Goal: Communication & Community: Answer question/provide support

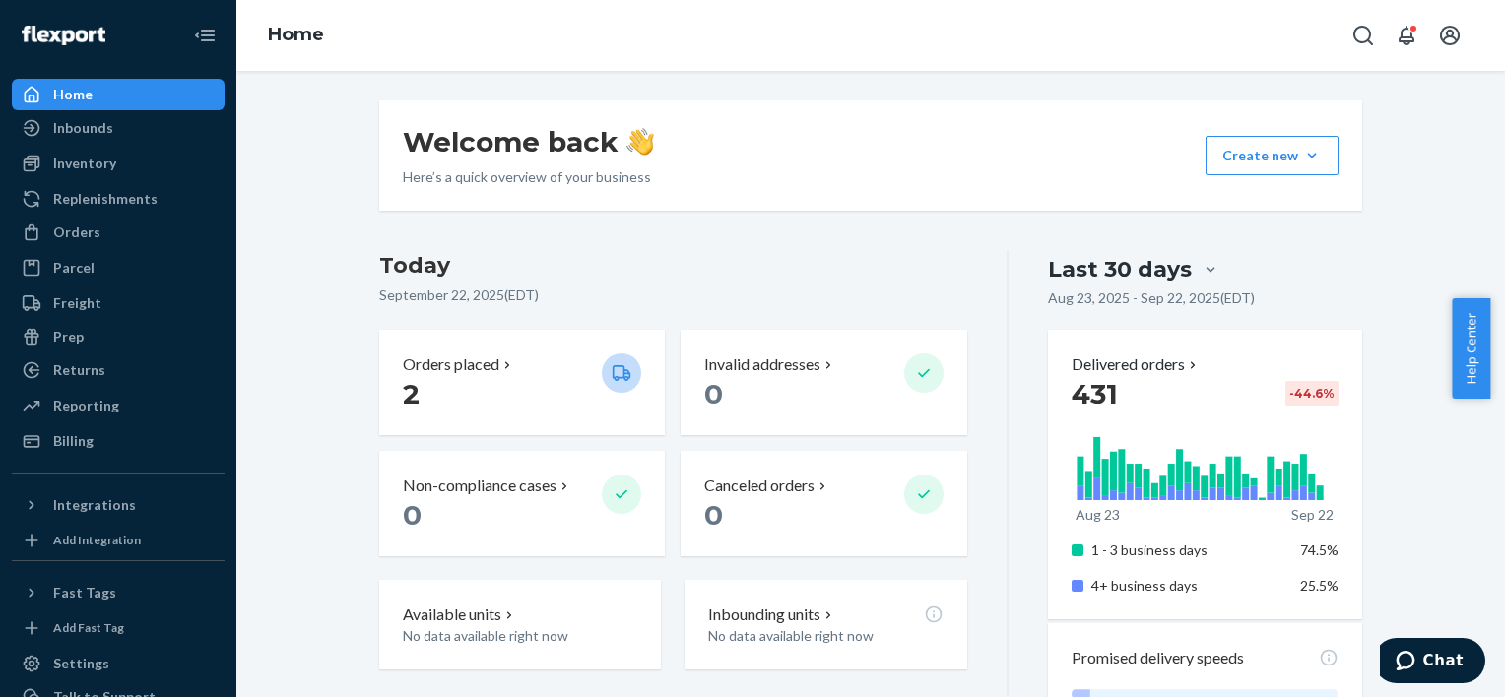
drag, startPoint x: 725, startPoint y: 284, endPoint x: 737, endPoint y: 284, distance: 11.8
click at [725, 284] on div "Today September 22, 2025 ( EDT )" at bounding box center [673, 282] width 588 height 64
drag, startPoint x: 115, startPoint y: 236, endPoint x: 127, endPoint y: 236, distance: 11.8
click at [114, 236] on div "Orders" at bounding box center [118, 233] width 209 height 28
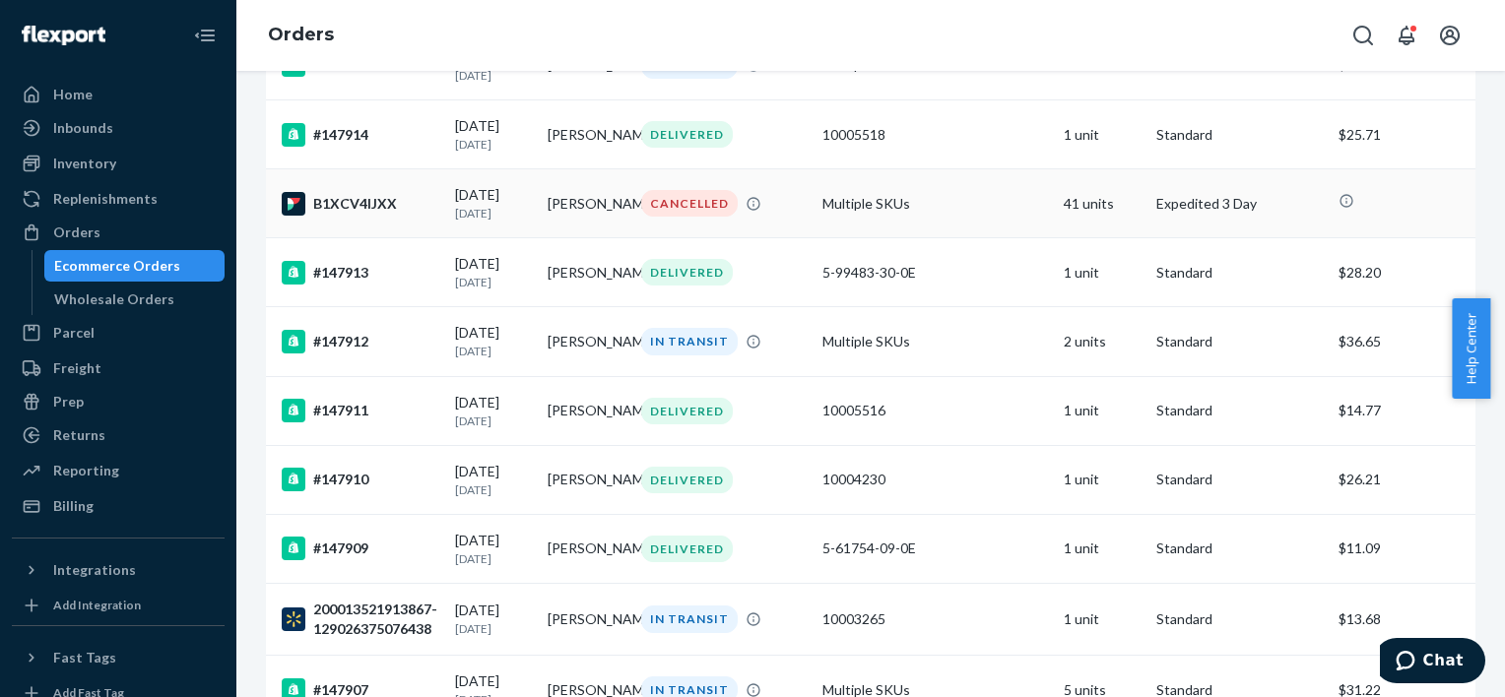
scroll to position [1872, 0]
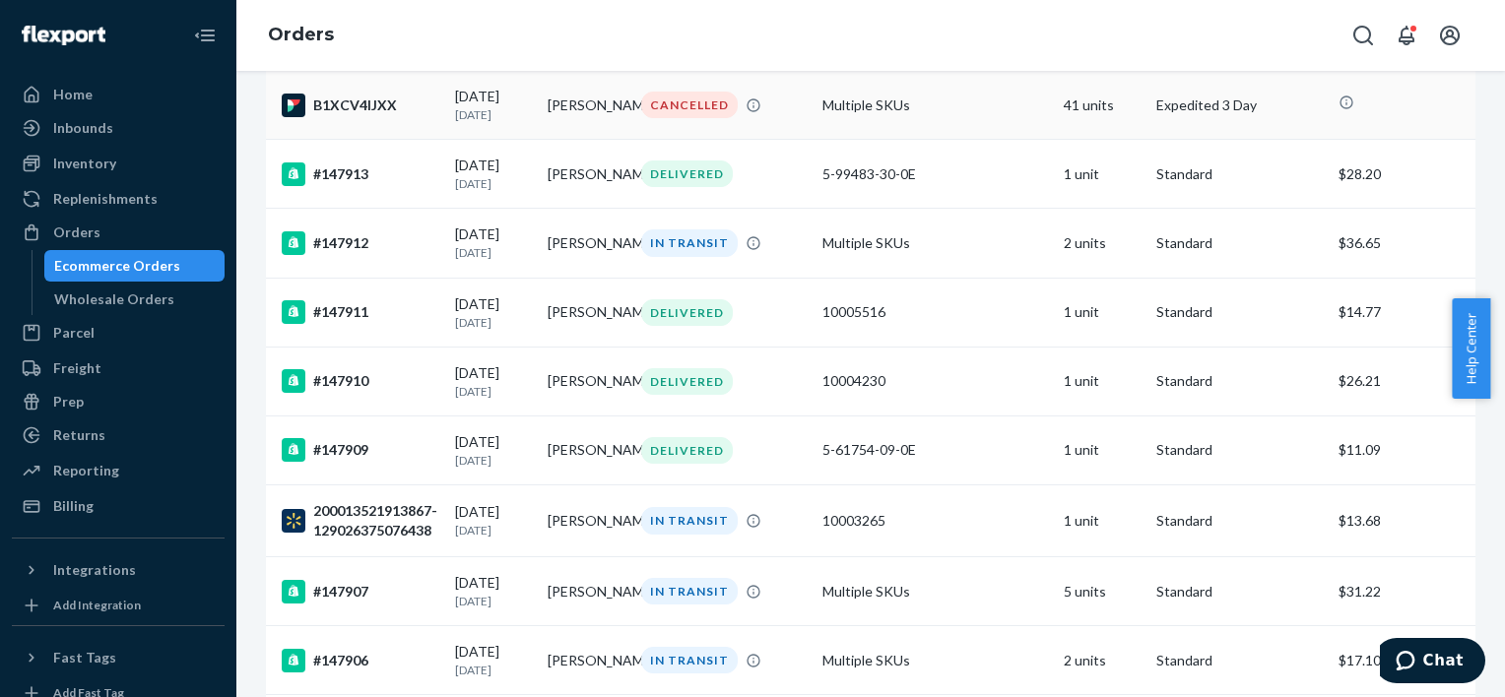
click at [565, 140] on td "Jesse Lyddiatt" at bounding box center [586, 105] width 93 height 69
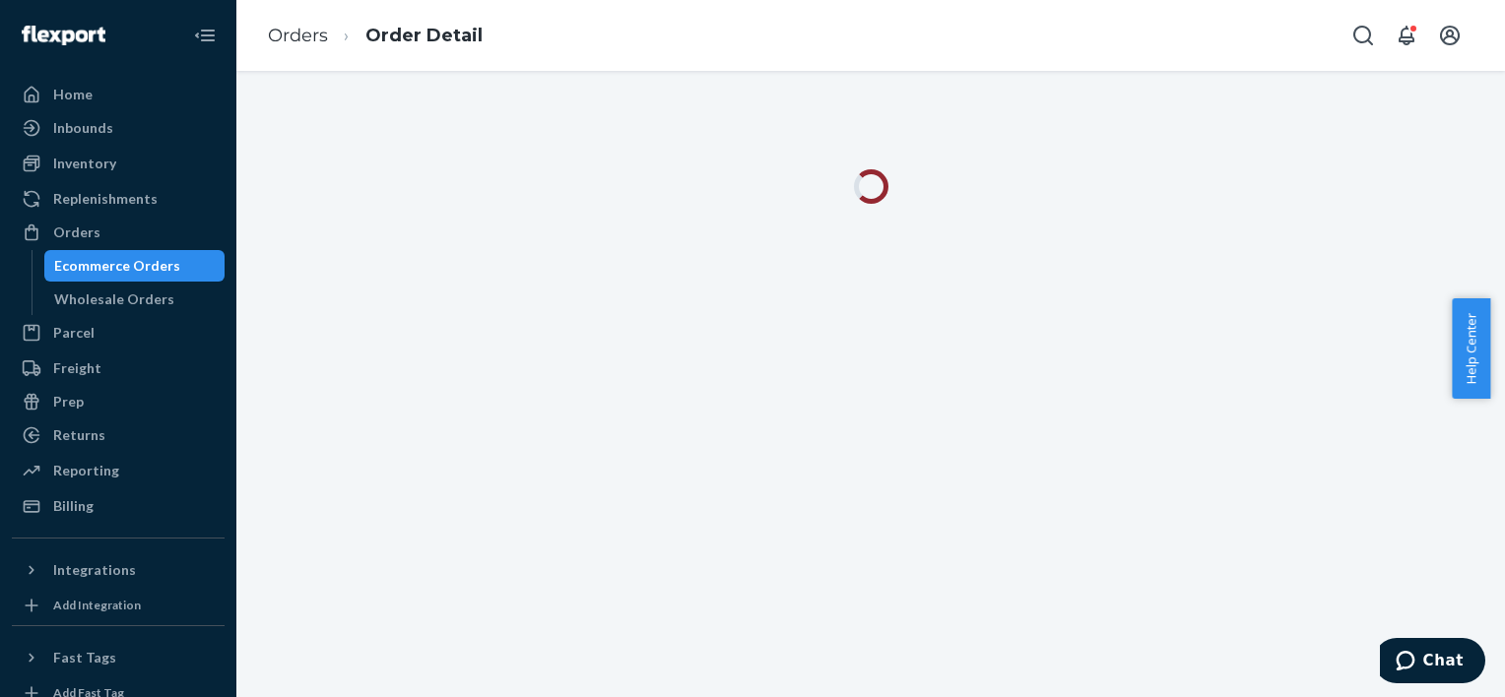
drag, startPoint x: 518, startPoint y: 194, endPoint x: 542, endPoint y: 172, distance: 32.1
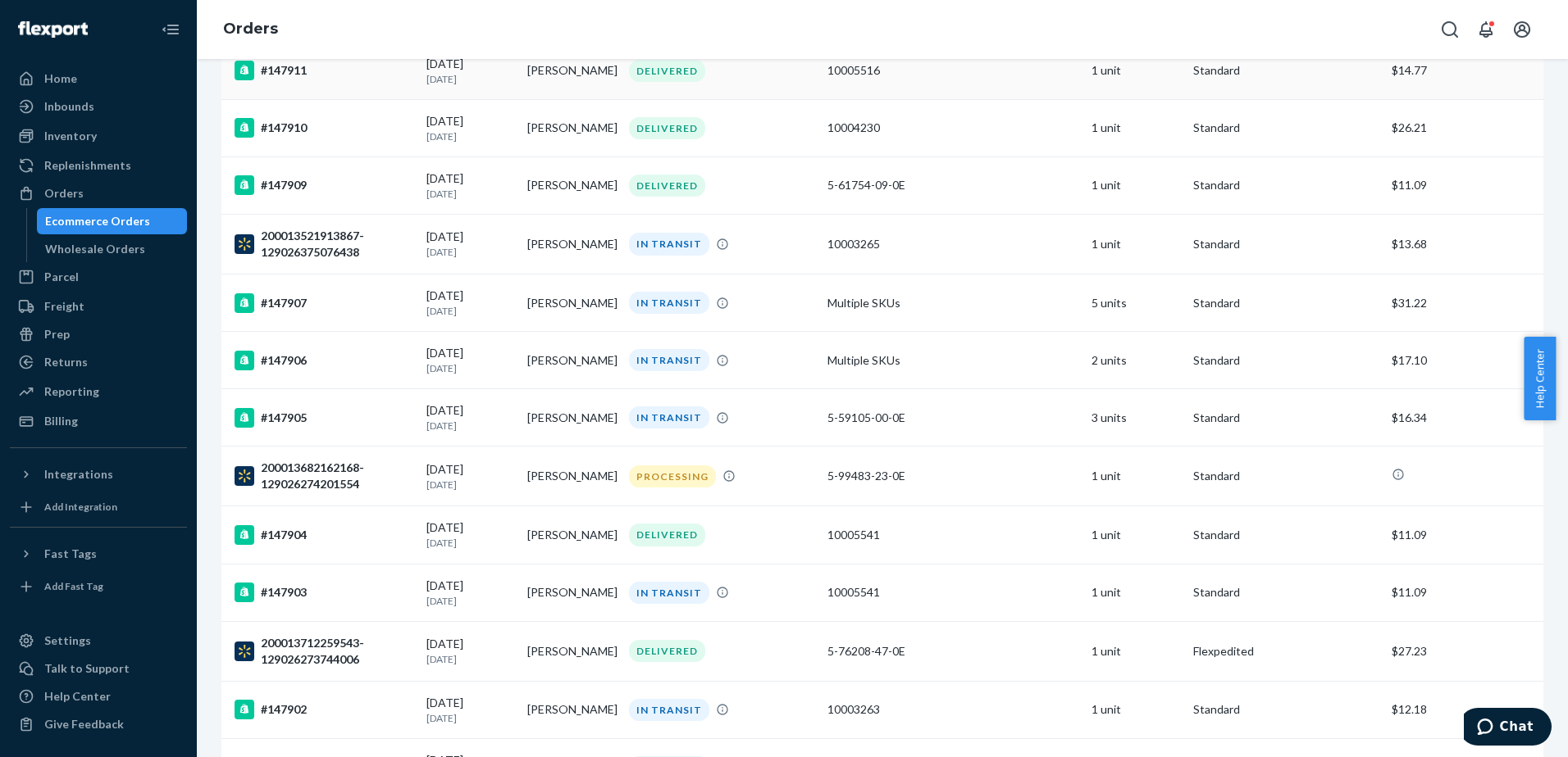
scroll to position [1418, 0]
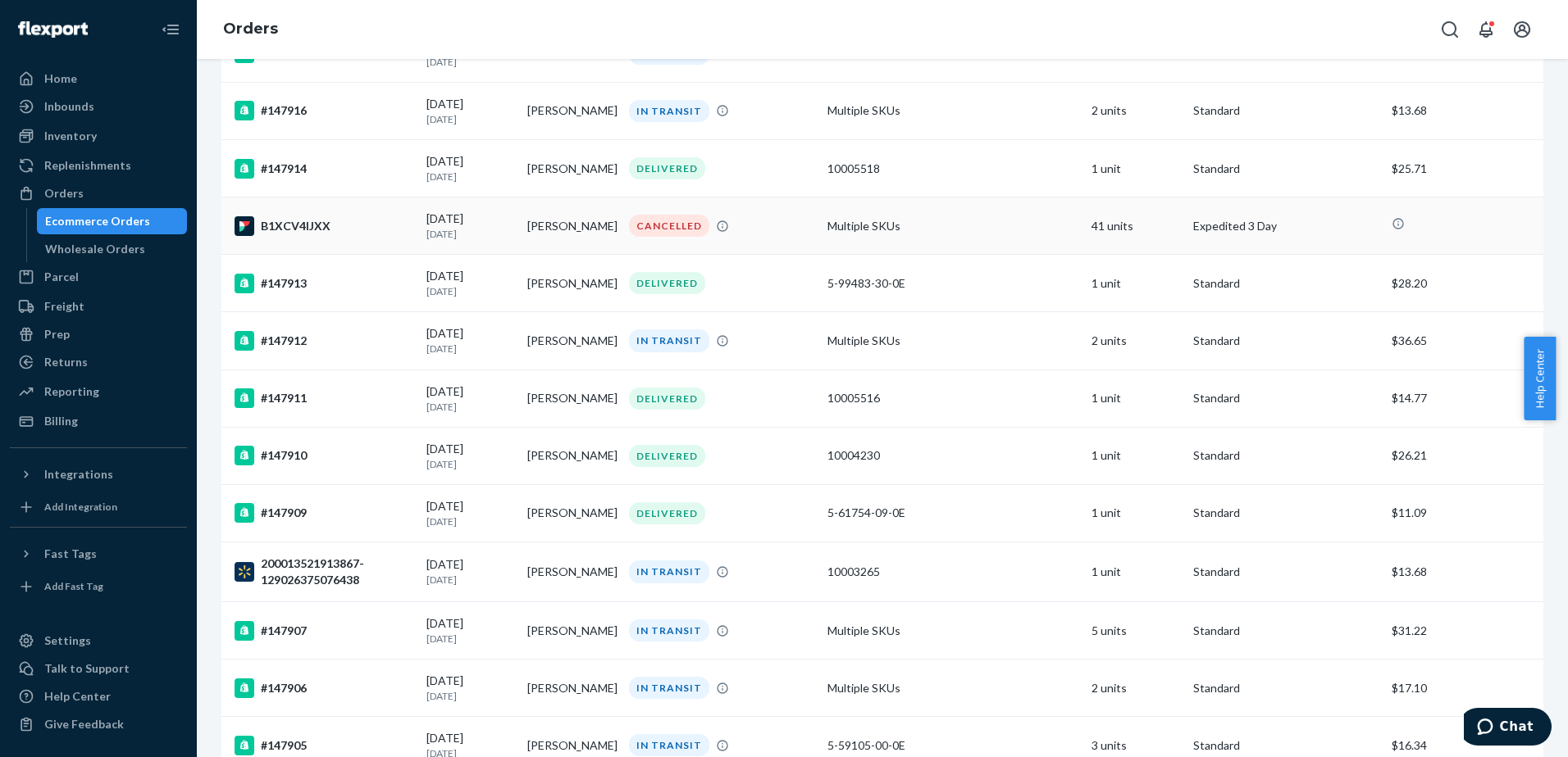
click at [396, 228] on div "B1XCV4IJXX" at bounding box center [324, 226] width 179 height 20
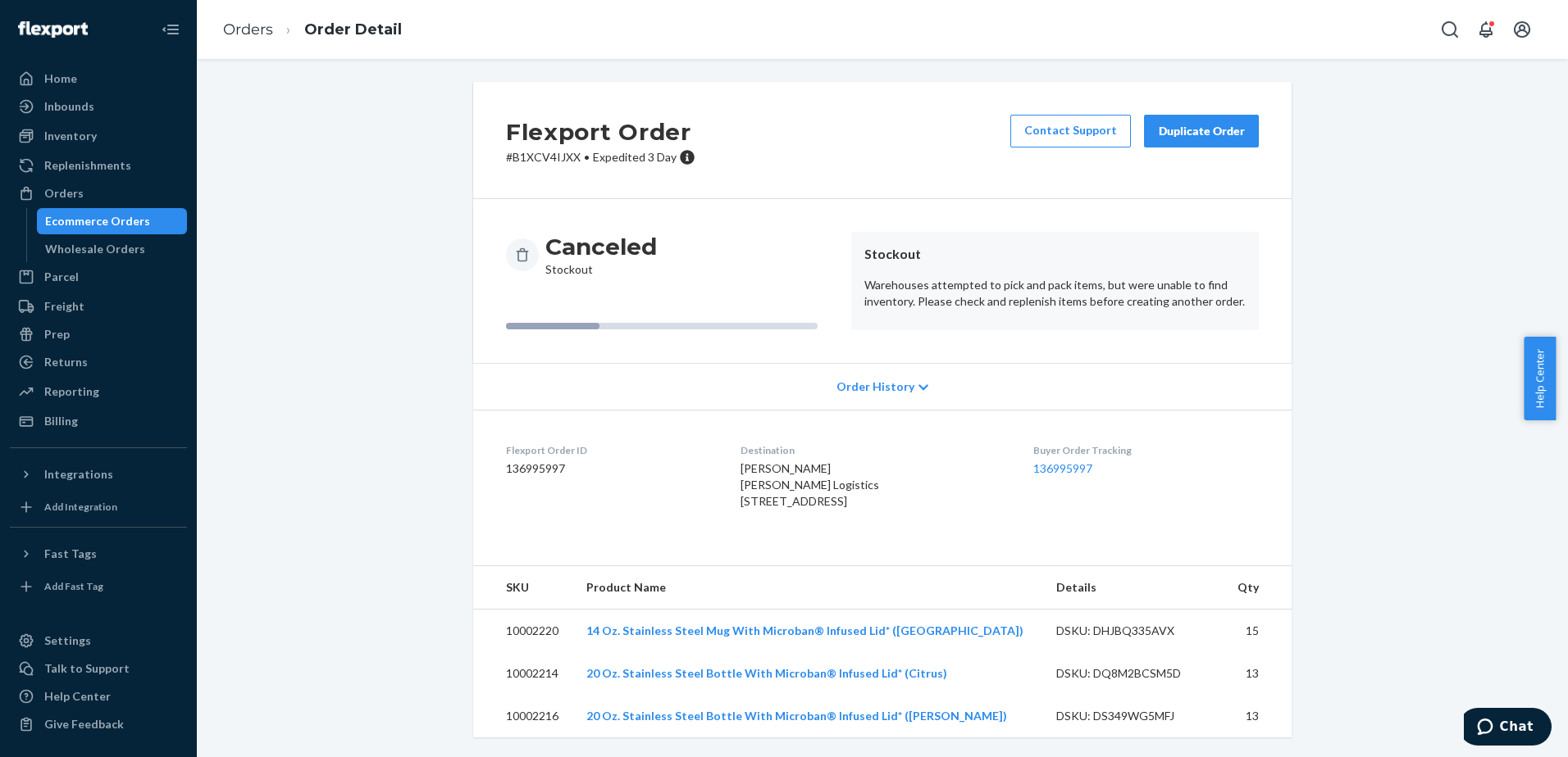
scroll to position [34, 0]
click at [539, 580] on td "10002220" at bounding box center [523, 631] width 100 height 43
copy td "10002220"
click at [392, 364] on div "Flexport Order # B1XCV4IJXX • Expedited 3 Day Contact Support Duplicate Order C…" at bounding box center [882, 420] width 1347 height 675
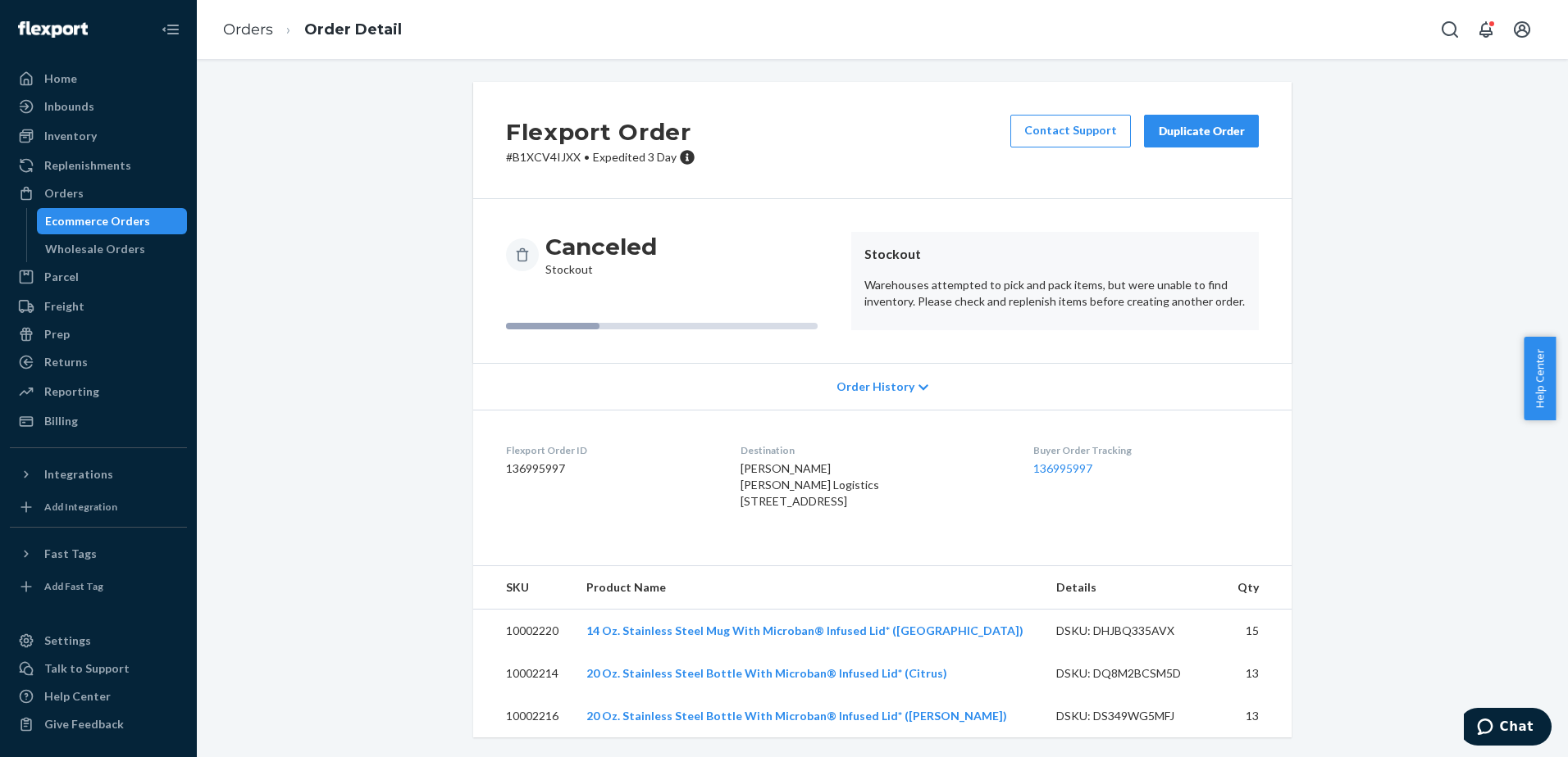
click at [545, 149] on p "# B1XCV4IJXX • Expedited 3 Day" at bounding box center [601, 157] width 190 height 17
copy p "B1XCV4IJXX"
click at [543, 443] on dt "Flexport Order ID" at bounding box center [610, 450] width 208 height 14
click at [538, 452] on div "Flexport Order ID 136995997" at bounding box center [610, 480] width 208 height 73
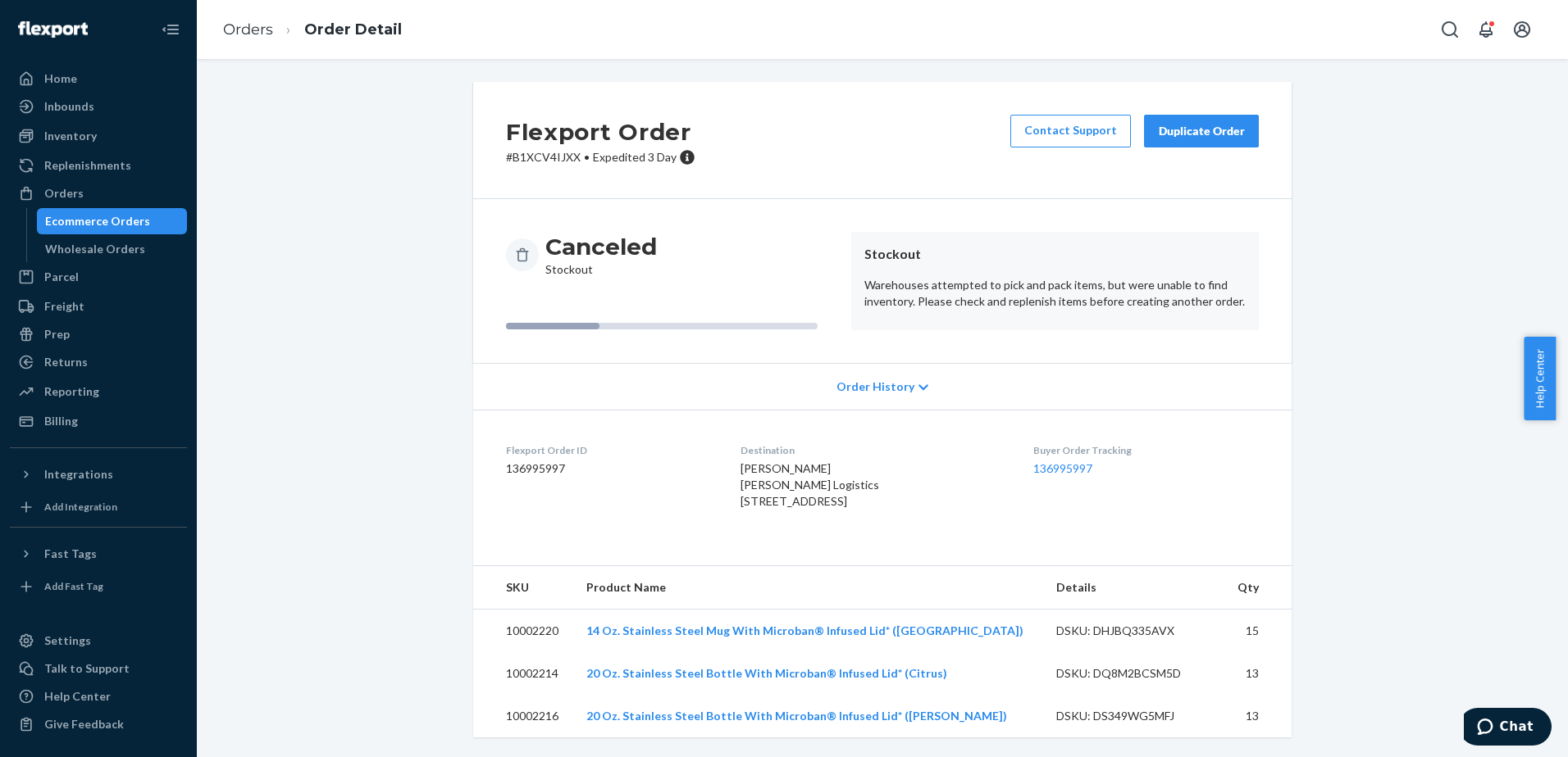
click at [540, 461] on dd "136995997" at bounding box center [610, 469] width 208 height 17
copy dd "136995997"
click at [1252, 580] on icon "Chat" at bounding box center [1484, 727] width 16 height 17
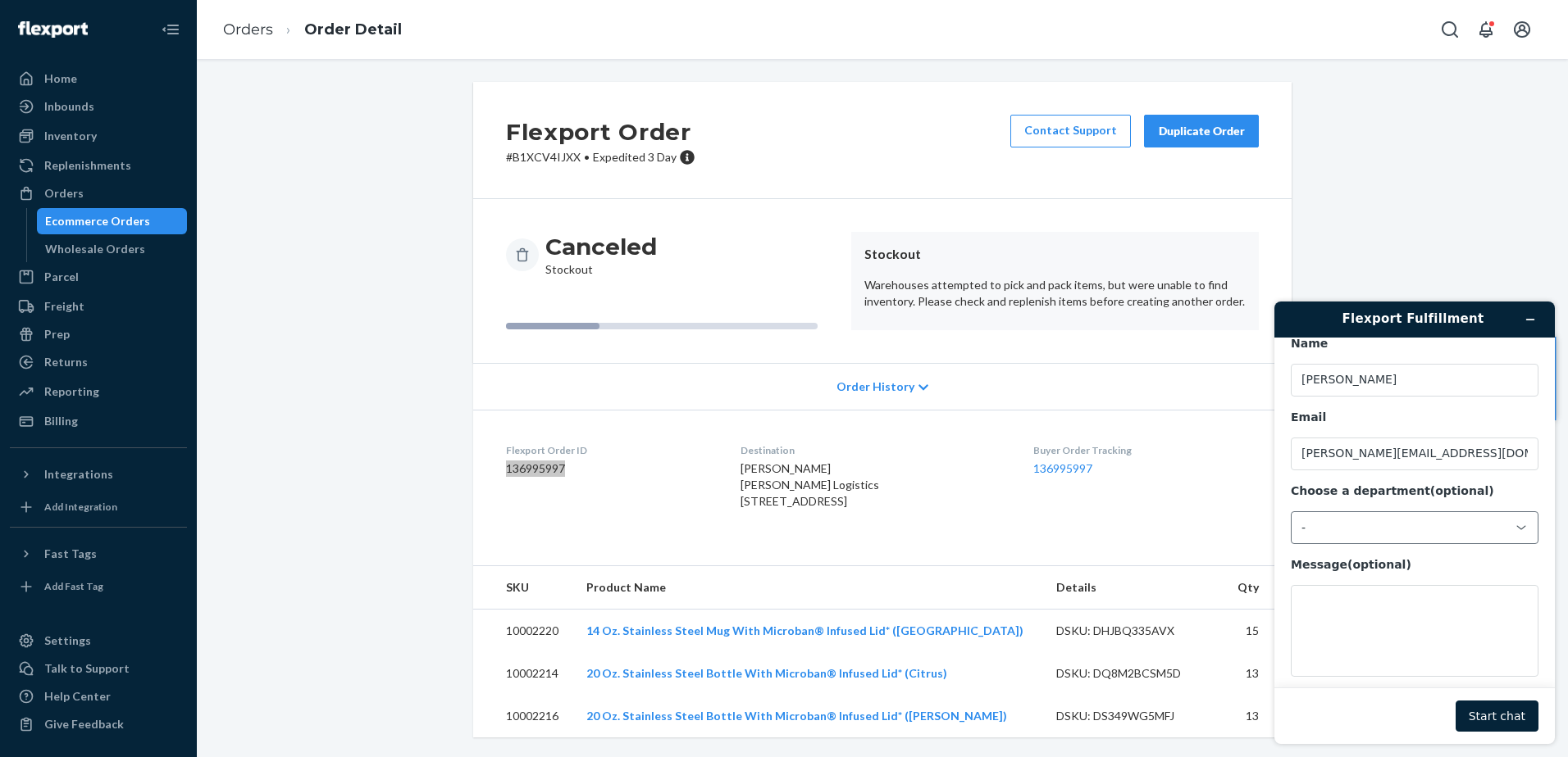
scroll to position [54, 0]
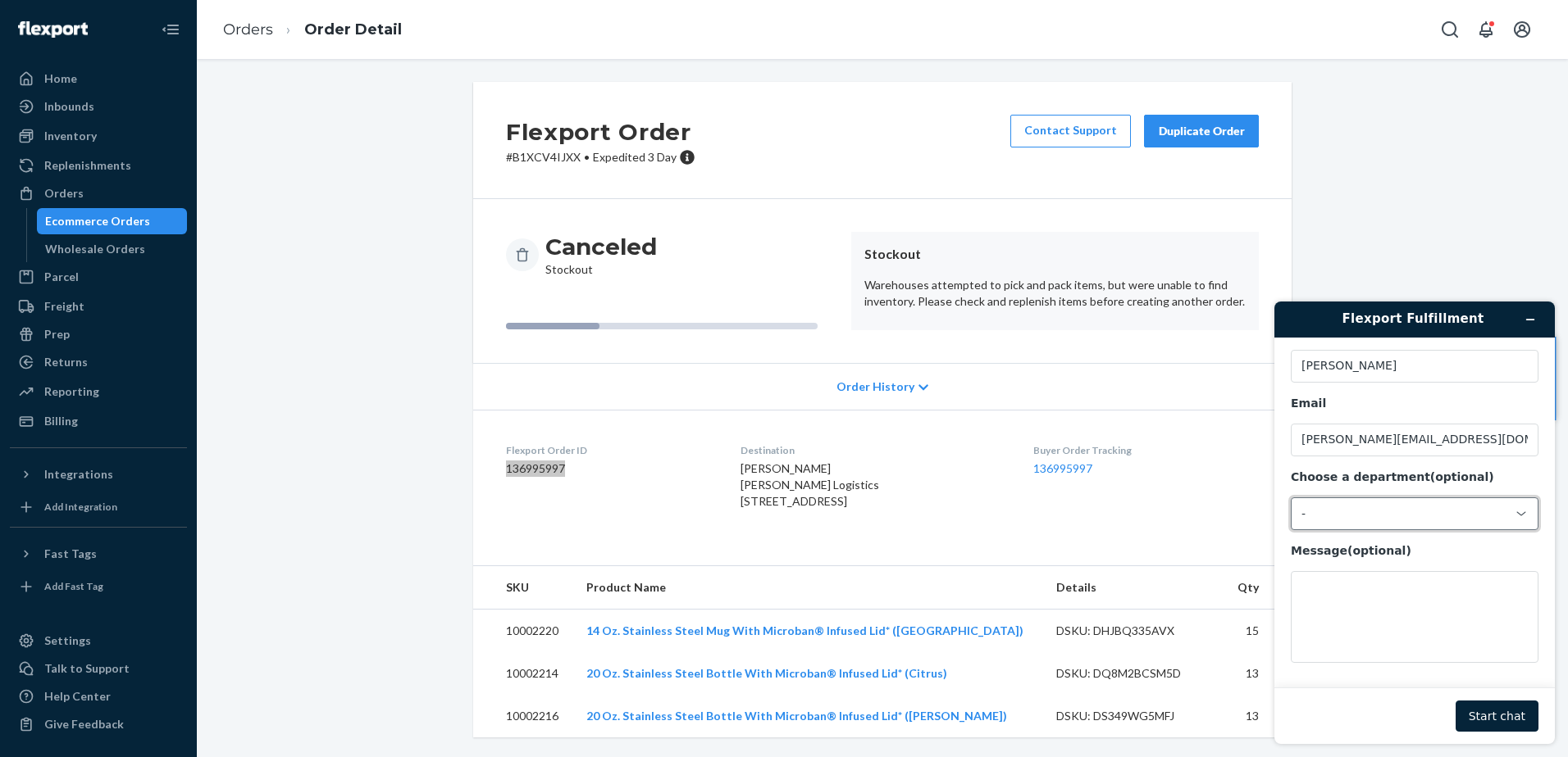
click at [1252, 524] on div "-" at bounding box center [1415, 513] width 248 height 32
click at [1252, 579] on li "Messaging (Chat Team)" at bounding box center [1412, 581] width 241 height 29
click at [1252, 580] on textarea "Message (optional)" at bounding box center [1415, 617] width 248 height 92
paste textarea "136995997"
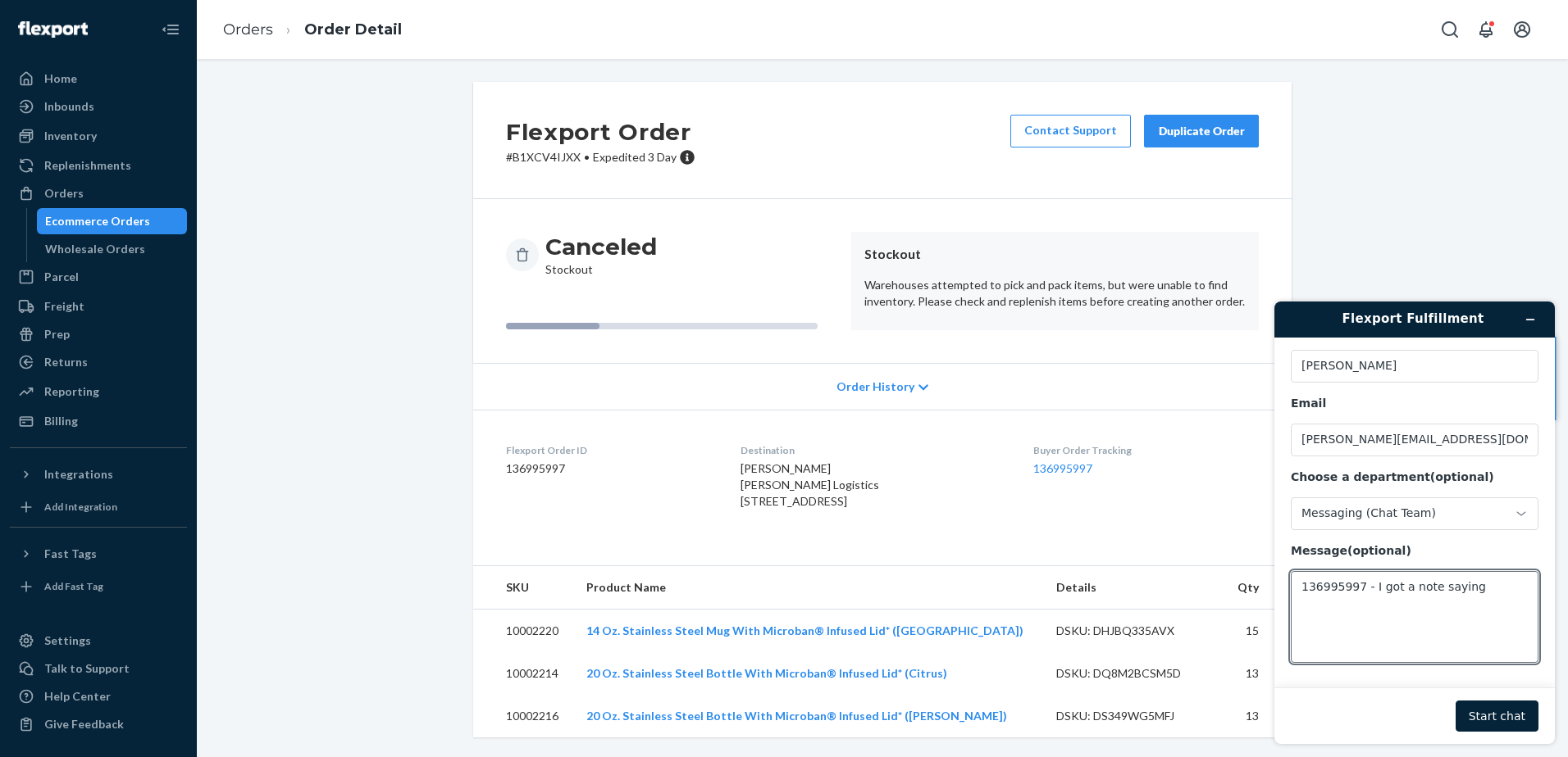
click at [1099, 277] on p "Warehouses attempted to pick and pack items, but were unable to find inventory.…" at bounding box center [1054, 293] width 381 height 32
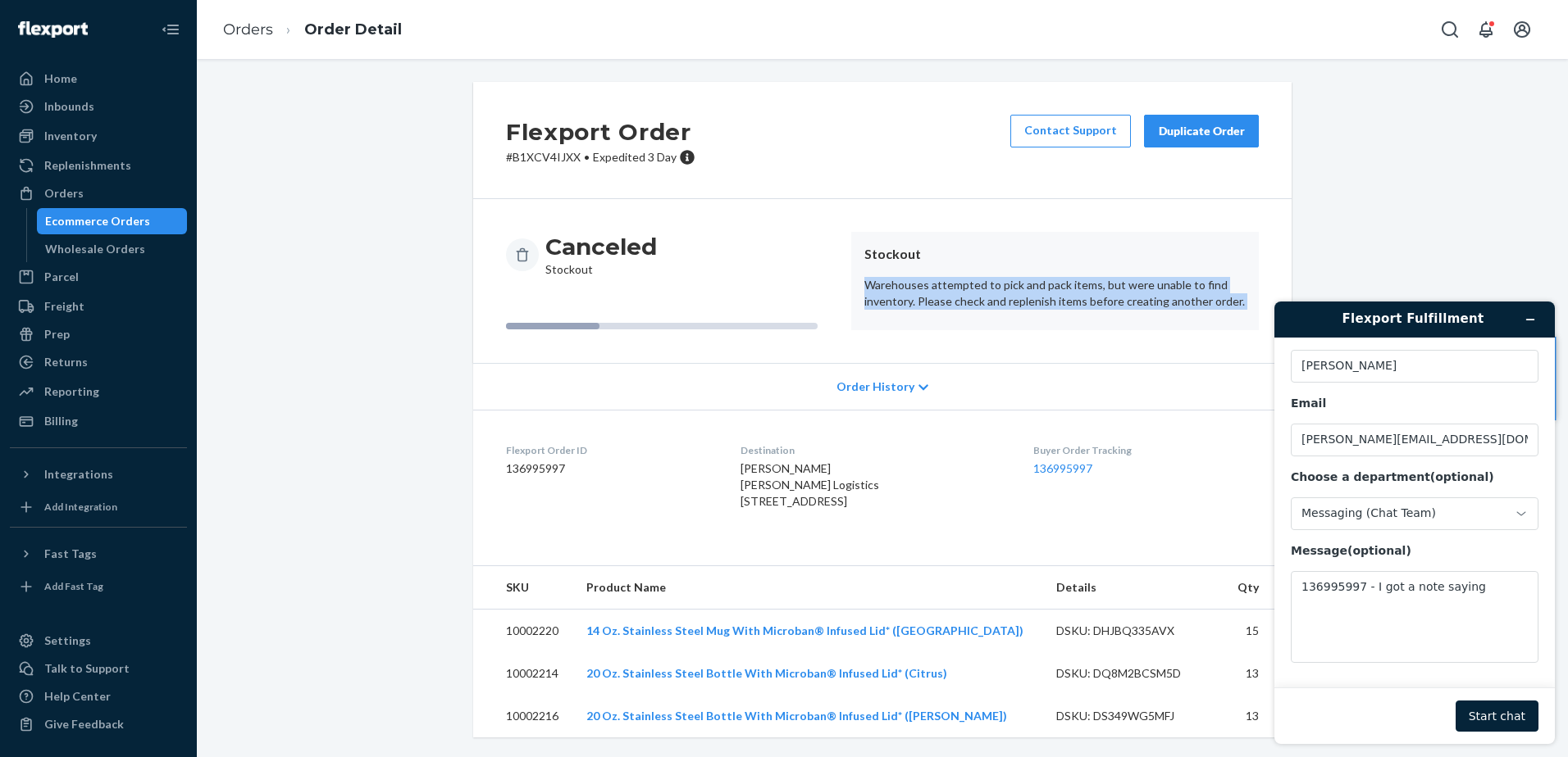
copy p "Warehouses attempted to pick and pack items, but were unable to find inventory.…"
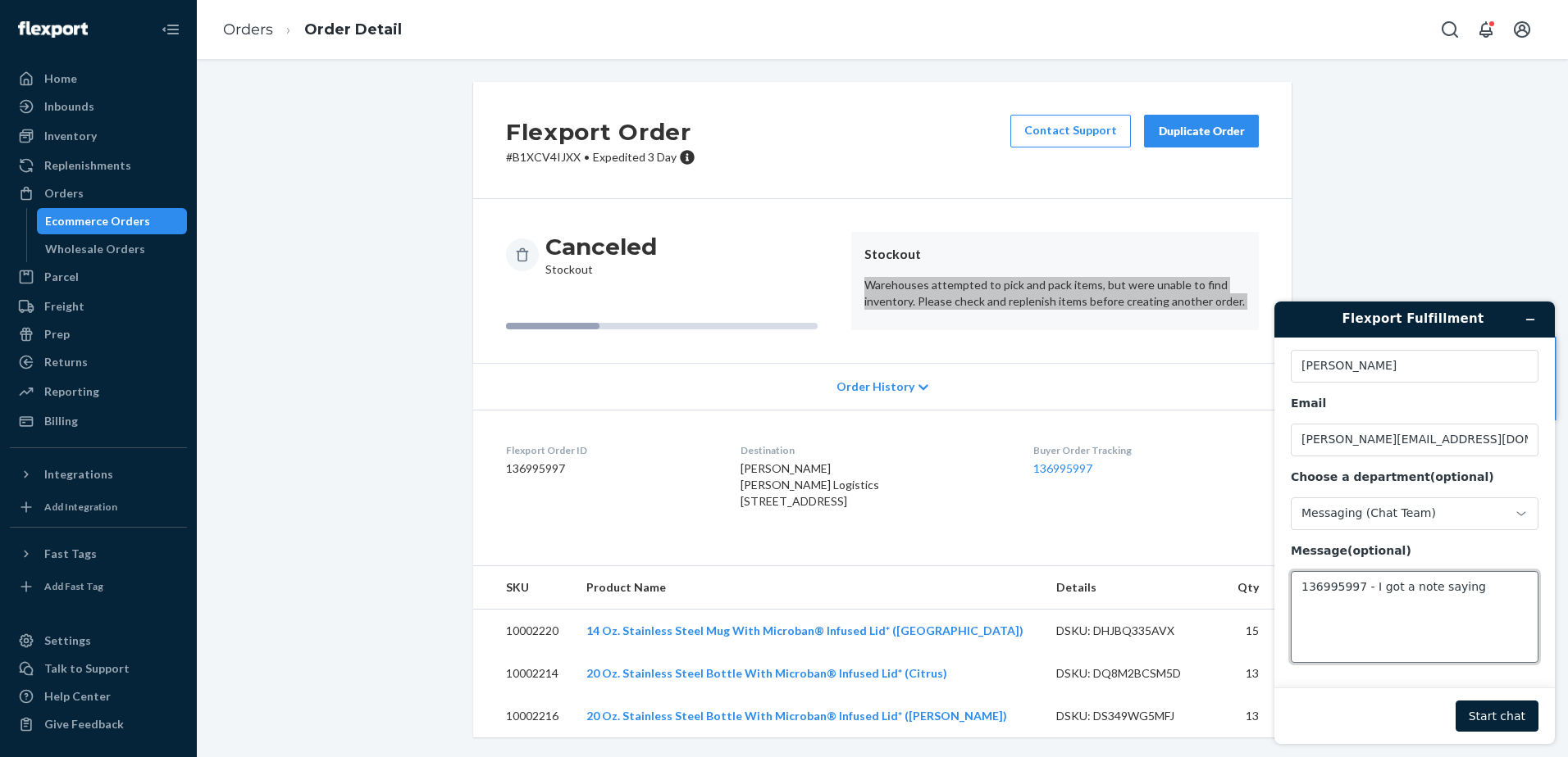
click at [1252, 580] on textarea "136995997 - I got a note saying" at bounding box center [1415, 617] width 248 height 92
paste textarea "Warehouses attempted to pick and pack items, but were unable to find inventory.…"
type textarea "136995997 - I got a note saying "Warehouses attempted to pick and pack items, b…"
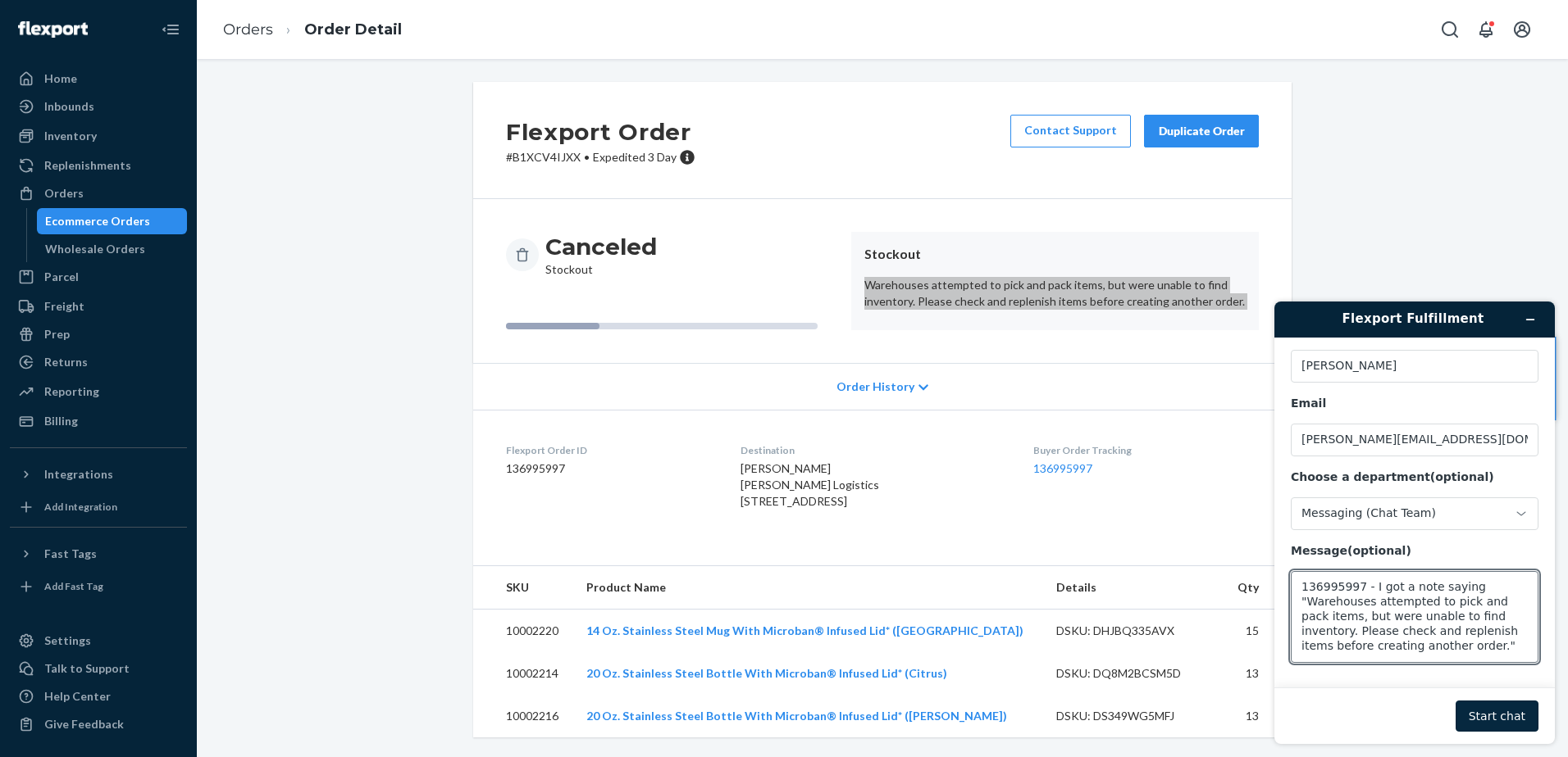
click at [1252, 580] on button "Start chat" at bounding box center [1497, 715] width 83 height 31
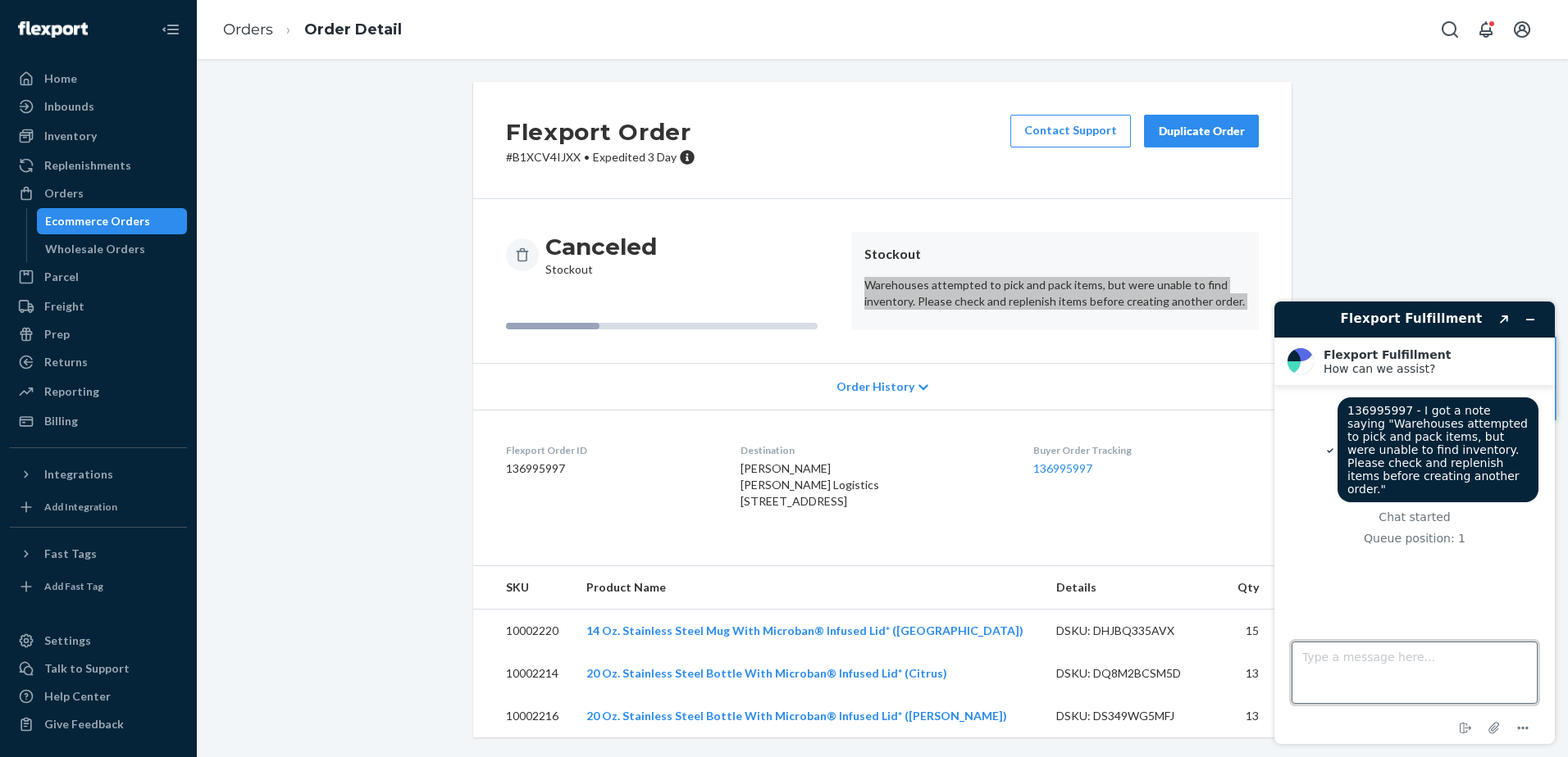
click at [1252, 580] on textarea "Type a message here..." at bounding box center [1415, 672] width 246 height 62
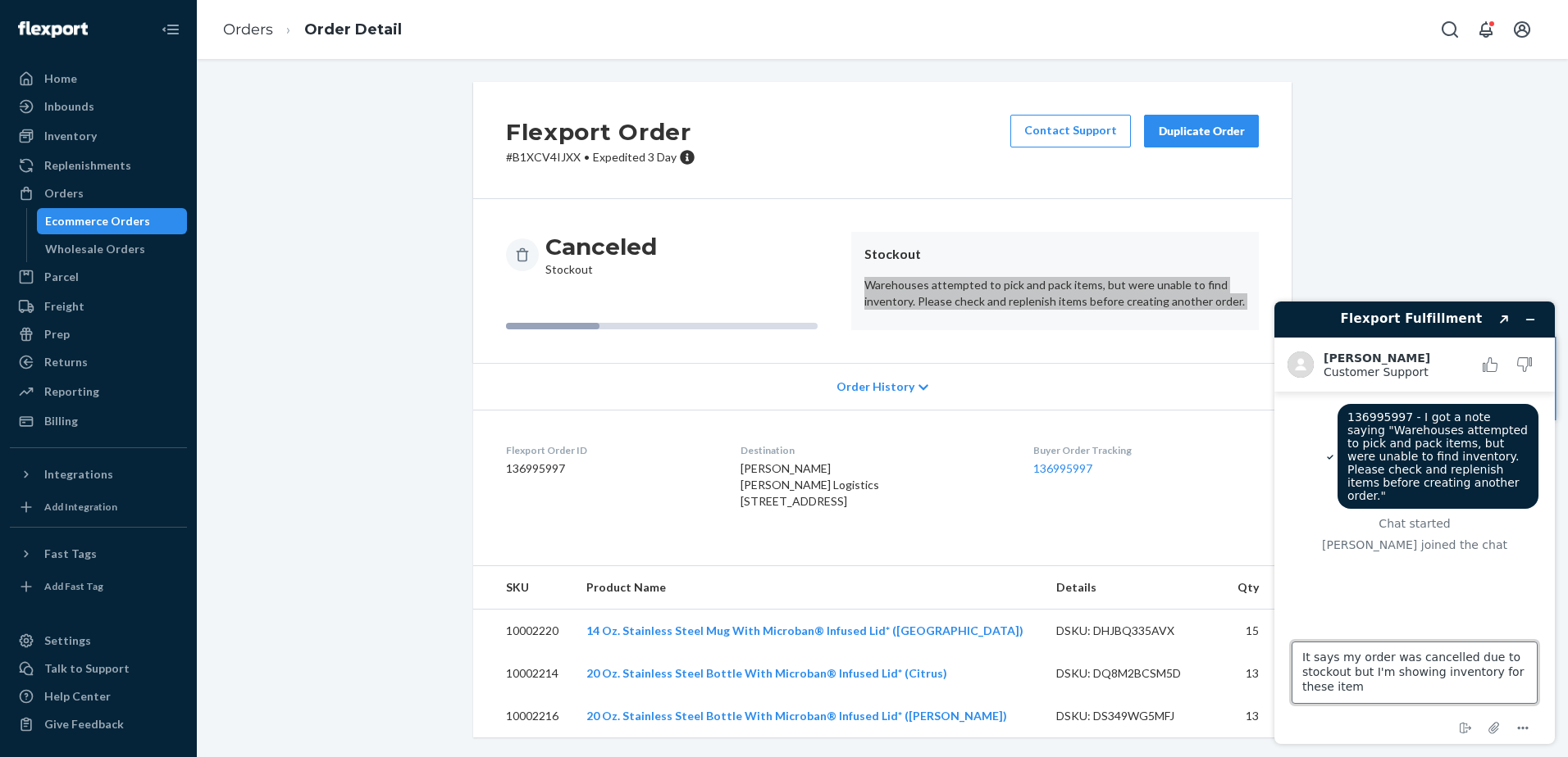
type textarea "It says my order was cancelled due to stockout but I'm showing inventory for th…"
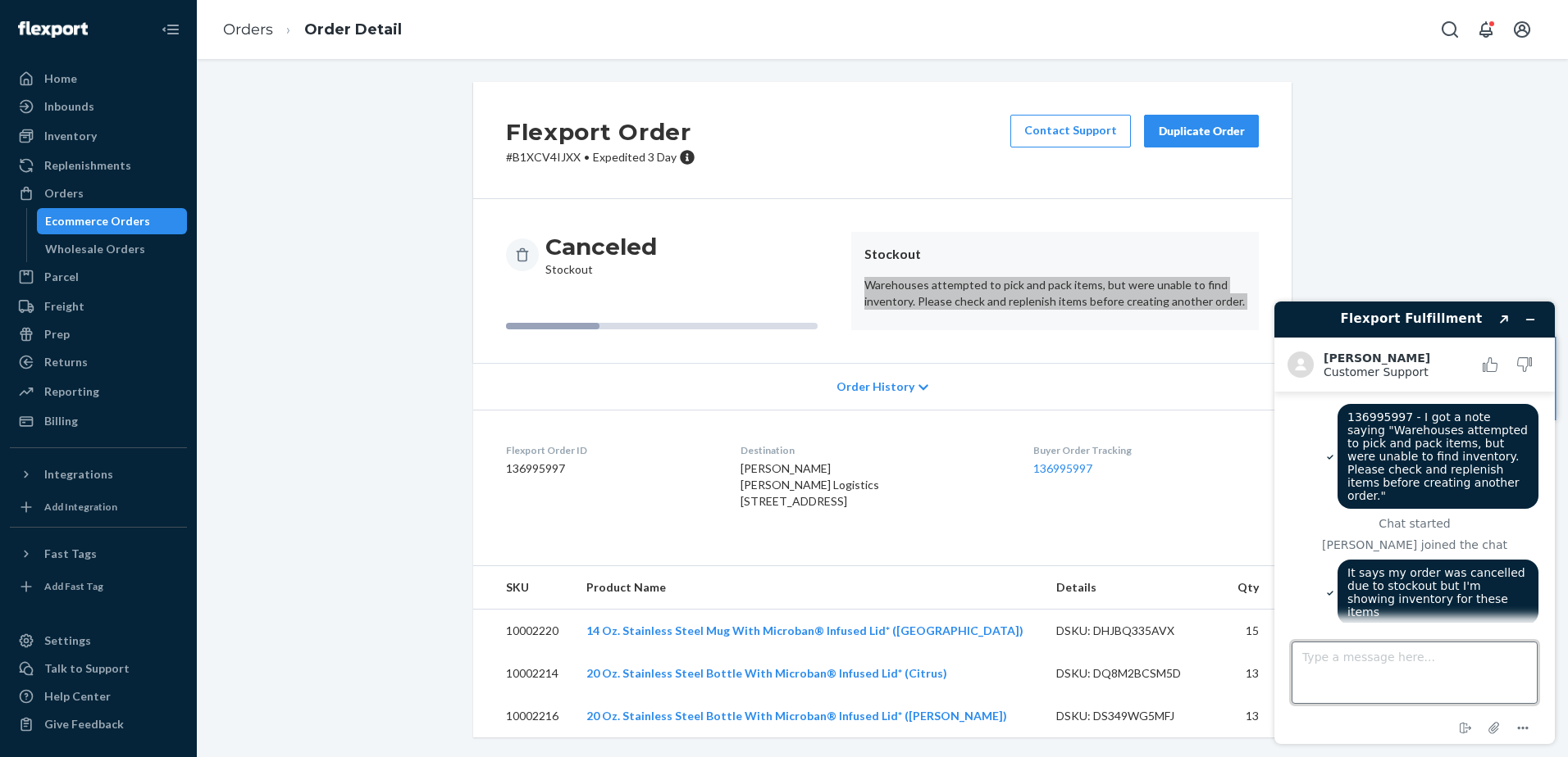
click at [1252, 580] on textarea "Type a message here..." at bounding box center [1415, 672] width 246 height 62
paste textarea "DHJBQ335AVX"
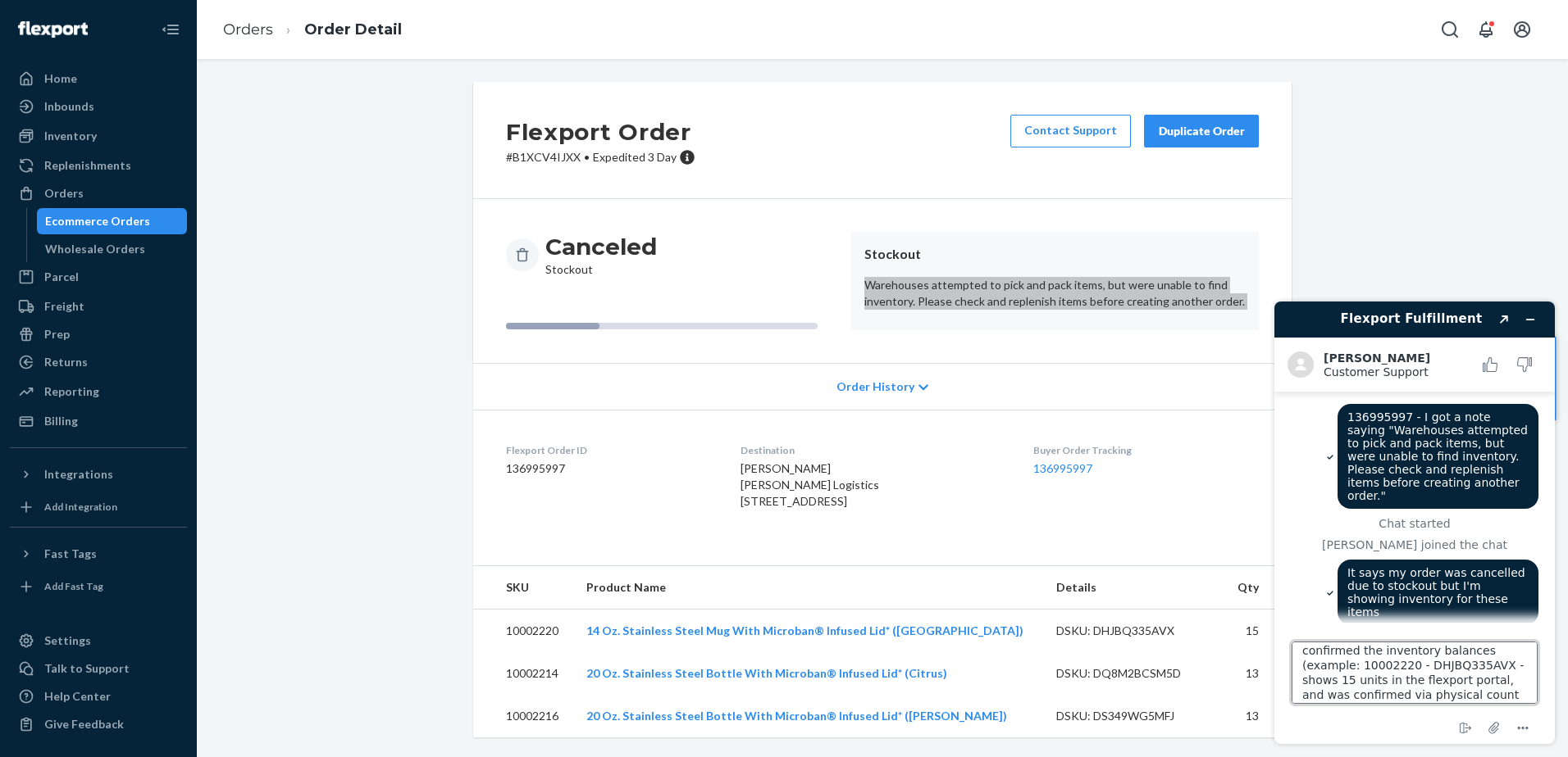
type textarea "I also had the warehouses do a physical inventory on Sept 1 and confirmed the i…"
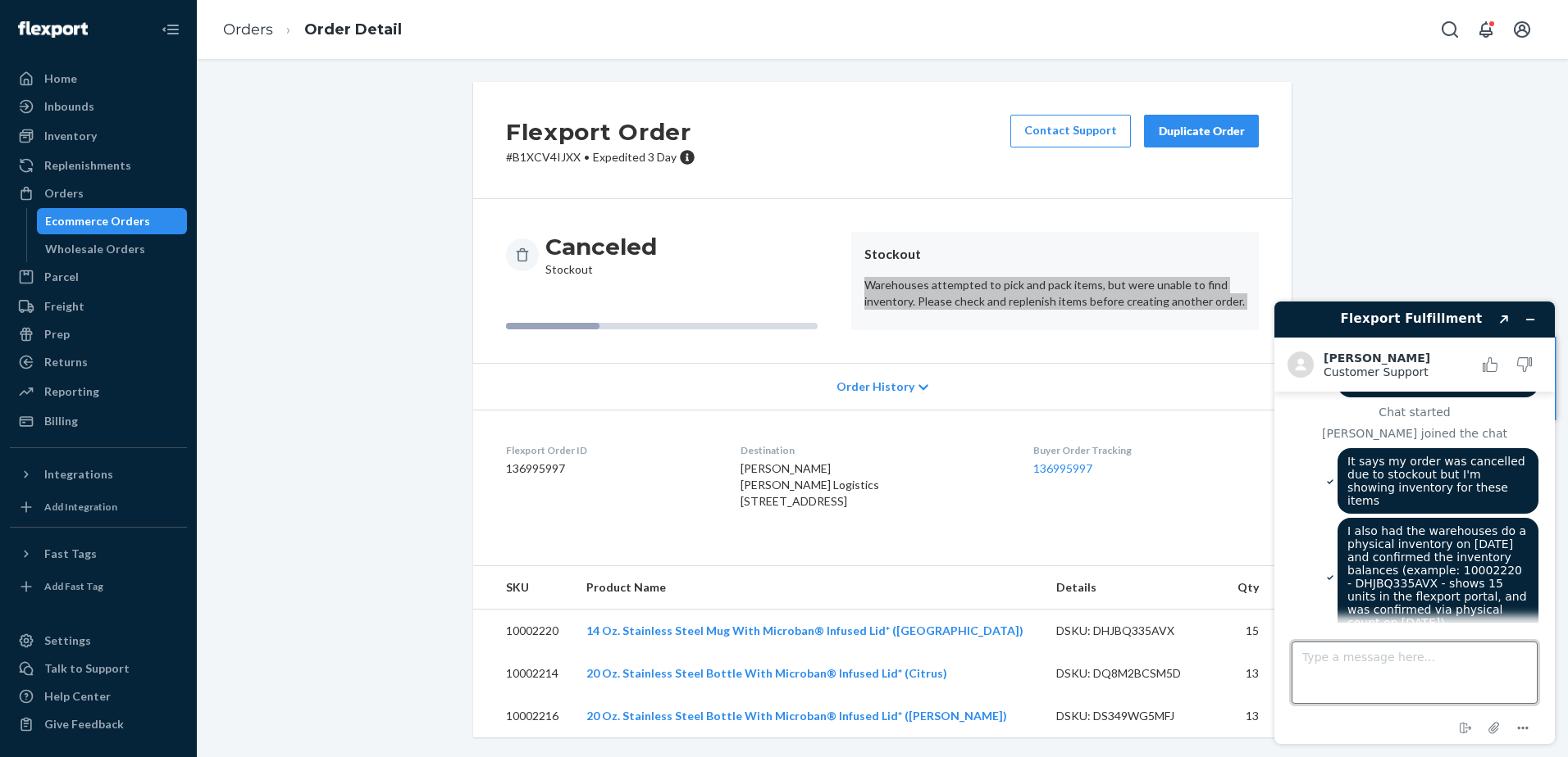
scroll to position [240, 0]
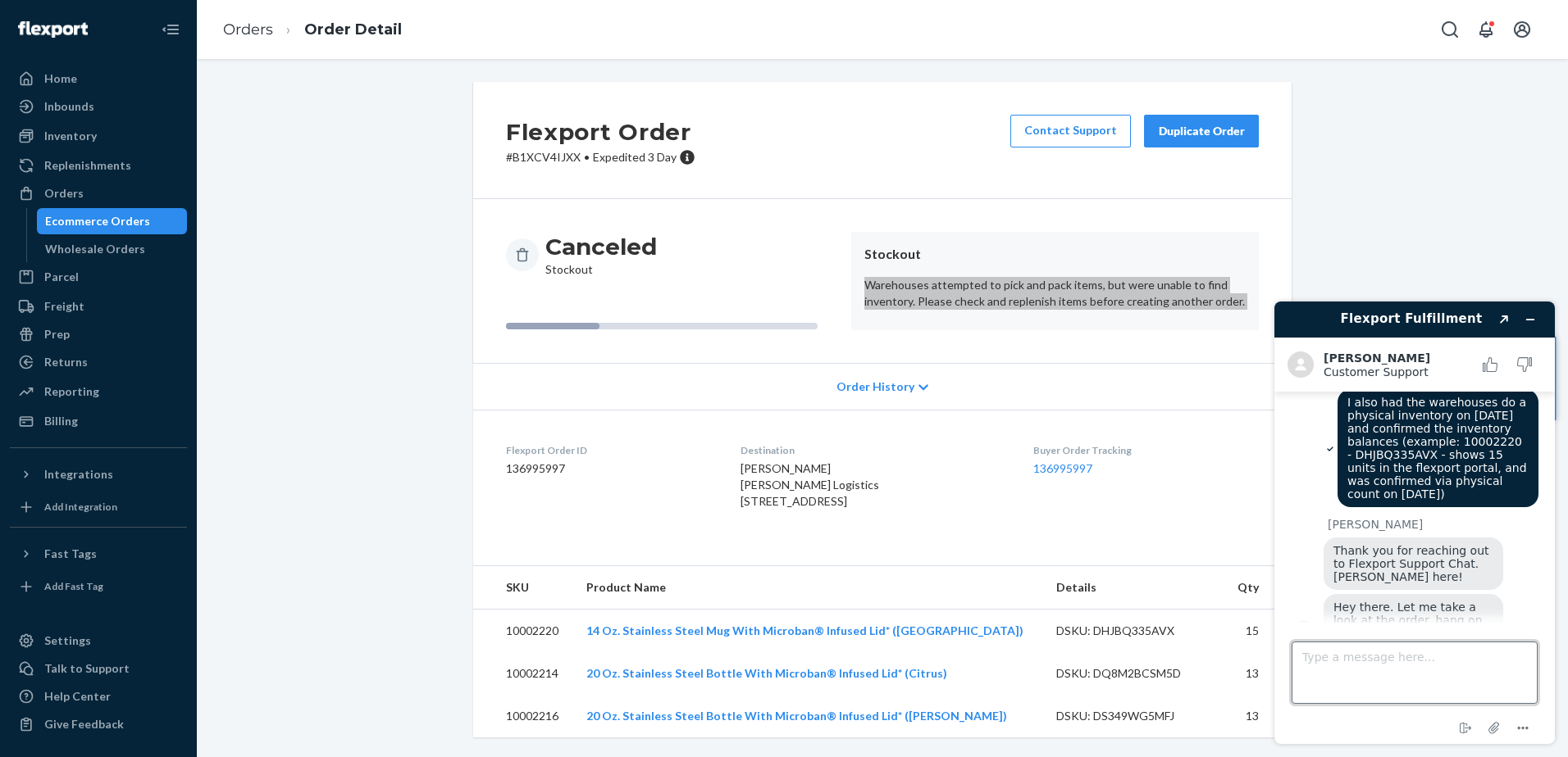
click at [1252, 580] on textarea "Type a message here..." at bounding box center [1415, 672] width 246 height 62
type textarea "No worries - thanks!"
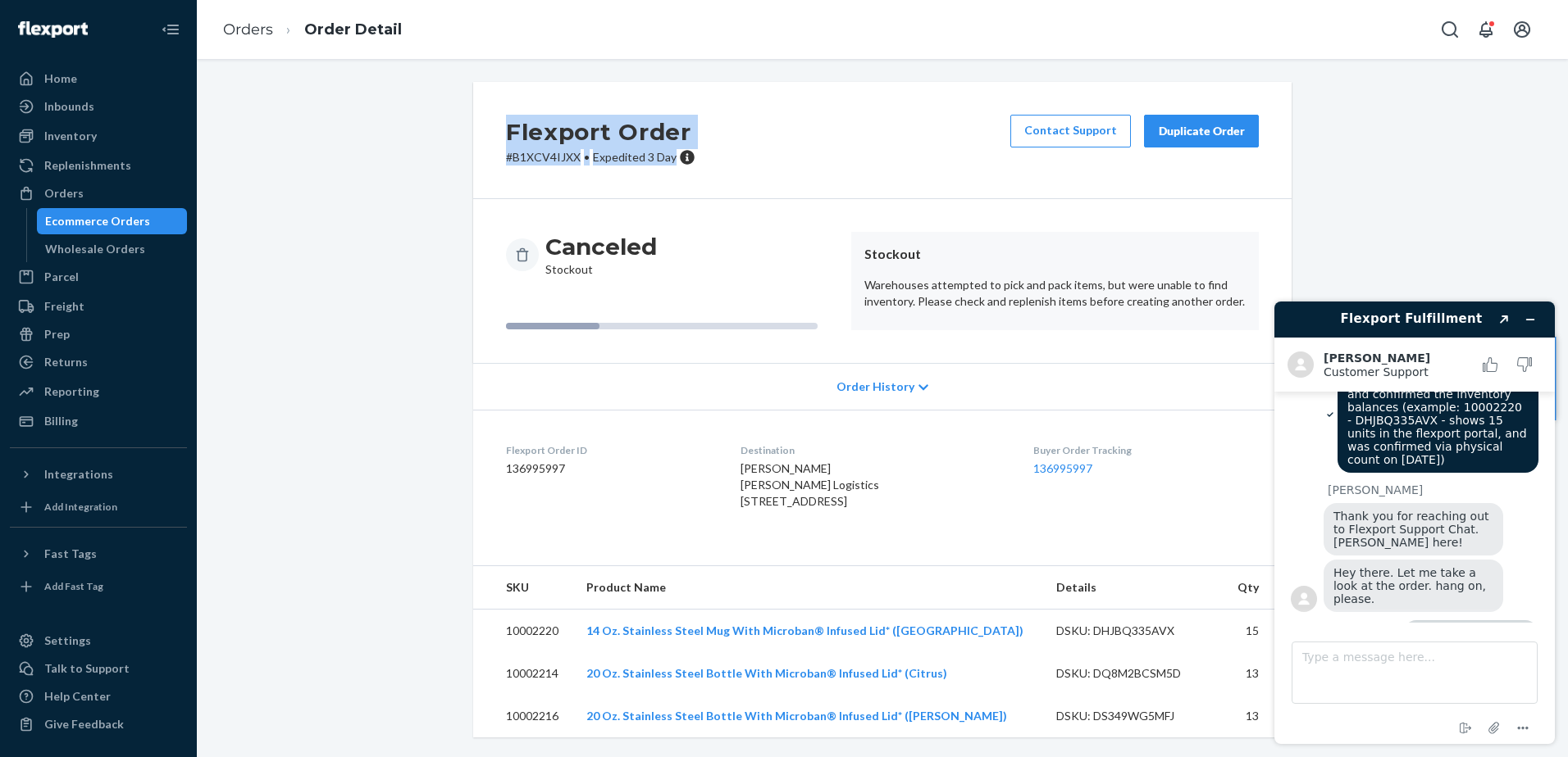
drag, startPoint x: 499, startPoint y: 99, endPoint x: 667, endPoint y: 131, distance: 171.0
click at [667, 131] on div "Flexport Order # B1XCV4IJXX • Expedited 3 Day Contact Support Duplicate Order" at bounding box center [881, 141] width 818 height 117
copy div "Flexport Order # B1XCV4IJXX • Expedited 3 Day"
click at [1252, 580] on textarea "Type a message here..." at bounding box center [1415, 672] width 246 height 62
paste textarea "Flexport Order #B1XCV4IJXX•Expedited 3 Day"
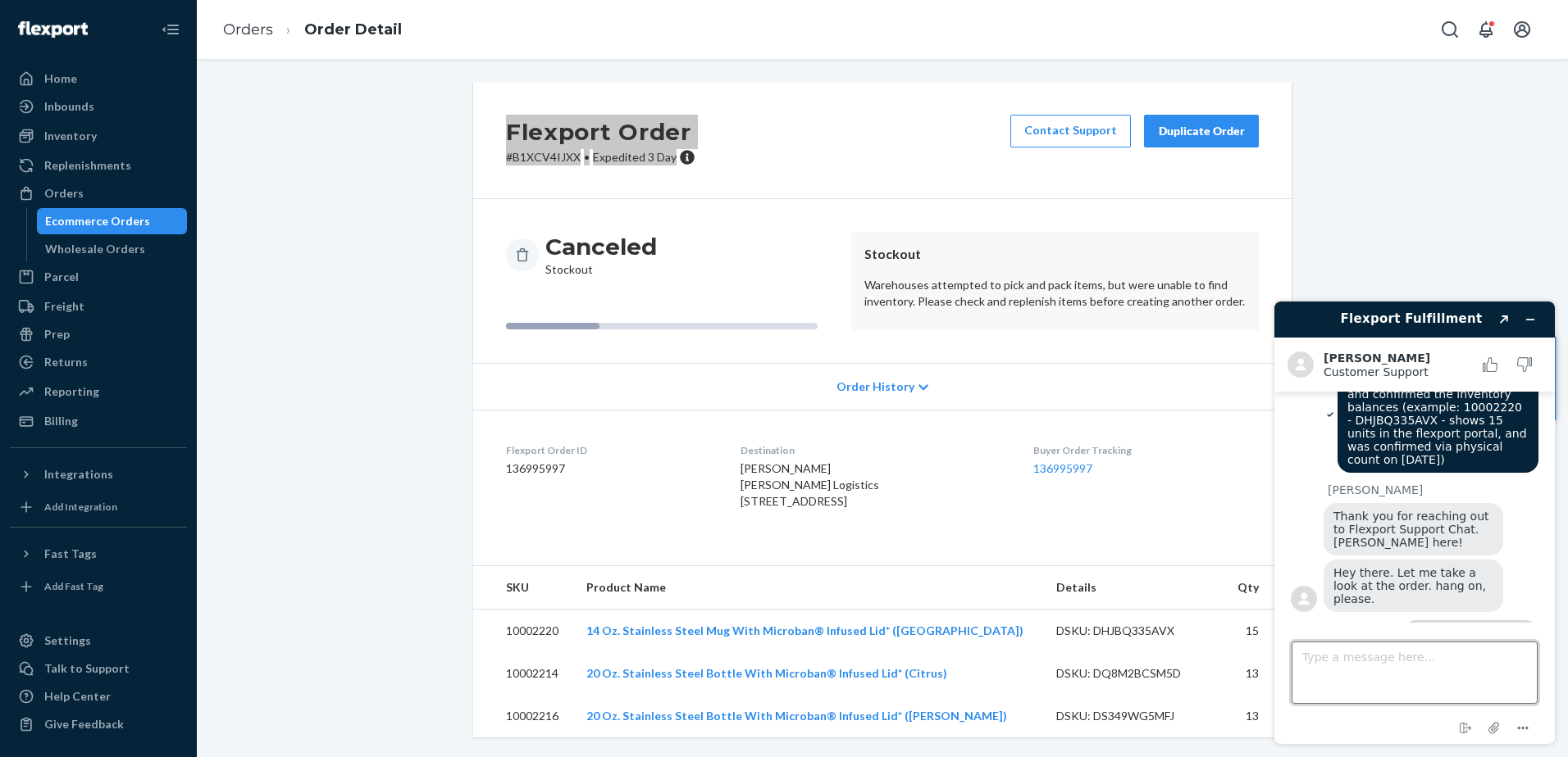
type textarea "Flexport Order #B1XCV4IJXX•Expedited 3 Day"
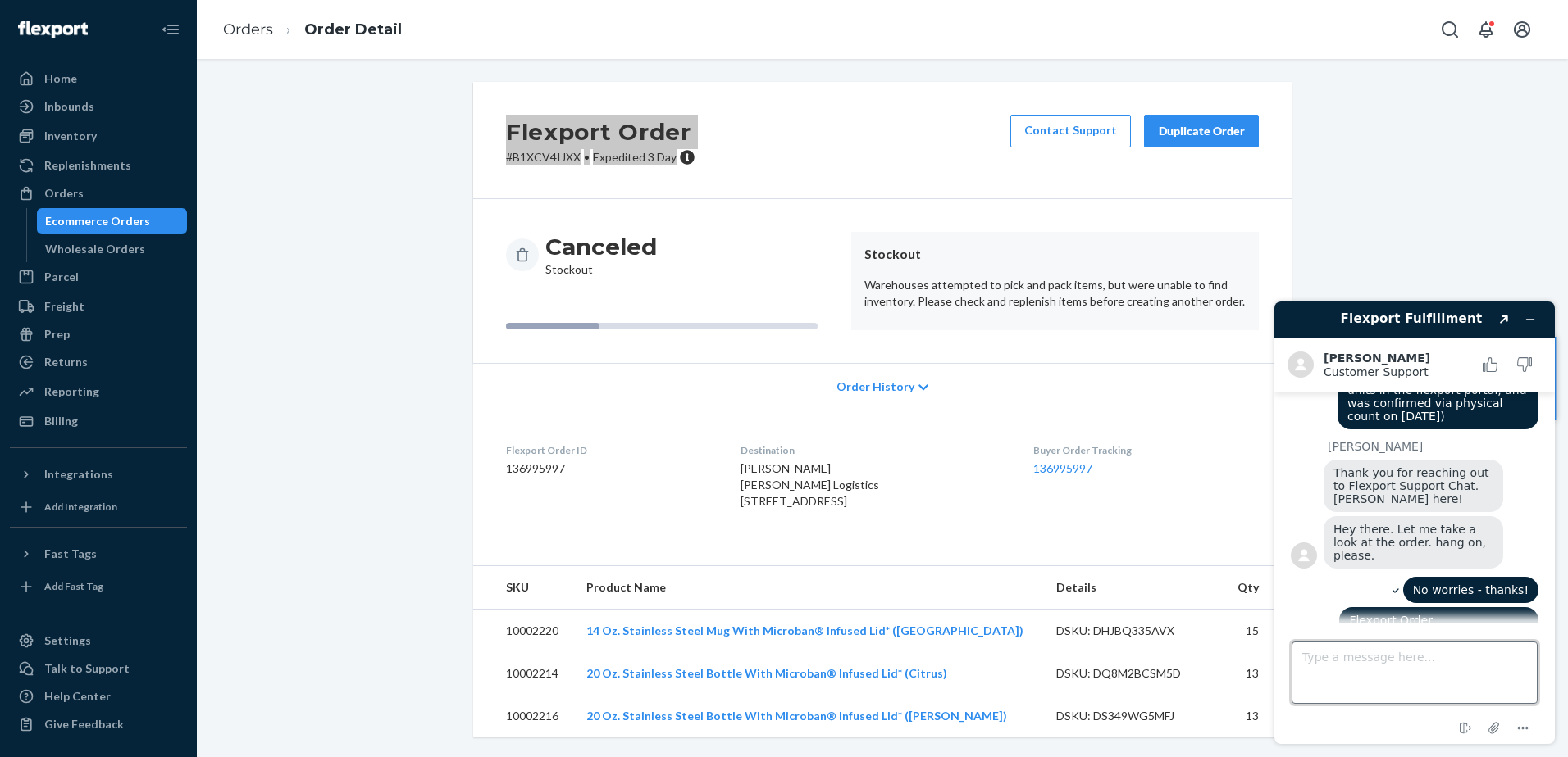
scroll to position [318, 0]
type textarea "I paid for express because I am going to be at my DC in LA (I'm from Canada) th…"
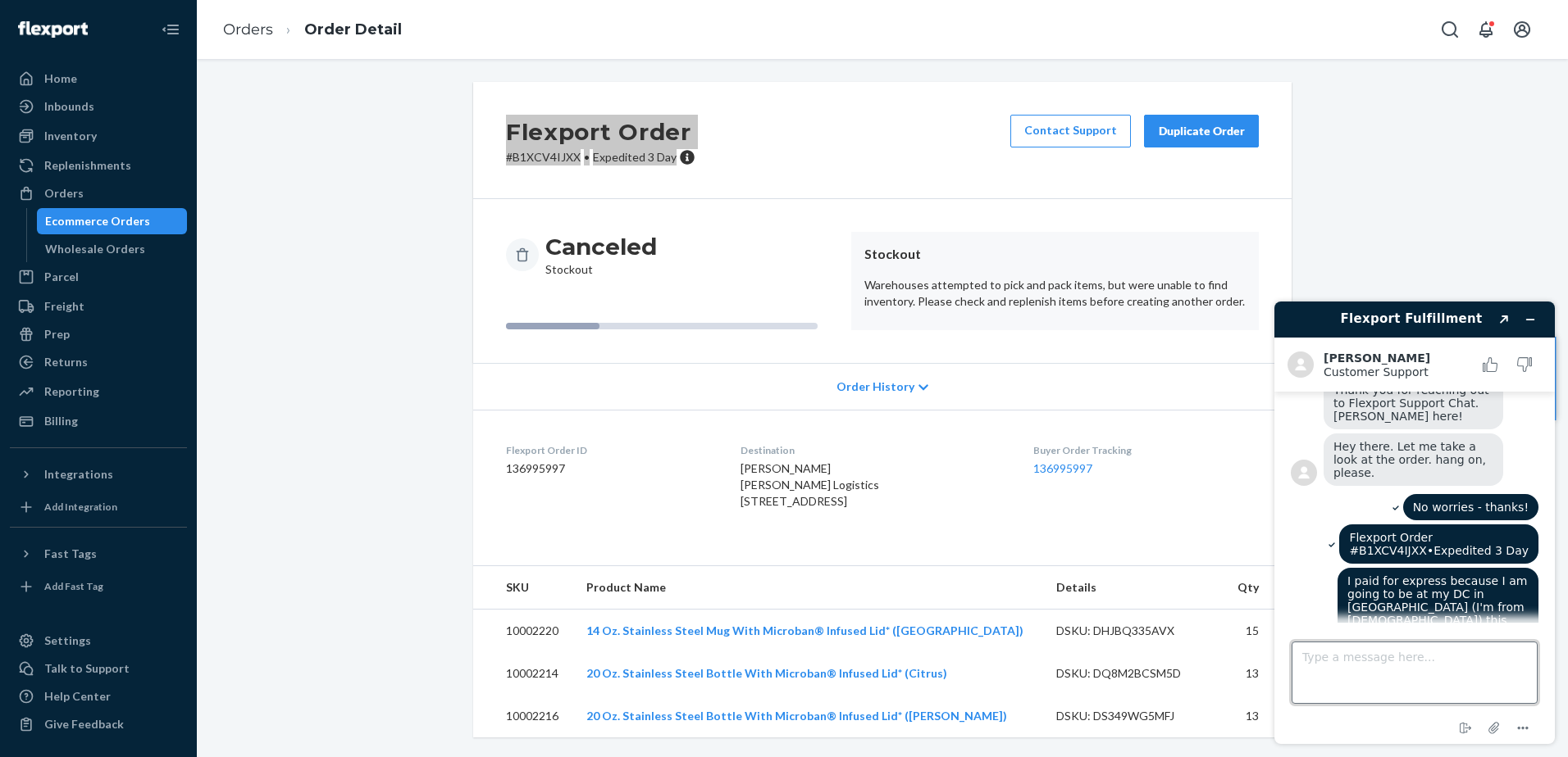
scroll to position [401, 0]
click at [658, 115] on h2 "Flexport Order" at bounding box center [601, 131] width 190 height 34
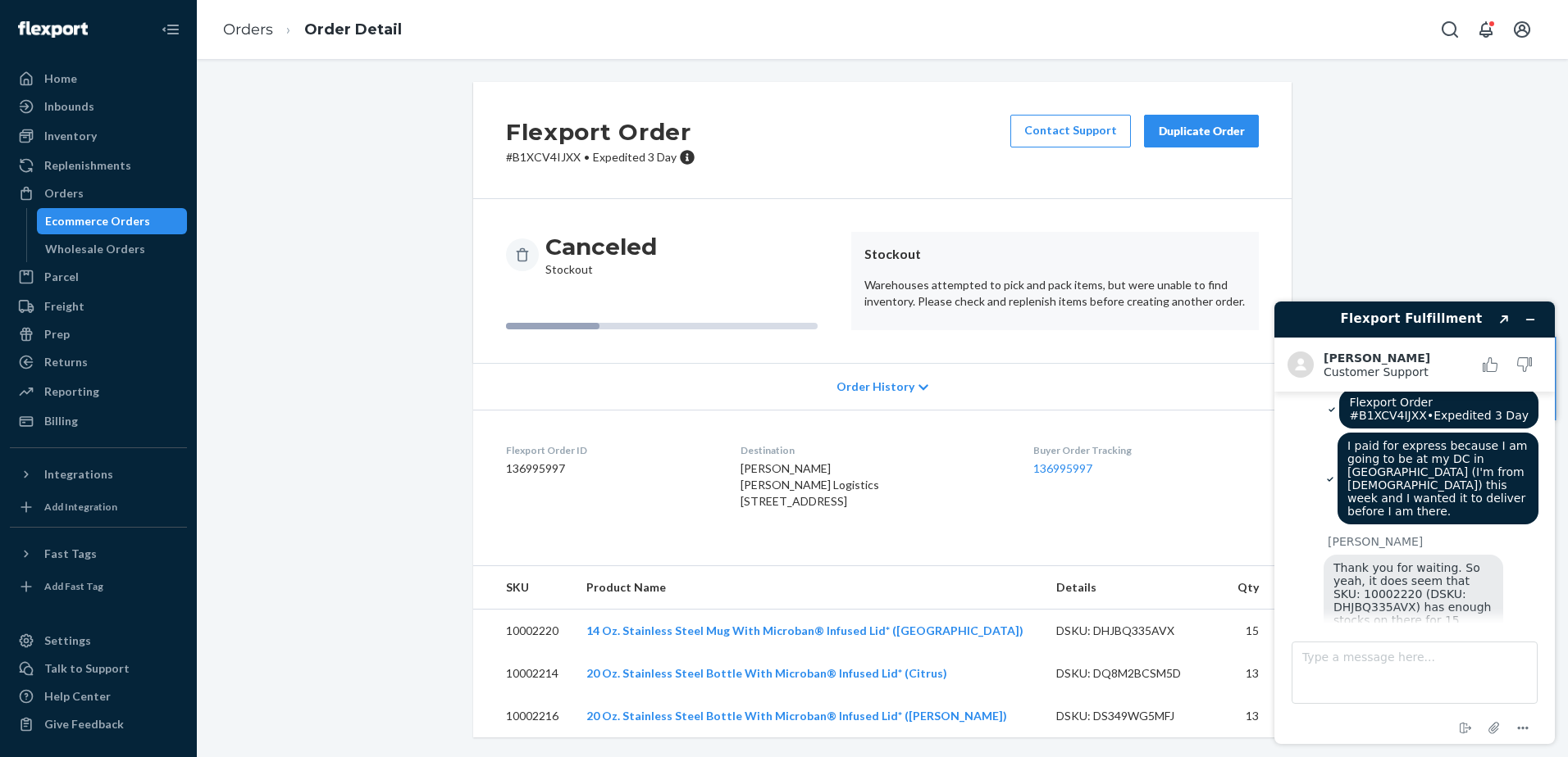
click at [1252, 562] on span "Thank you for waiting. So yeah, it does seem that SKU: 10002220 (DSKU: DHJBQ335…" at bounding box center [1414, 601] width 161 height 79
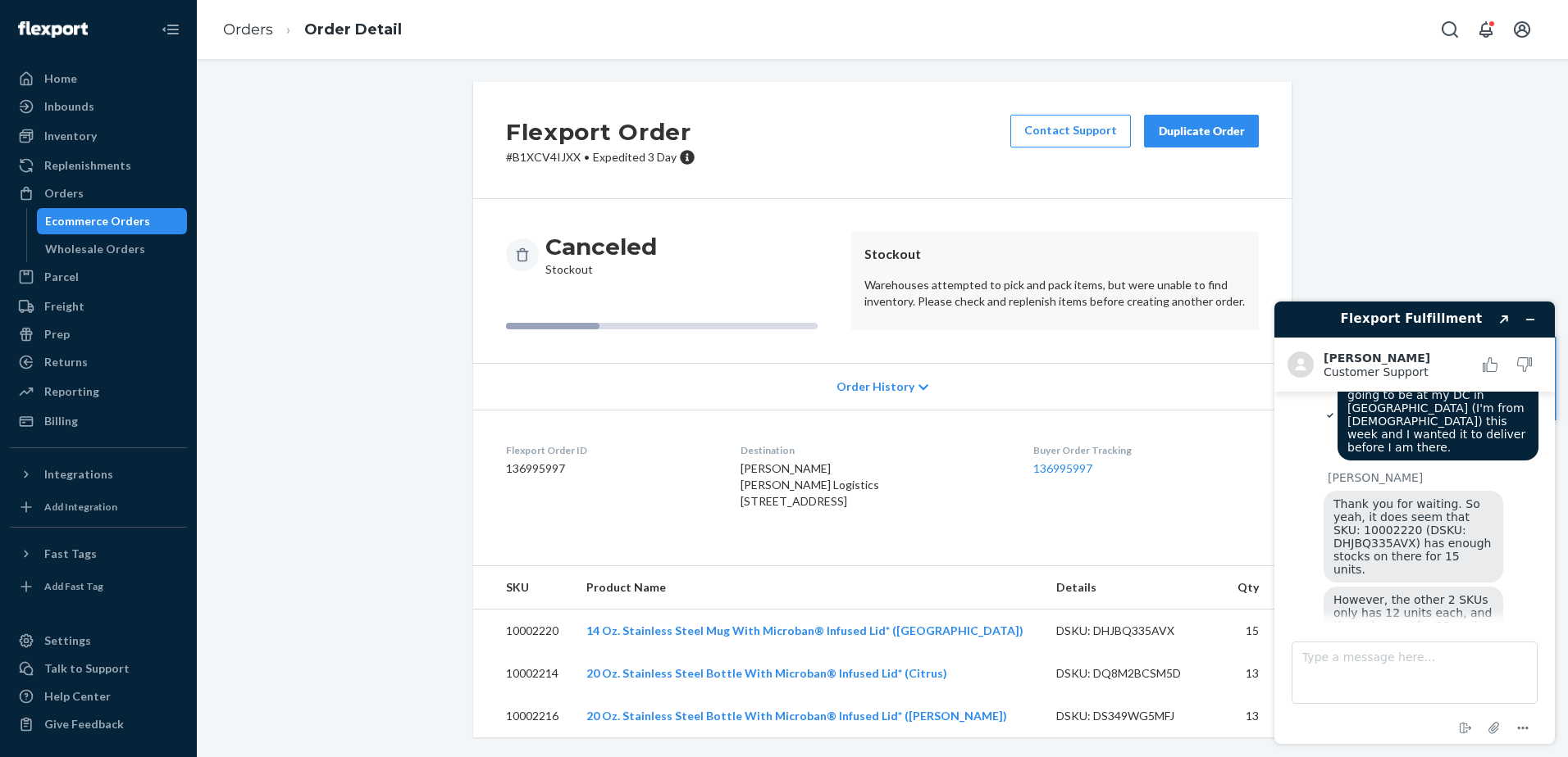
scroll to position [618, 0]
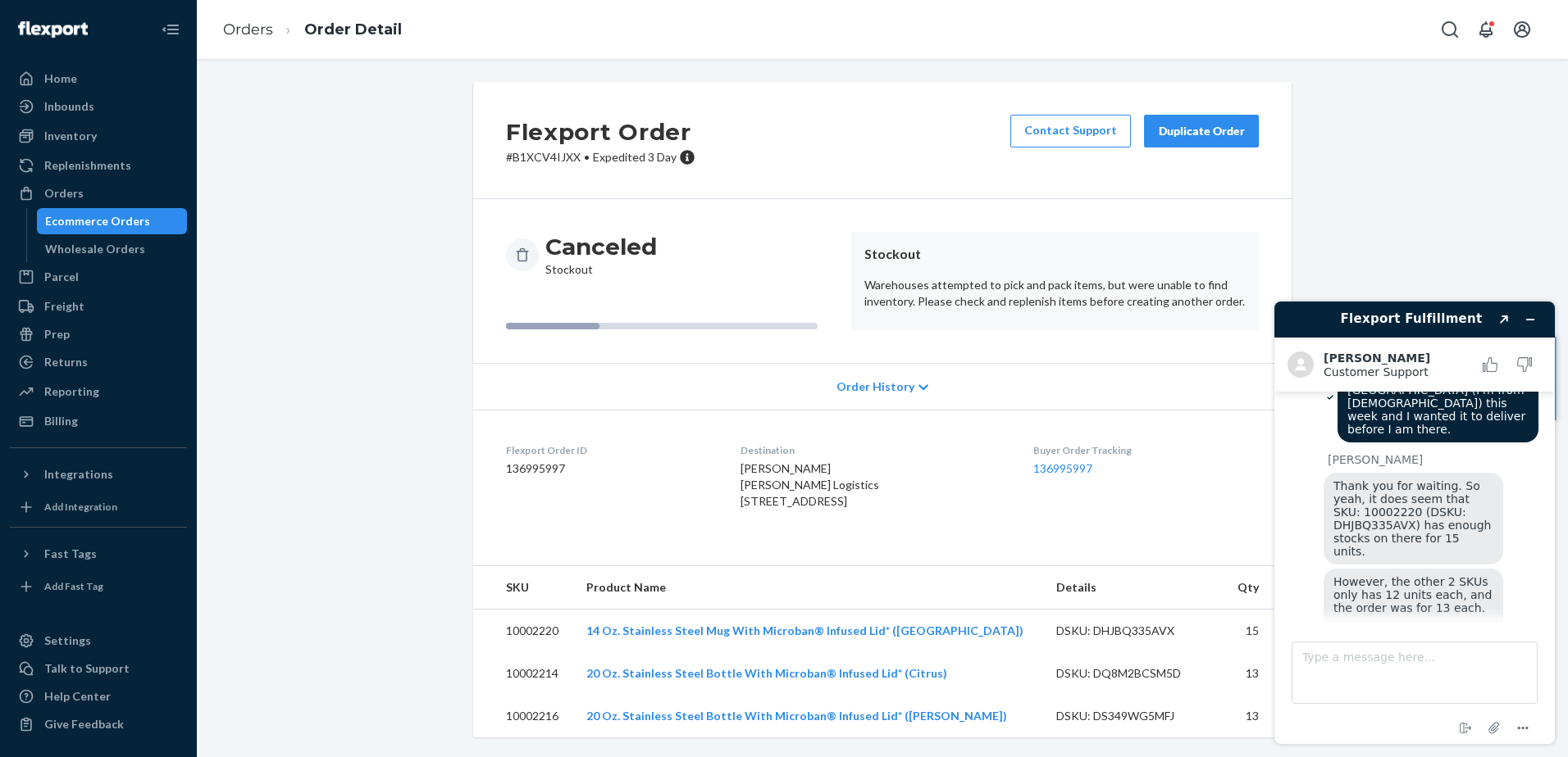
click at [1252, 486] on span "Thank you for waiting. So yeah, it does seem that SKU: 10002220 (DSKU: DHJBQ335…" at bounding box center [1414, 518] width 161 height 79
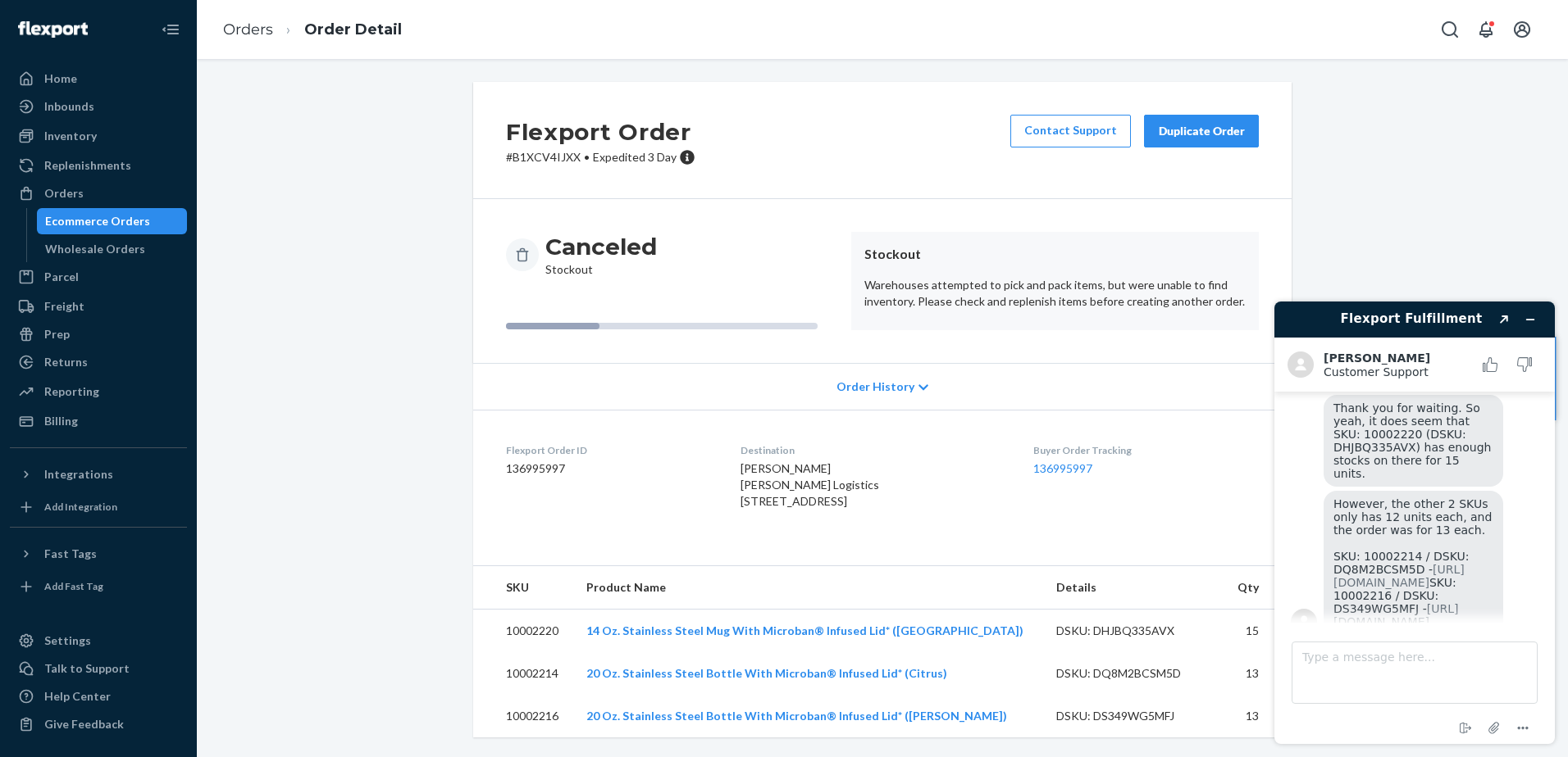
scroll to position [700, 0]
drag, startPoint x: 1387, startPoint y: 443, endPoint x: 1446, endPoint y: 465, distance: 63.0
click at [1252, 493] on span "However, the other 2 SKUs only has 12 units each, and the order was for 13 each…" at bounding box center [1414, 559] width 162 height 131
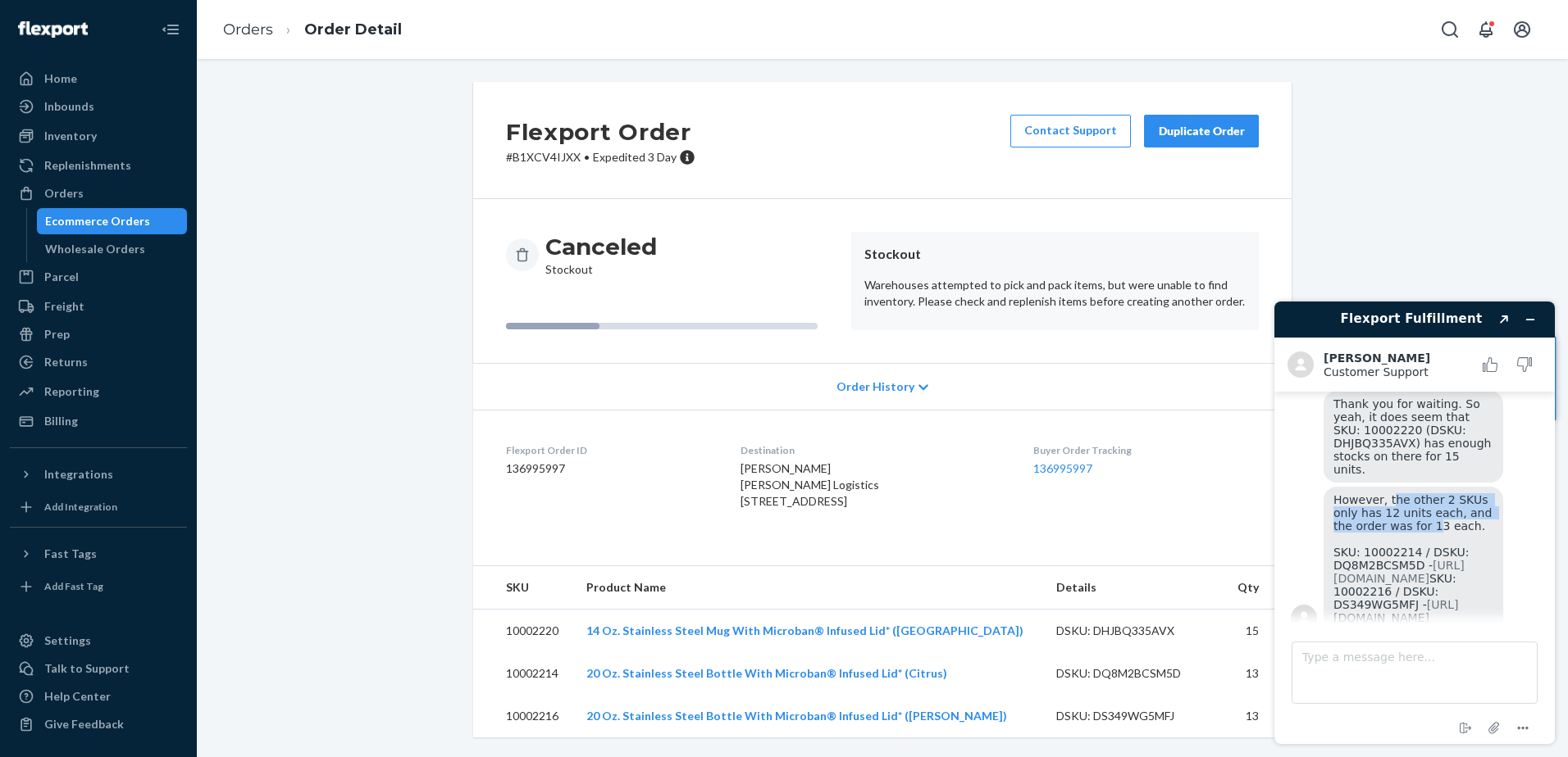
click at [1252, 493] on span "However, the other 2 SKUs only has 12 units each, and the order was for 13 each…" at bounding box center [1414, 559] width 162 height 131
click at [1252, 580] on textarea "Type a message here..." at bounding box center [1415, 672] width 246 height 62
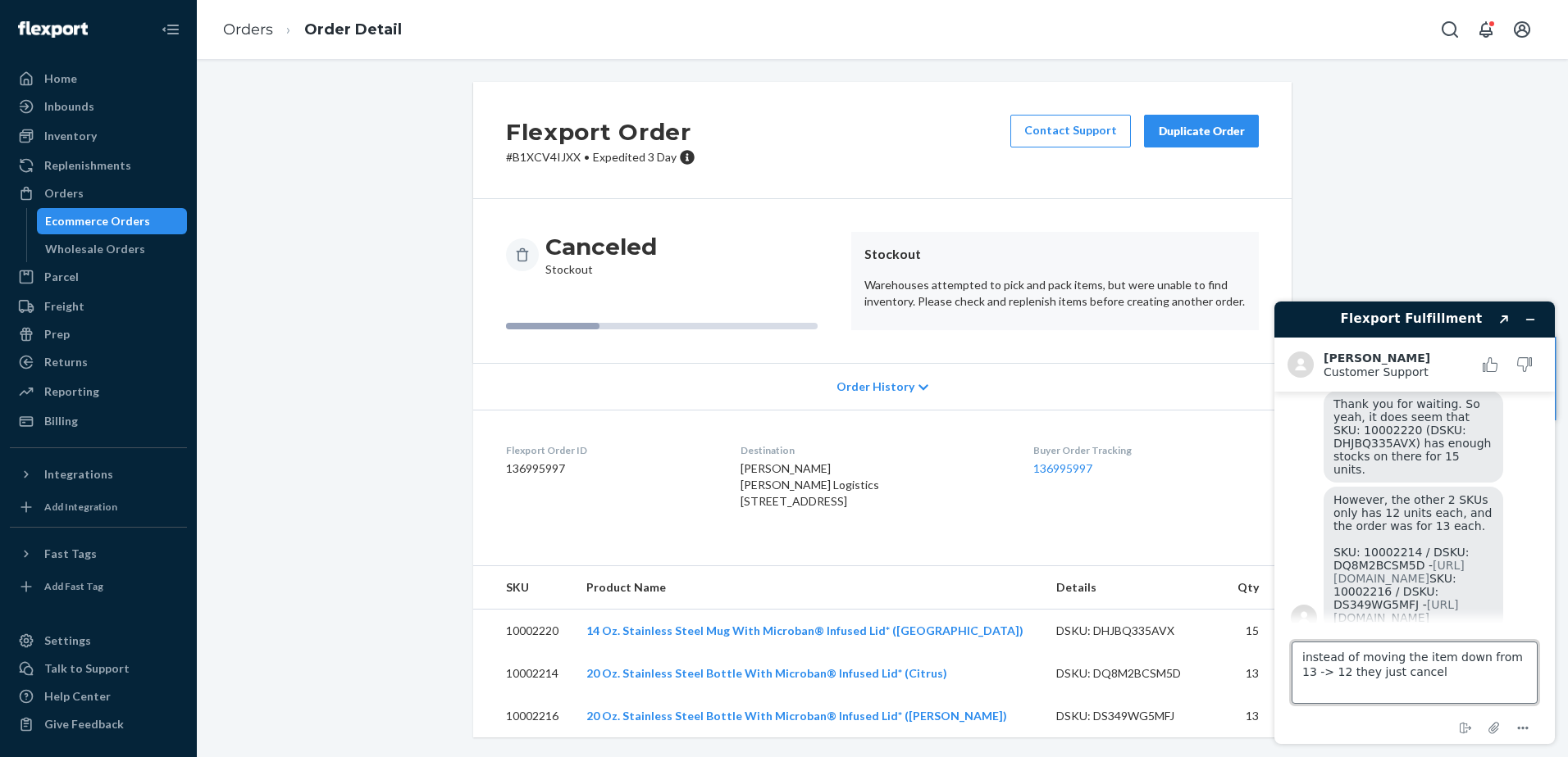
type textarea "instead of moving the item down from 13 -> 12 they just cancel?"
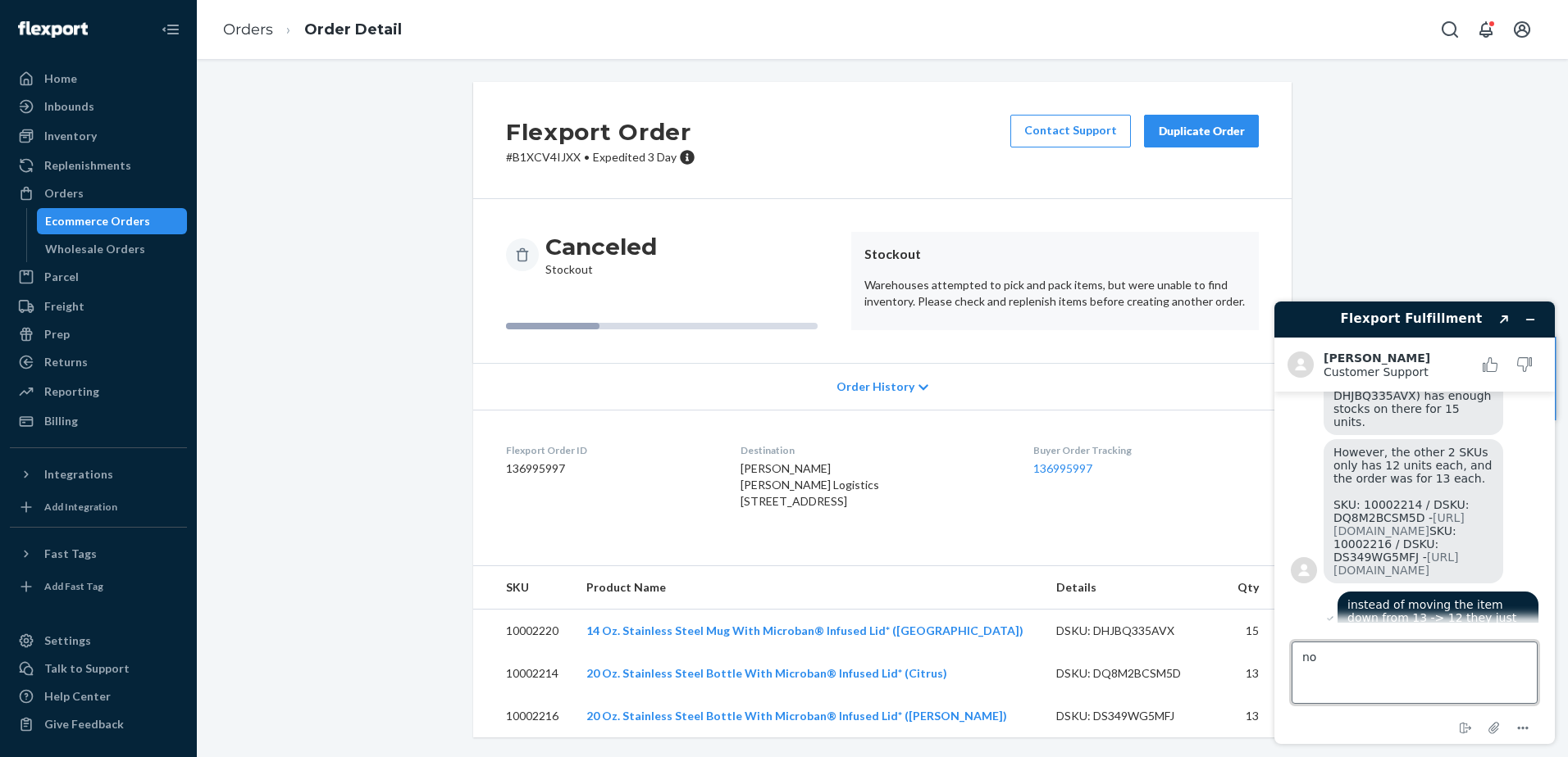
type textarea "n"
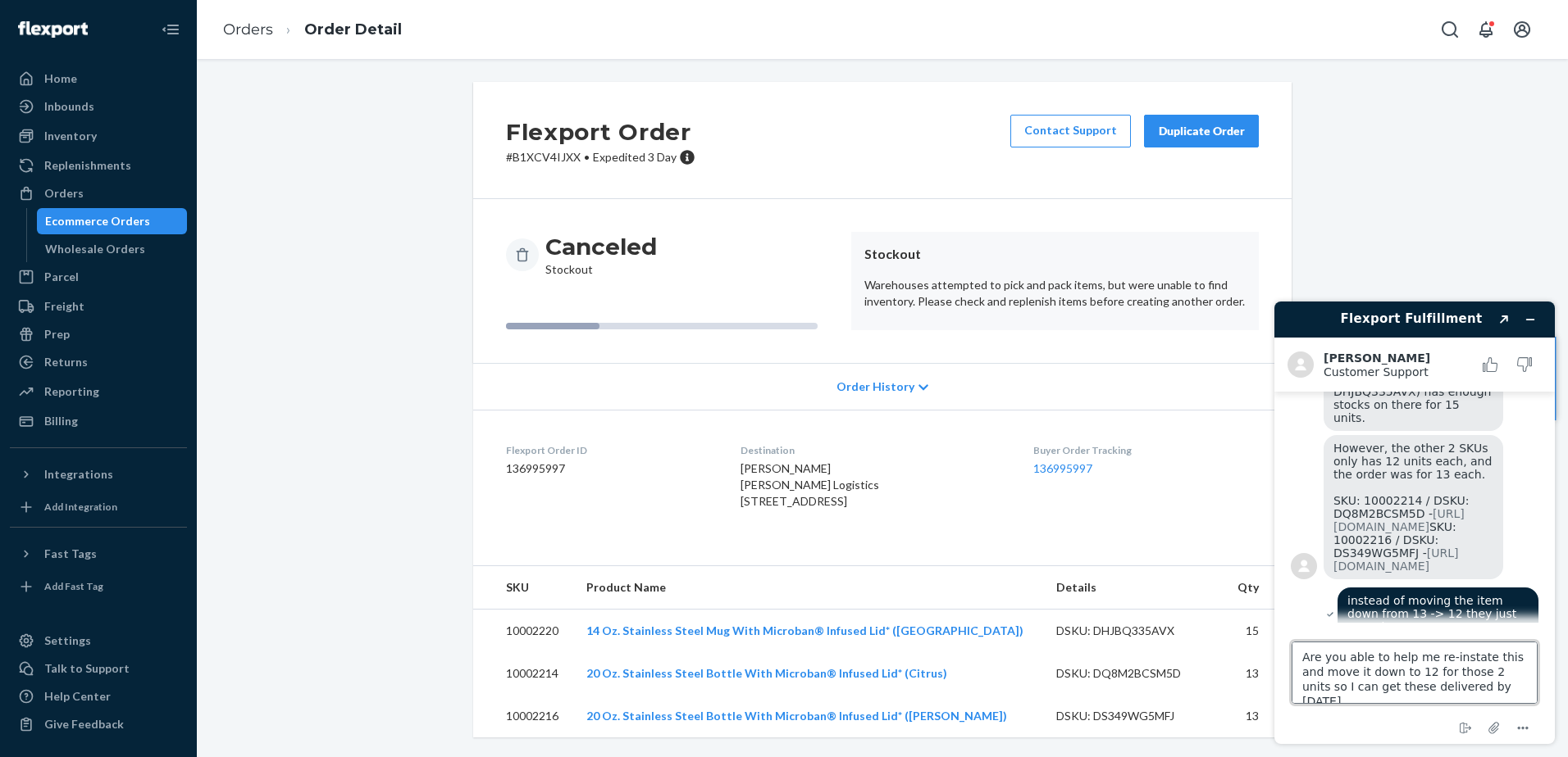
type textarea "Are you able to help me re-instate this and move it down to 12 for those 2 unit…"
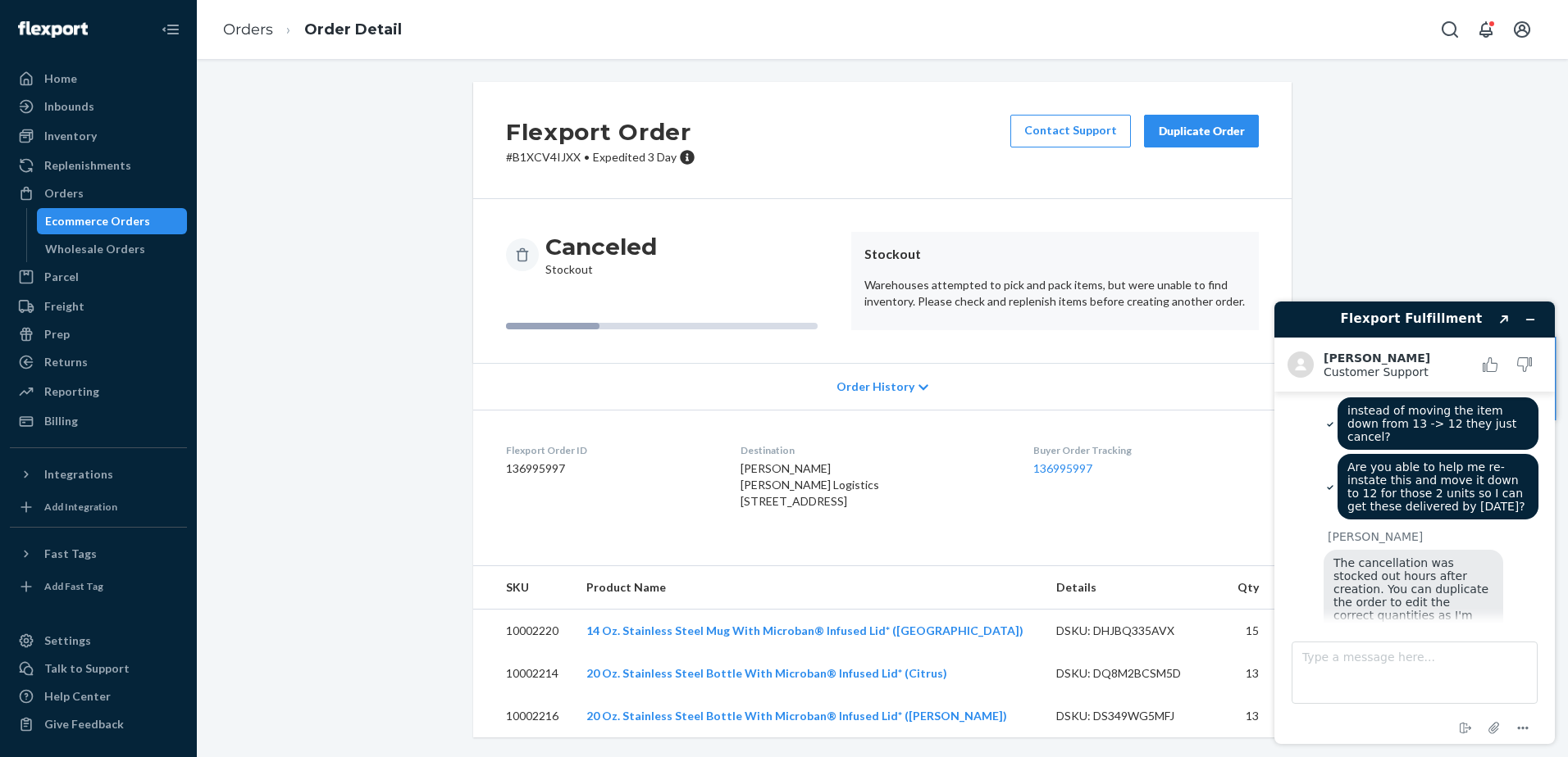
scroll to position [942, 0]
click at [1252, 580] on textarea "Type a message here..." at bounding box center [1415, 672] width 246 height 62
drag, startPoint x: 1334, startPoint y: 533, endPoint x: 1454, endPoint y: 546, distance: 120.7
click at [1252, 557] on span "The cancellation was stocked out hours after creation. You can duplicate the or…" at bounding box center [1412, 602] width 159 height 92
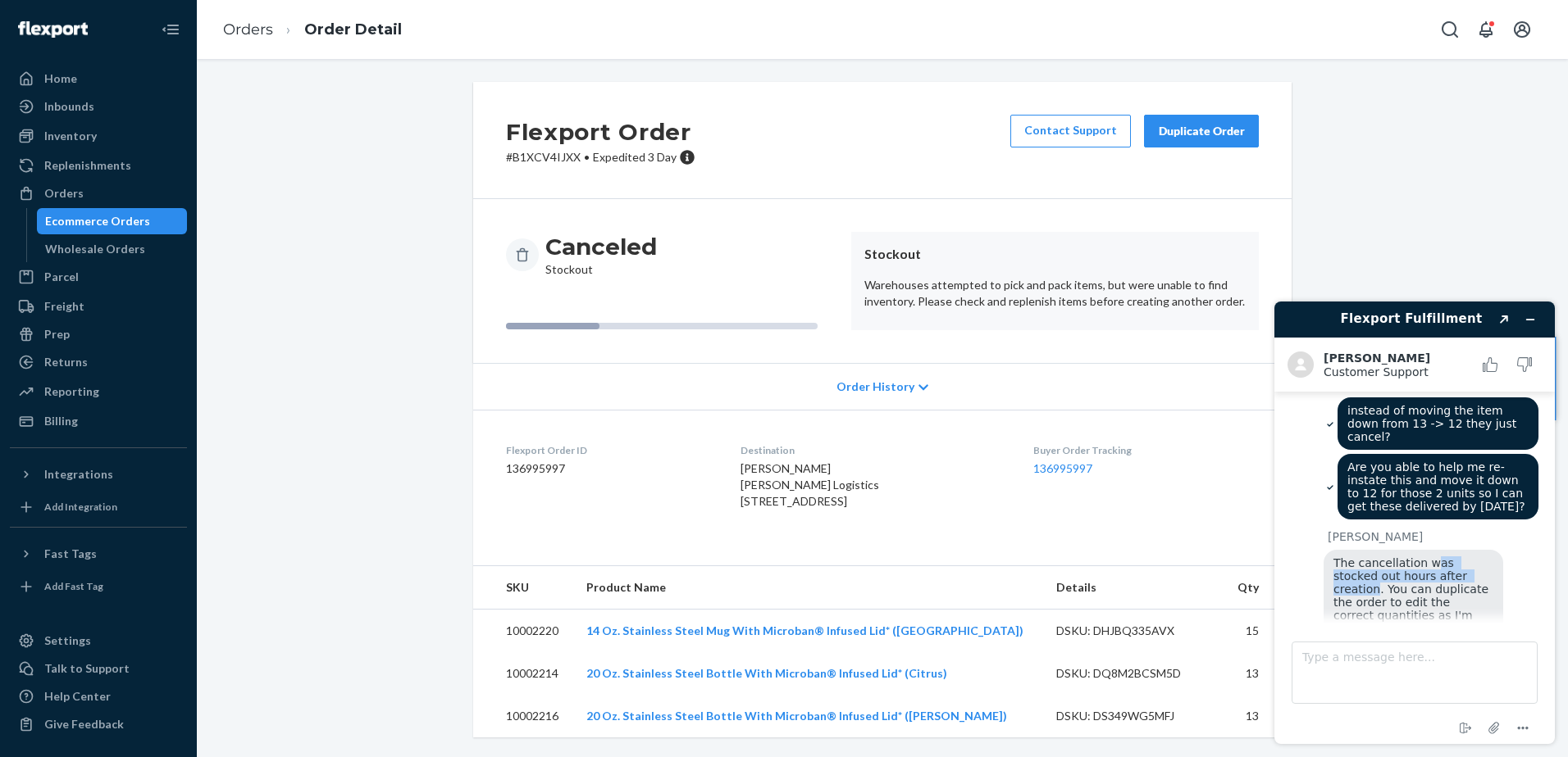
drag, startPoint x: 1454, startPoint y: 546, endPoint x: 1422, endPoint y: 532, distance: 34.9
click at [1252, 557] on span "The cancellation was stocked out hours after creation. You can duplicate the or…" at bounding box center [1412, 602] width 159 height 92
click at [1252, 580] on textarea "Type a message here..." at bounding box center [1415, 672] width 246 height 62
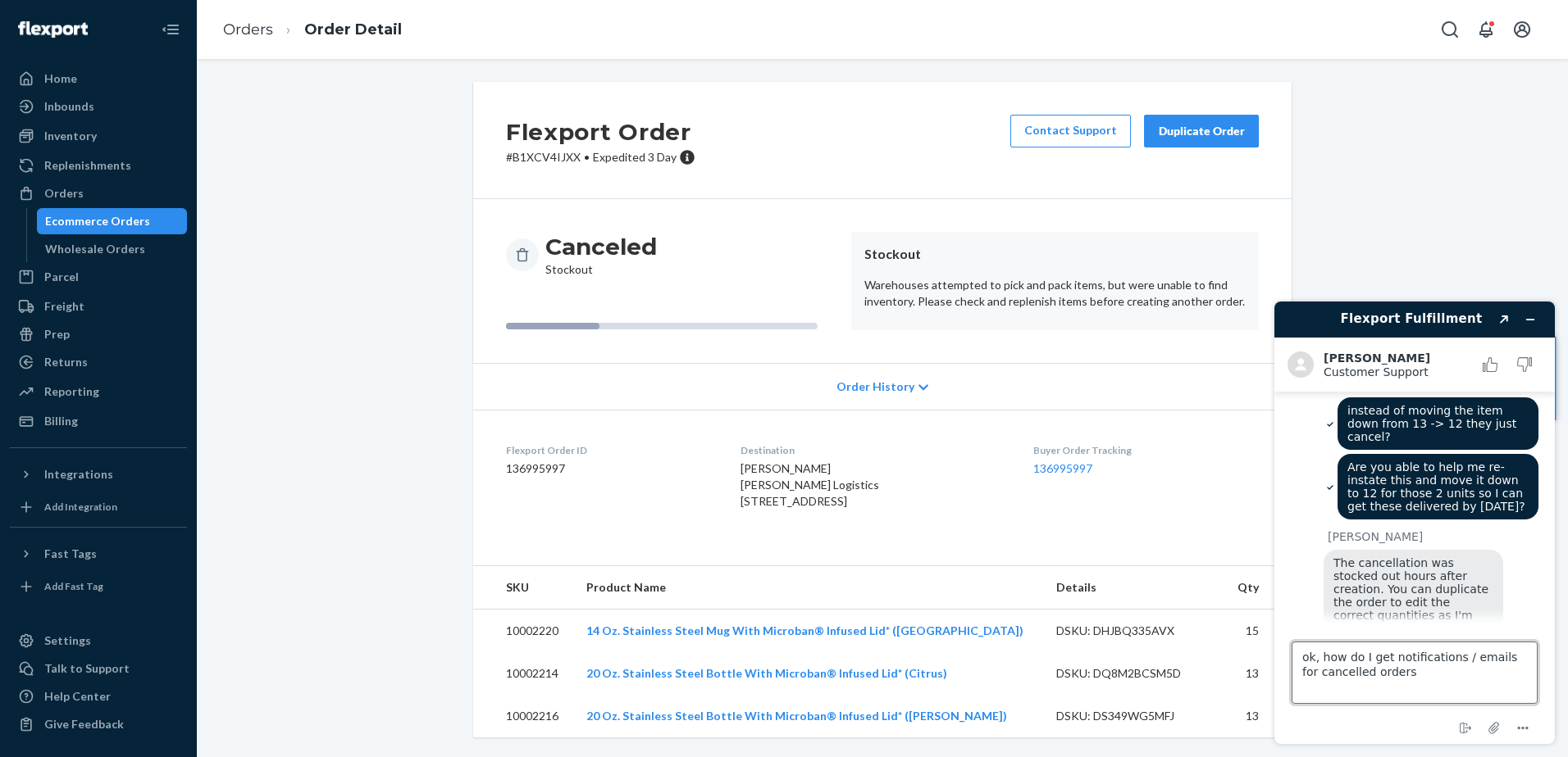
type textarea "ok, how do I get notifications / emails for cancelled orders?"
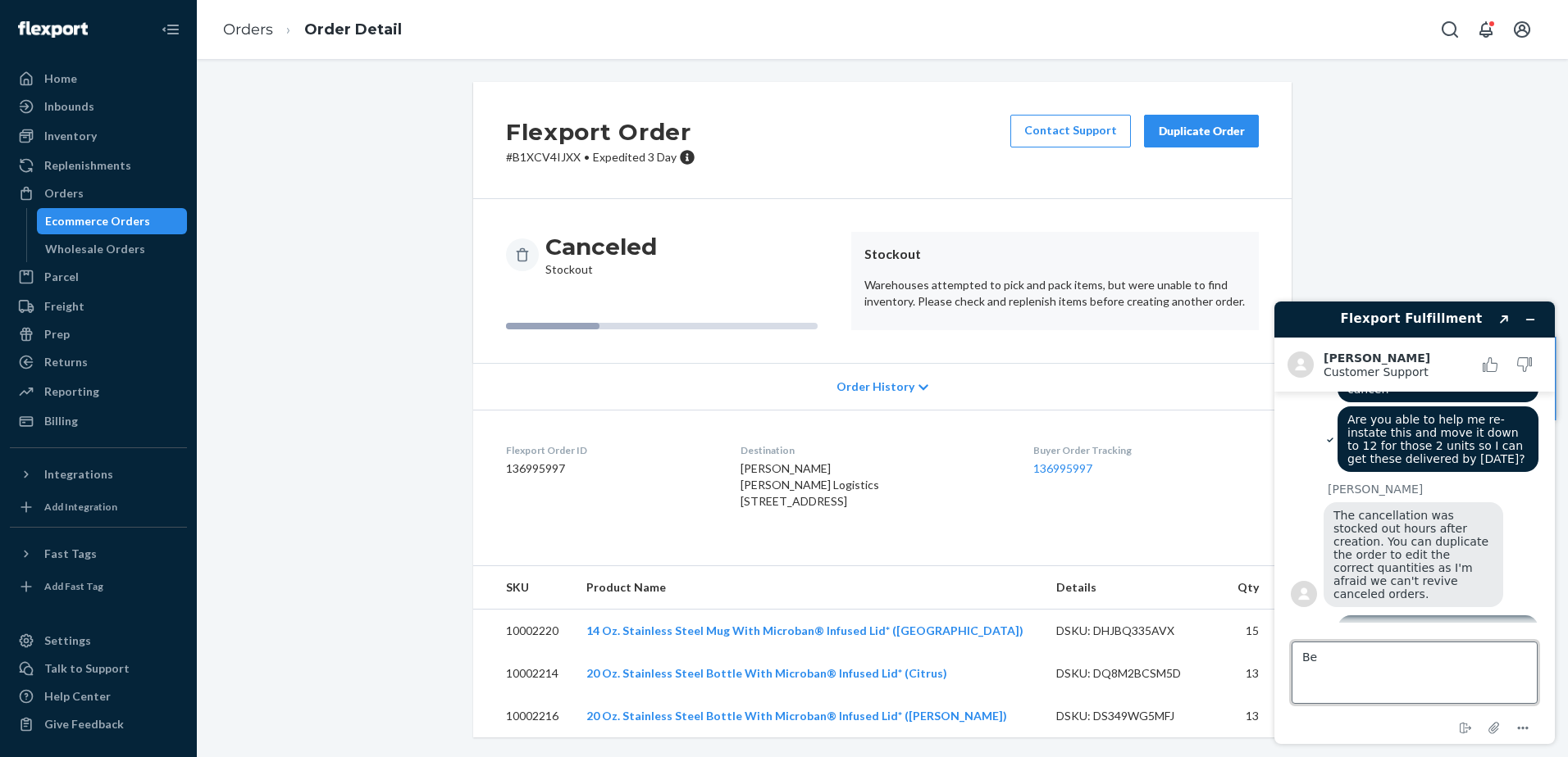
type textarea "B"
type textarea "I came in to see if it was delivered, and found out it was cancelled"
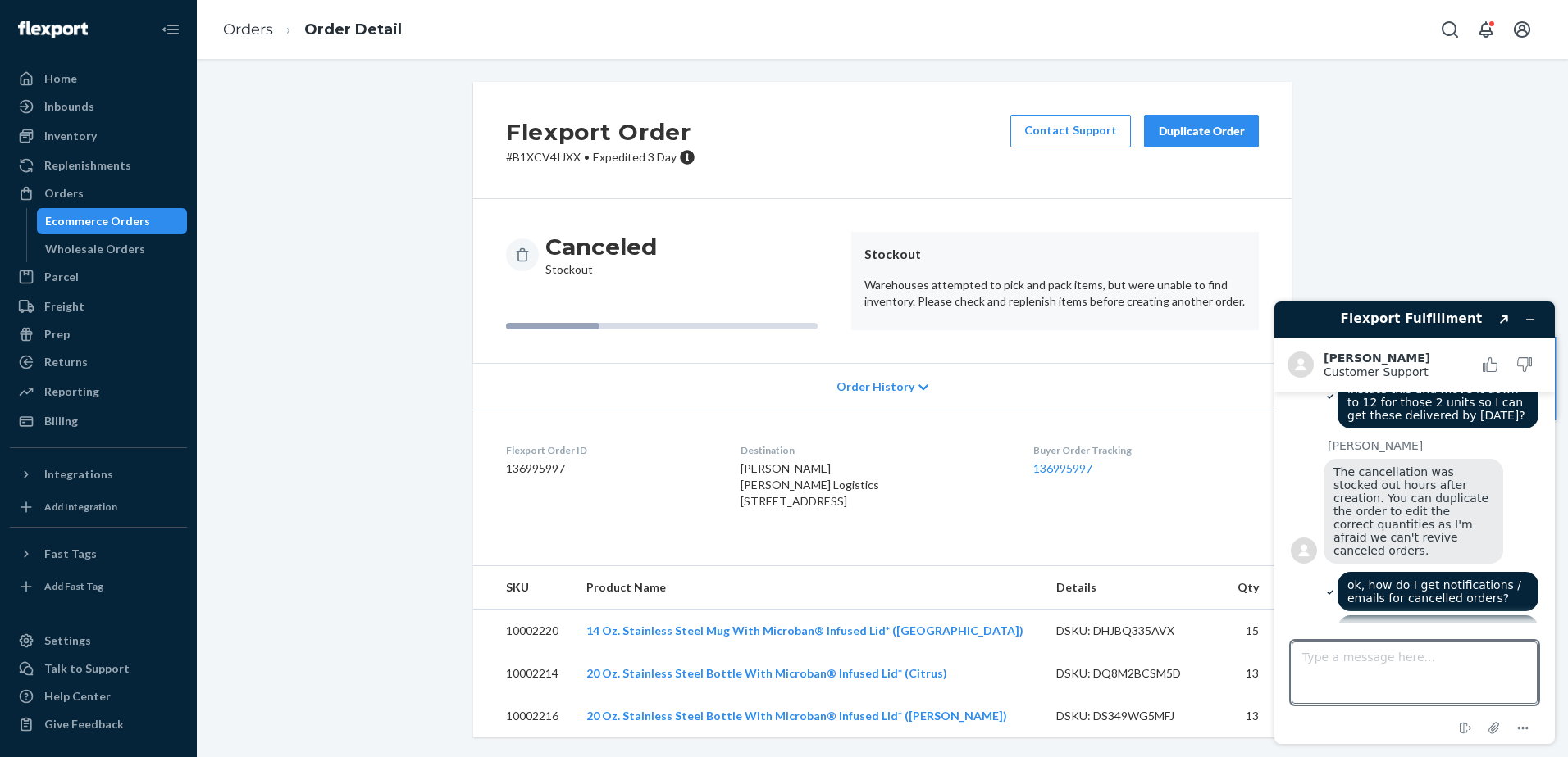
click at [1176, 123] on div "Duplicate Order" at bounding box center [1201, 131] width 87 height 17
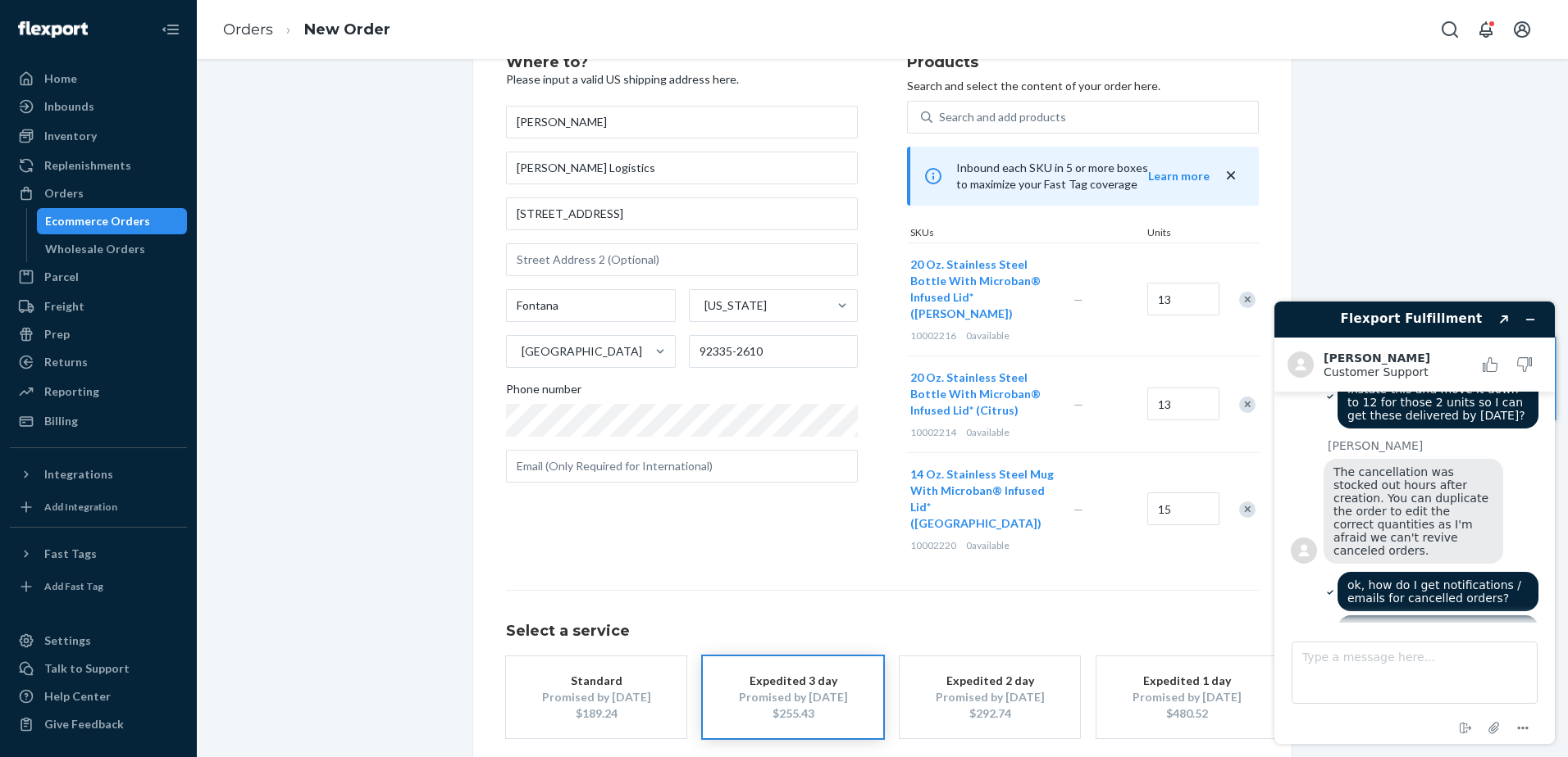
scroll to position [108, 0]
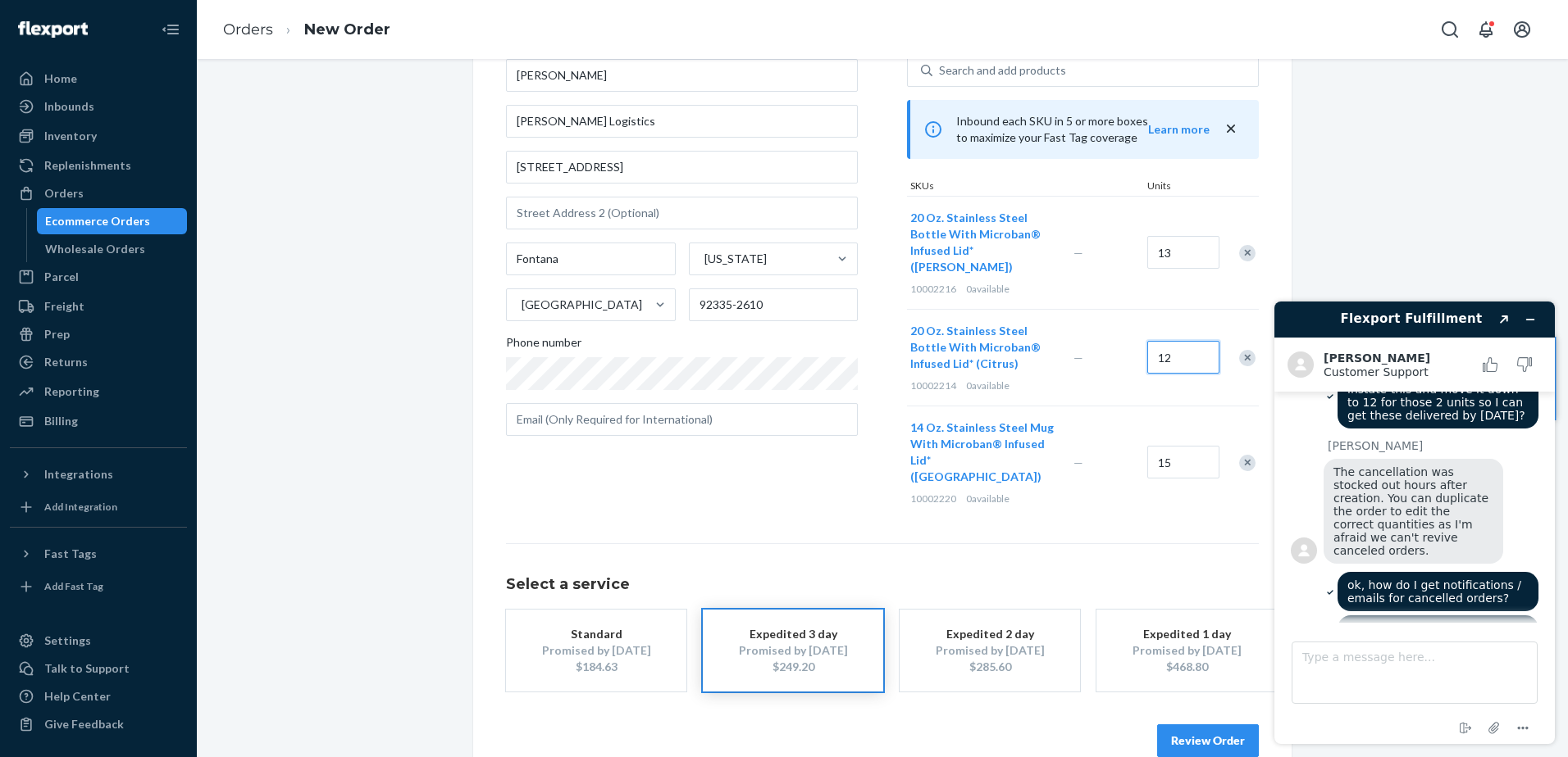
type input "12"
drag, startPoint x: 1182, startPoint y: 254, endPoint x: 1079, endPoint y: 246, distance: 103.3
click at [1079, 246] on div "20 Oz. Stainless Steel Bottle With Microban® Infused Lid* (Moss) 10002216 0 ava…" at bounding box center [1083, 252] width 352 height 113
drag, startPoint x: 1185, startPoint y: 244, endPoint x: 1136, endPoint y: 241, distance: 49.1
click at [1123, 238] on div "20 Oz. Stainless Steel Bottle With Microban® Infused Lid* (Moss) 10002216 0 ava…" at bounding box center [1083, 252] width 352 height 113
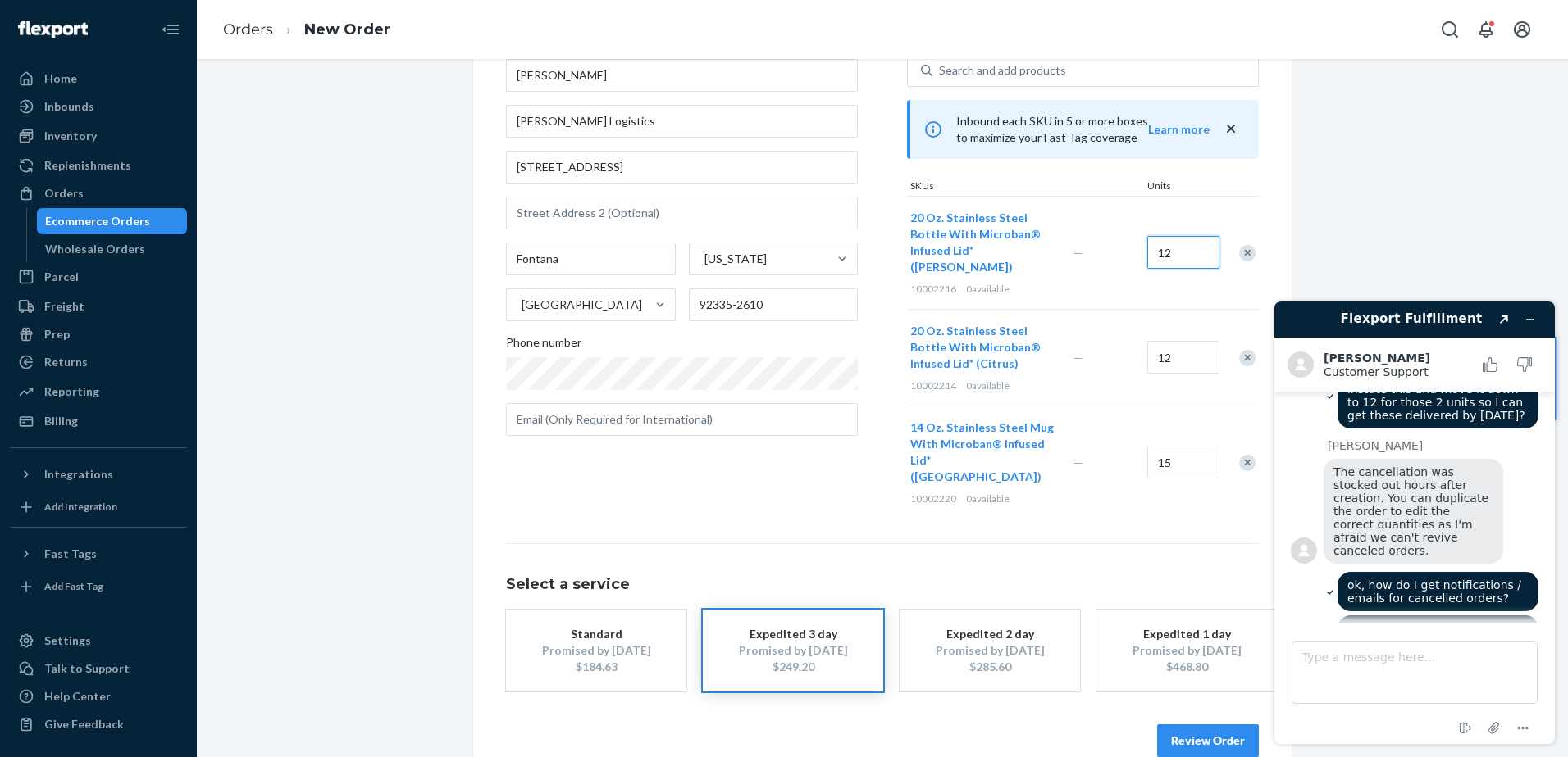
type input "12"
click at [1252, 210] on div "Where to? Please input a valid US shipping address here. Jesse Lyddiatt Weber L…" at bounding box center [882, 382] width 1347 height 814
click at [925, 283] on span "10002216" at bounding box center [933, 289] width 46 height 12
copy div "10002216 0"
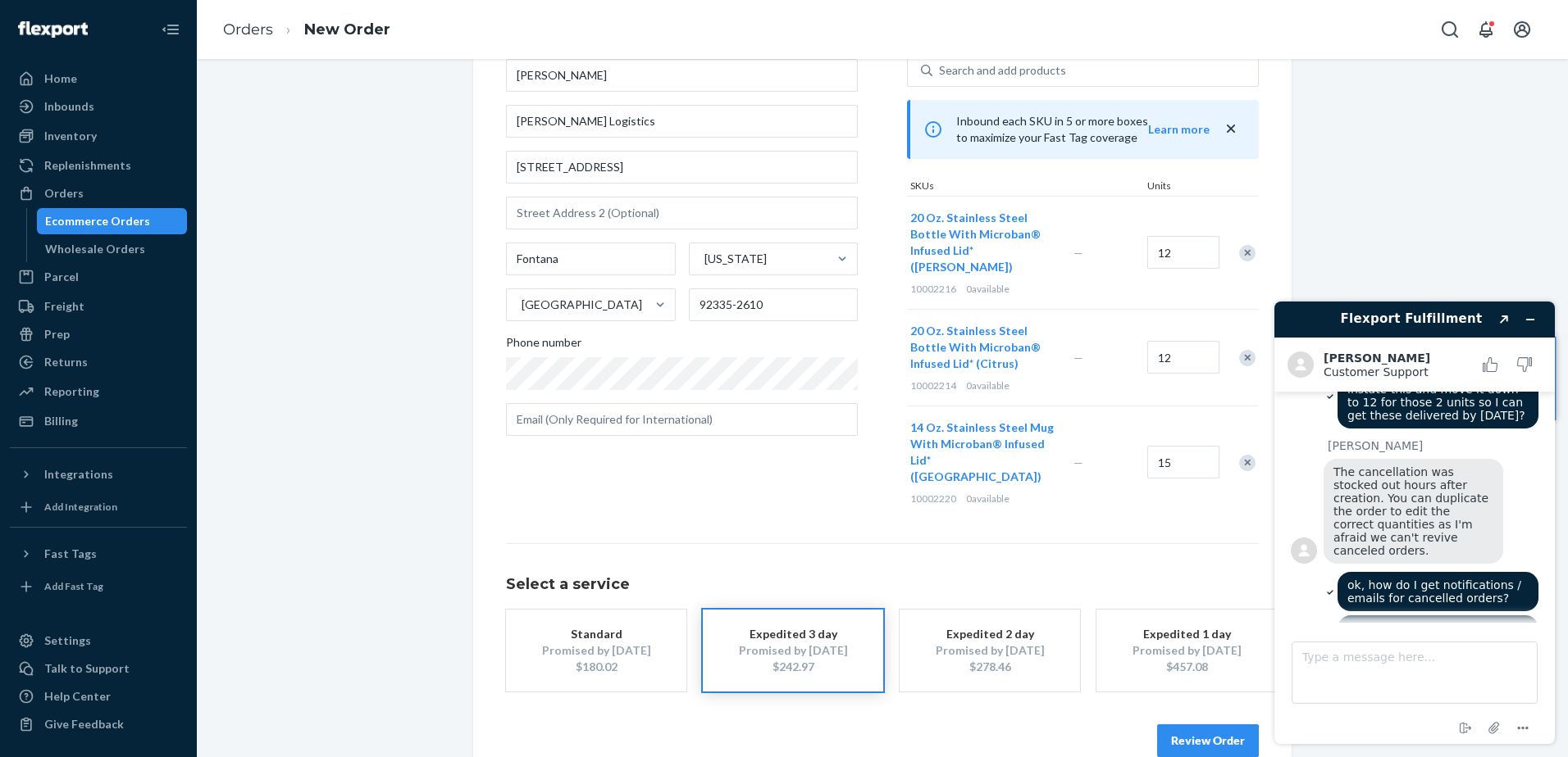
click at [409, 425] on div "Where to? Please input a valid US shipping address here. Jesse Lyddiatt Weber L…" at bounding box center [882, 382] width 1347 height 814
click at [1220, 580] on button "Review Order" at bounding box center [1208, 740] width 102 height 32
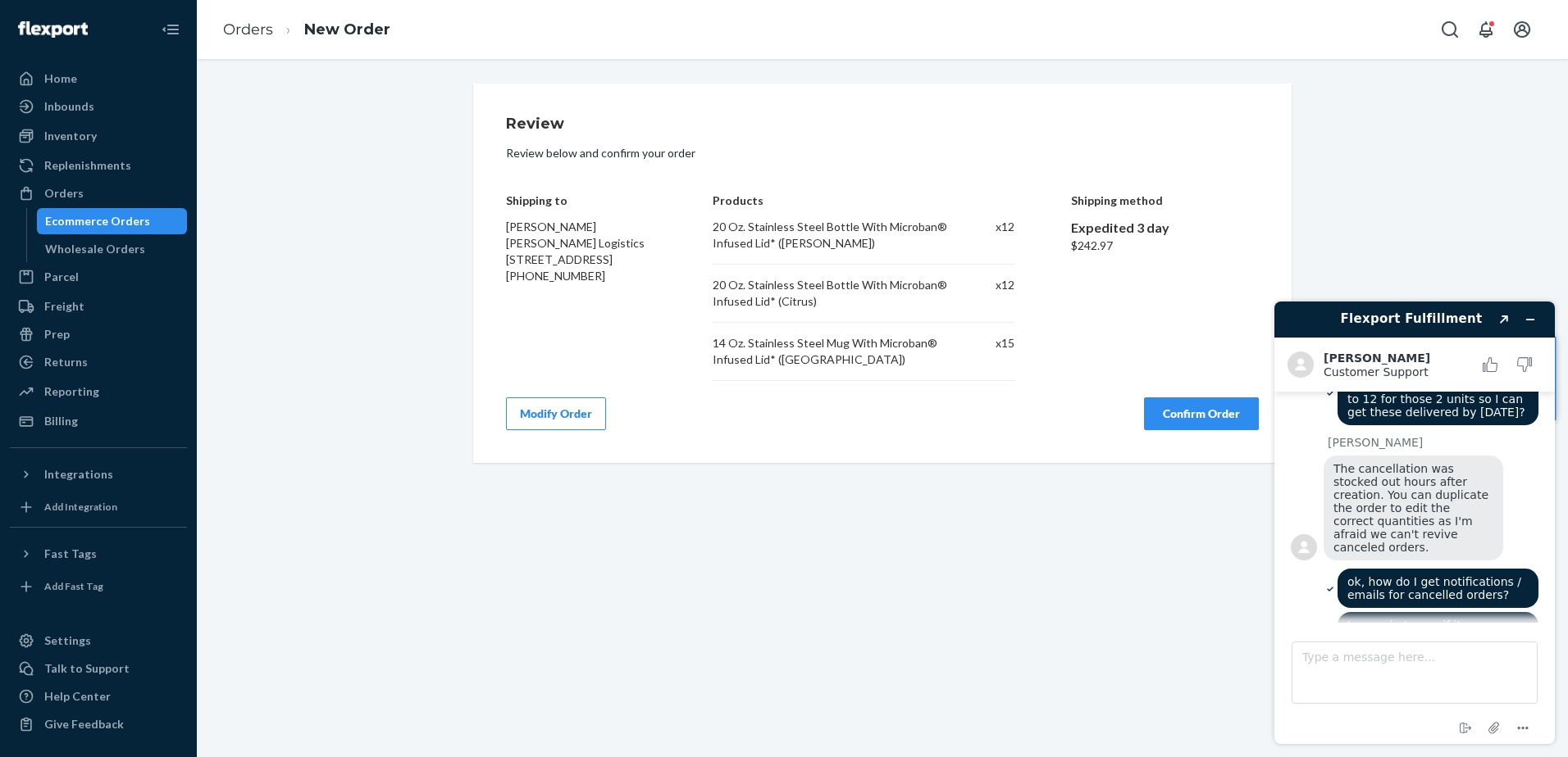
click at [1166, 416] on button "Confirm Order" at bounding box center [1201, 413] width 115 height 32
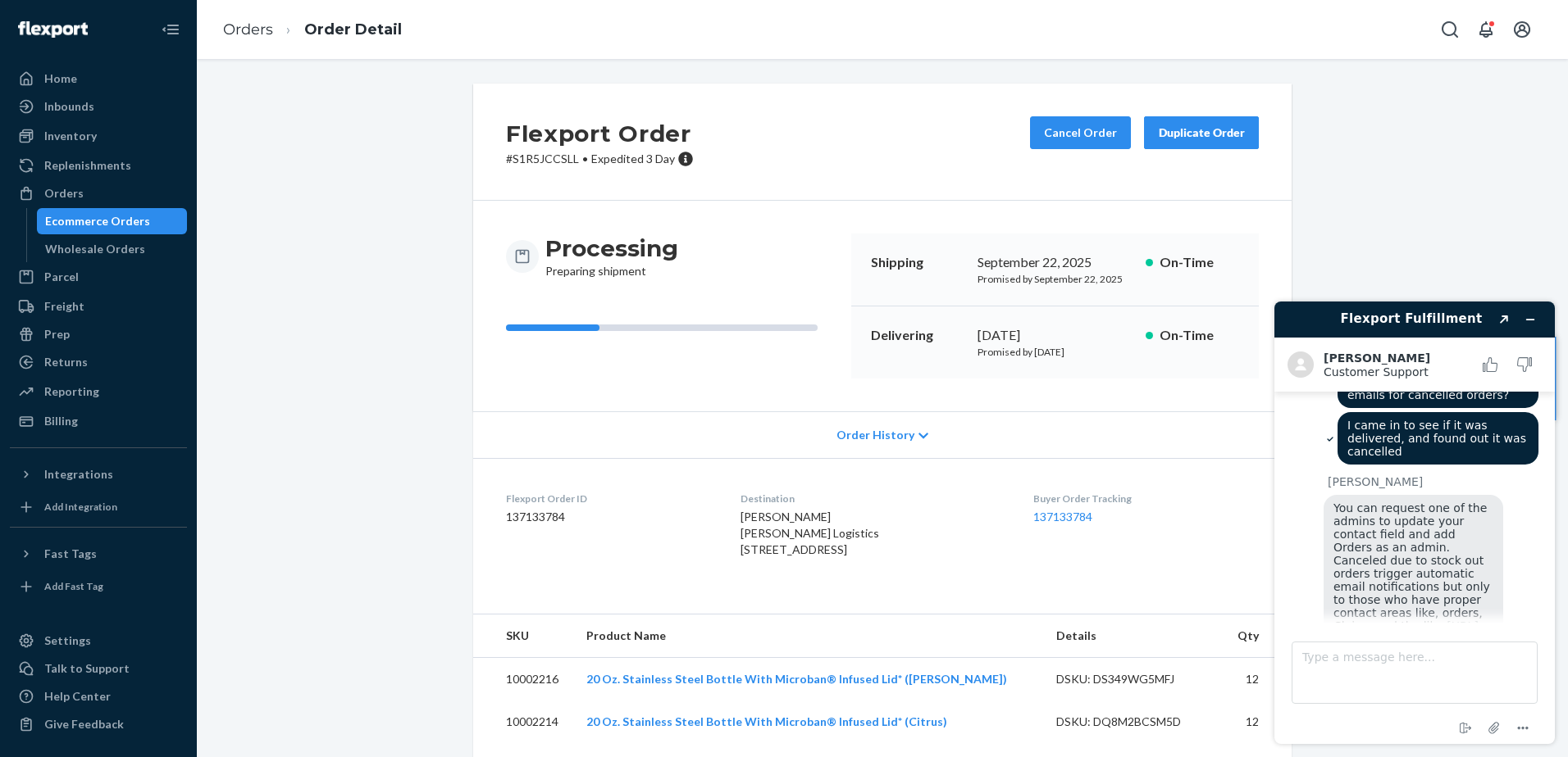
scroll to position [1333, 0]
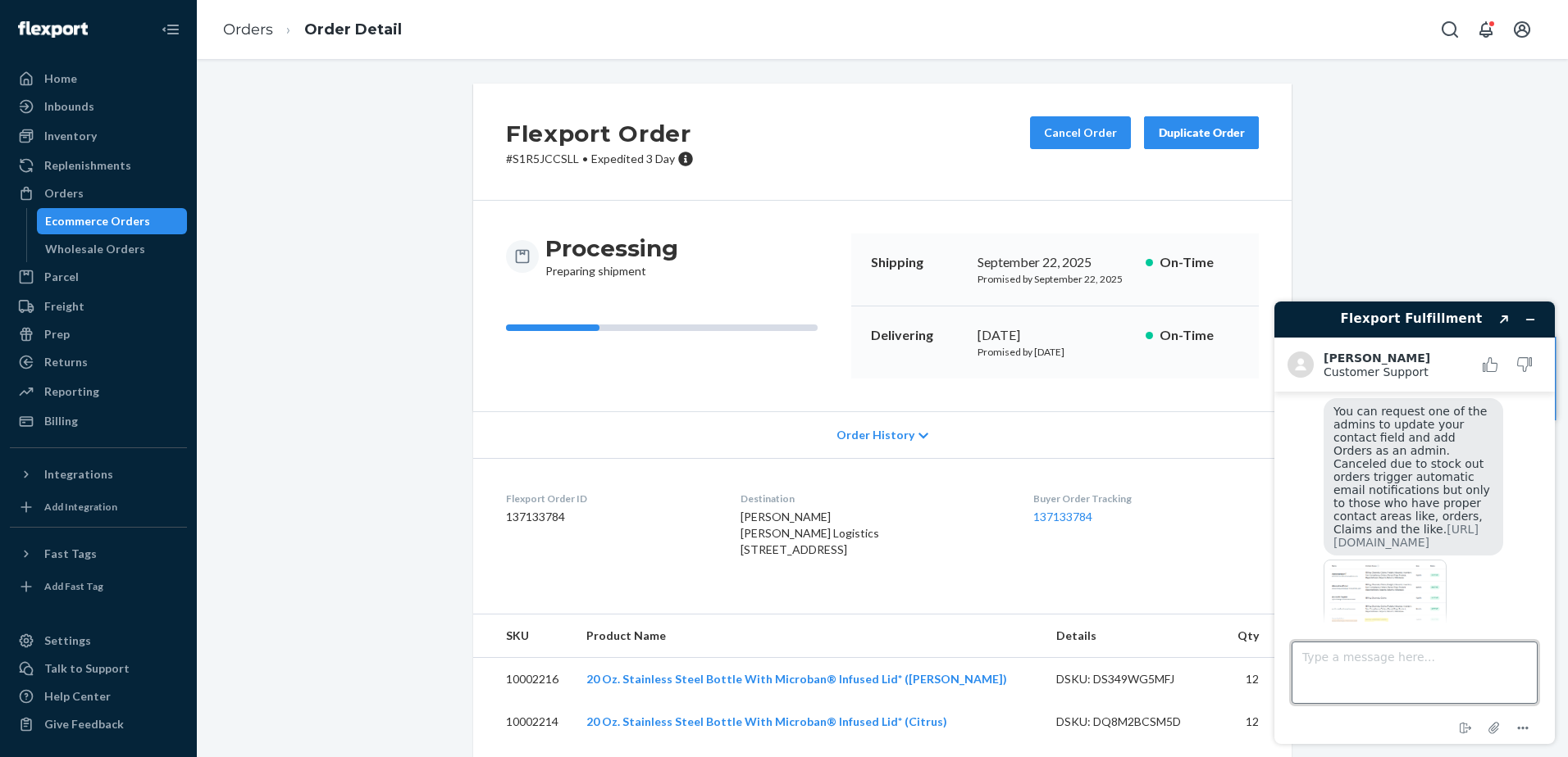
click at [1252, 580] on textarea "Type a message here..." at bounding box center [1415, 672] width 246 height 62
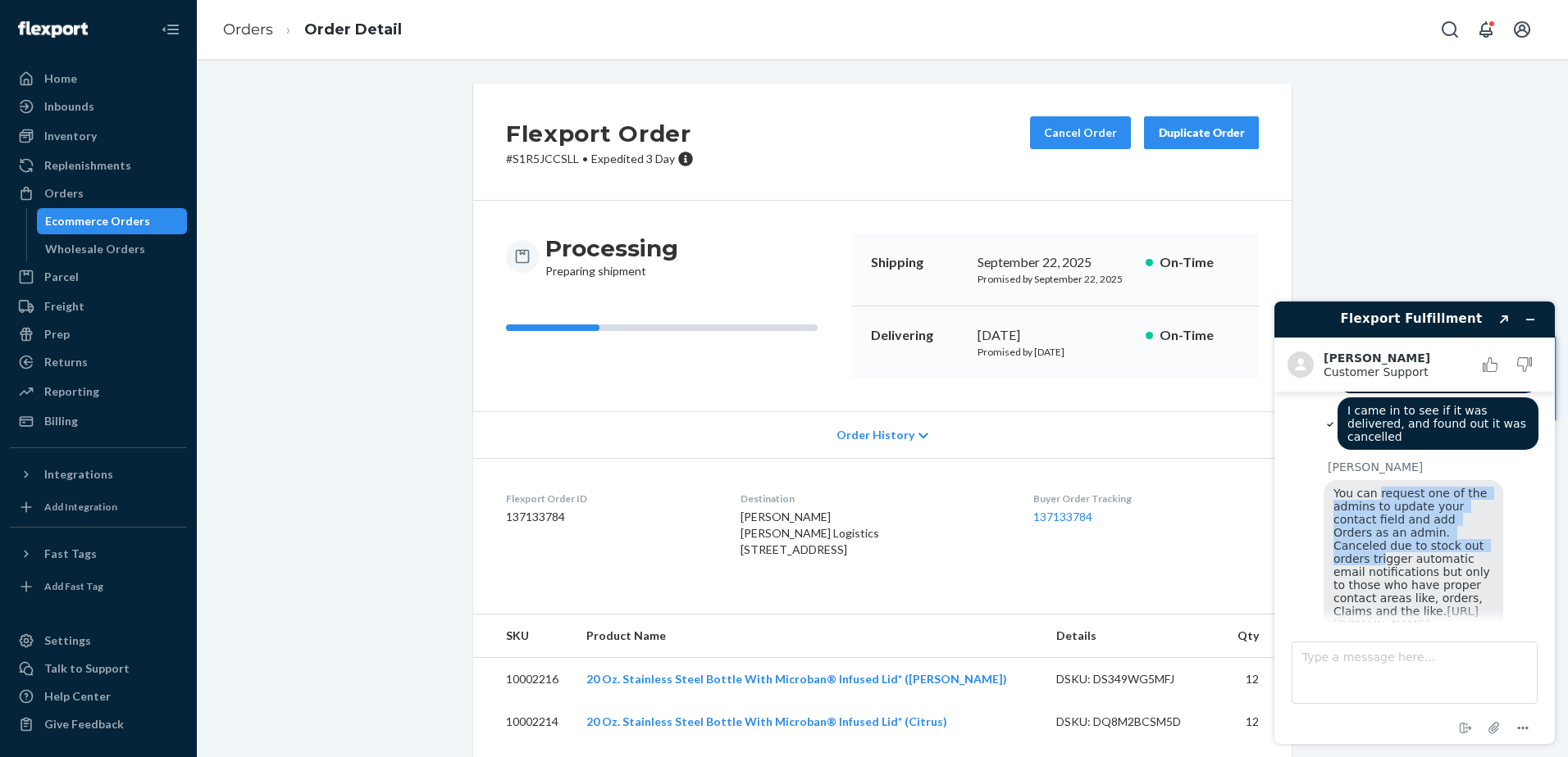
drag, startPoint x: 1374, startPoint y: 438, endPoint x: 1402, endPoint y: 491, distance: 59.9
click at [1252, 491] on span "You can request one of the admins to update your contact field and add Orders a…" at bounding box center [1413, 558] width 160 height 144
click at [1252, 489] on span "You can request one of the admins to update your contact field and add Orders a…" at bounding box center [1413, 558] width 160 height 144
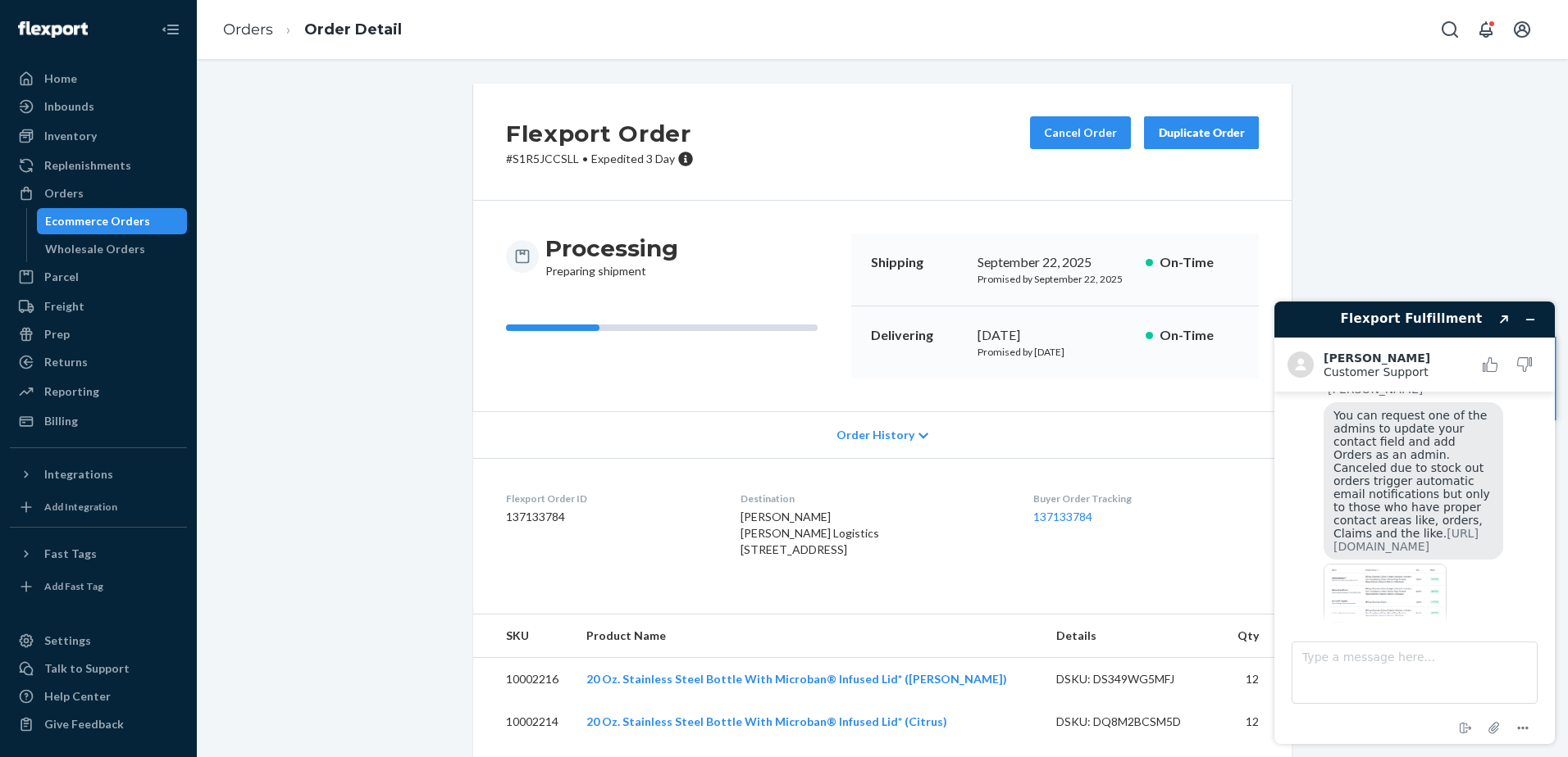
scroll to position [1333, 0]
click at [1252, 580] on img at bounding box center [1385, 606] width 123 height 92
click at [1252, 580] on textarea "Type a message here..." at bounding box center [1415, 672] width 246 height 62
type textarea "I wonder if my server is blocking them, that's my email"
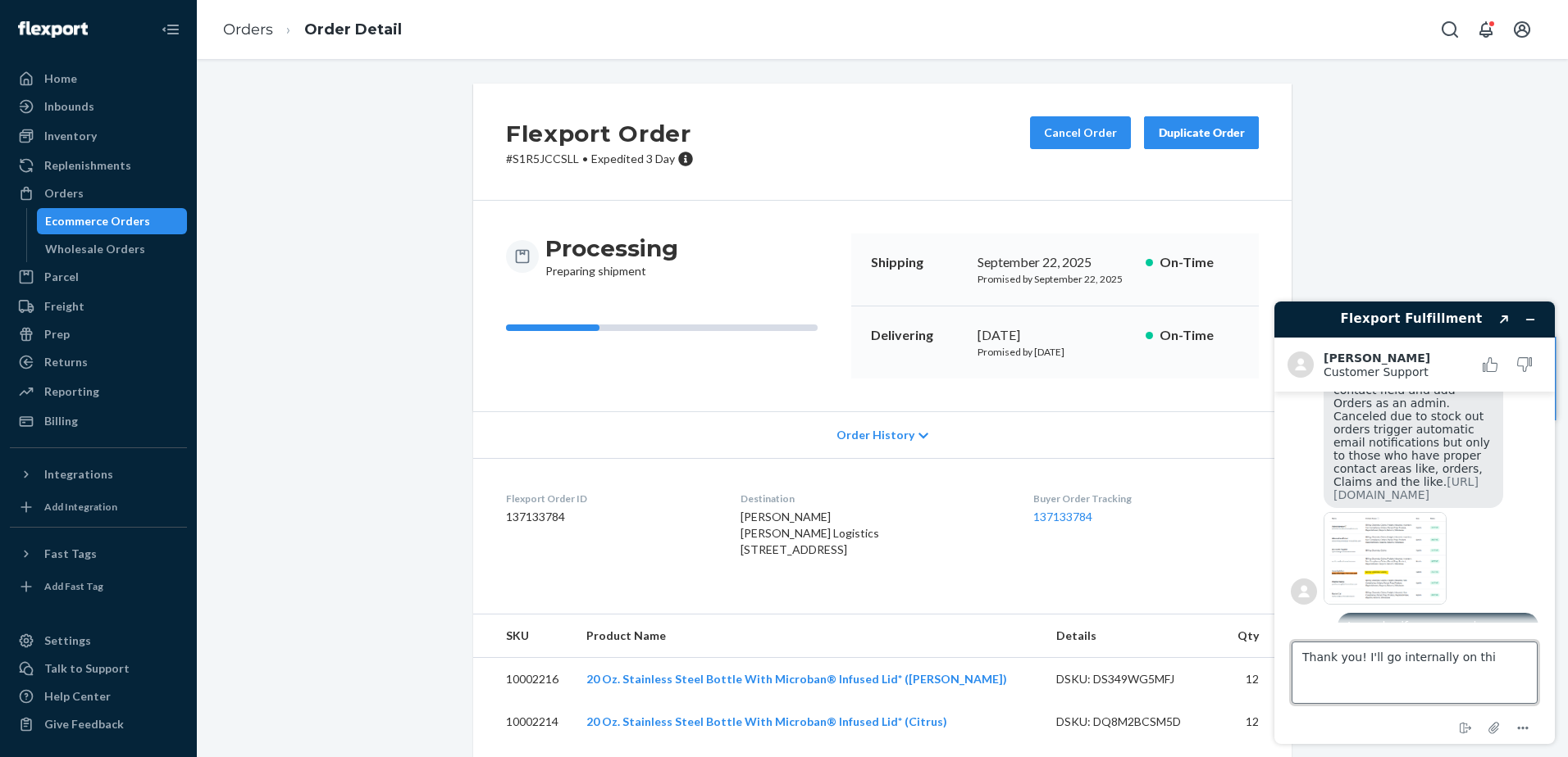
type textarea "Thank you! I'll go internally on this"
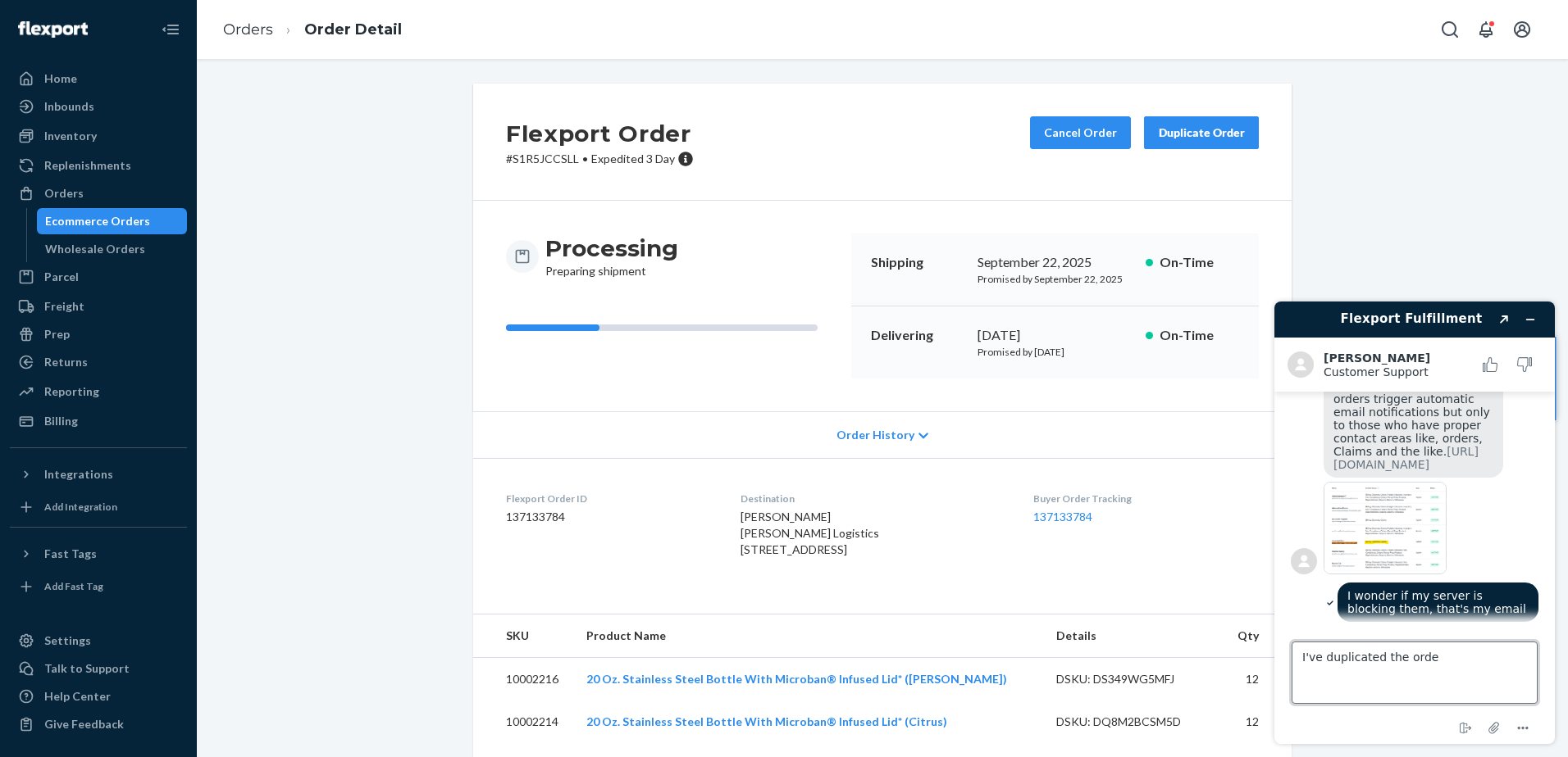
type textarea "I've duplicated the order"
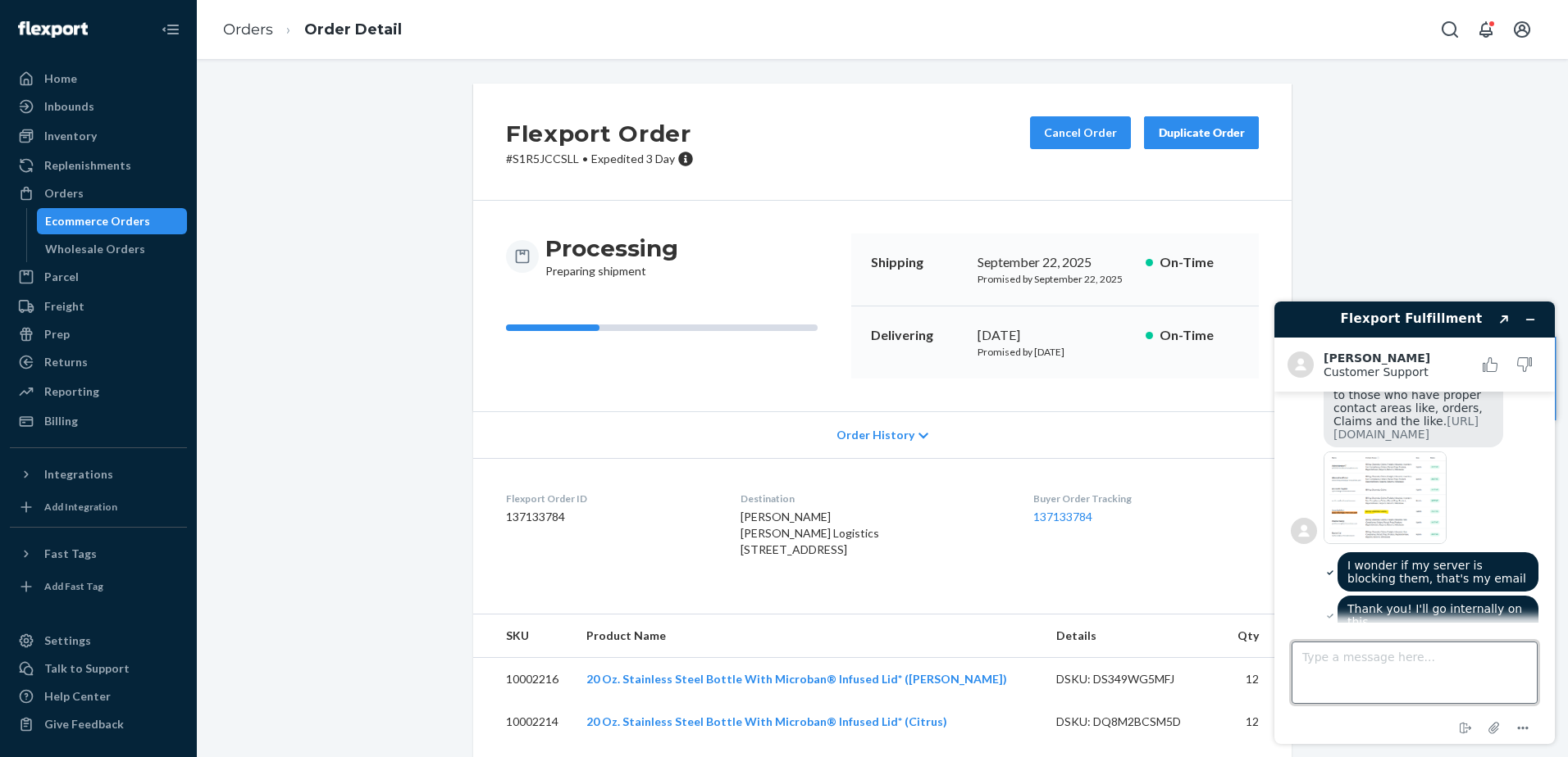
click at [1252, 580] on textarea "Type a message here..." at bounding box center [1415, 672] width 246 height 62
paste textarea "https://portal.flexport.com/orders/137133784/detail"
type textarea "https://portal.flexport.com/orders/137133784/detail"
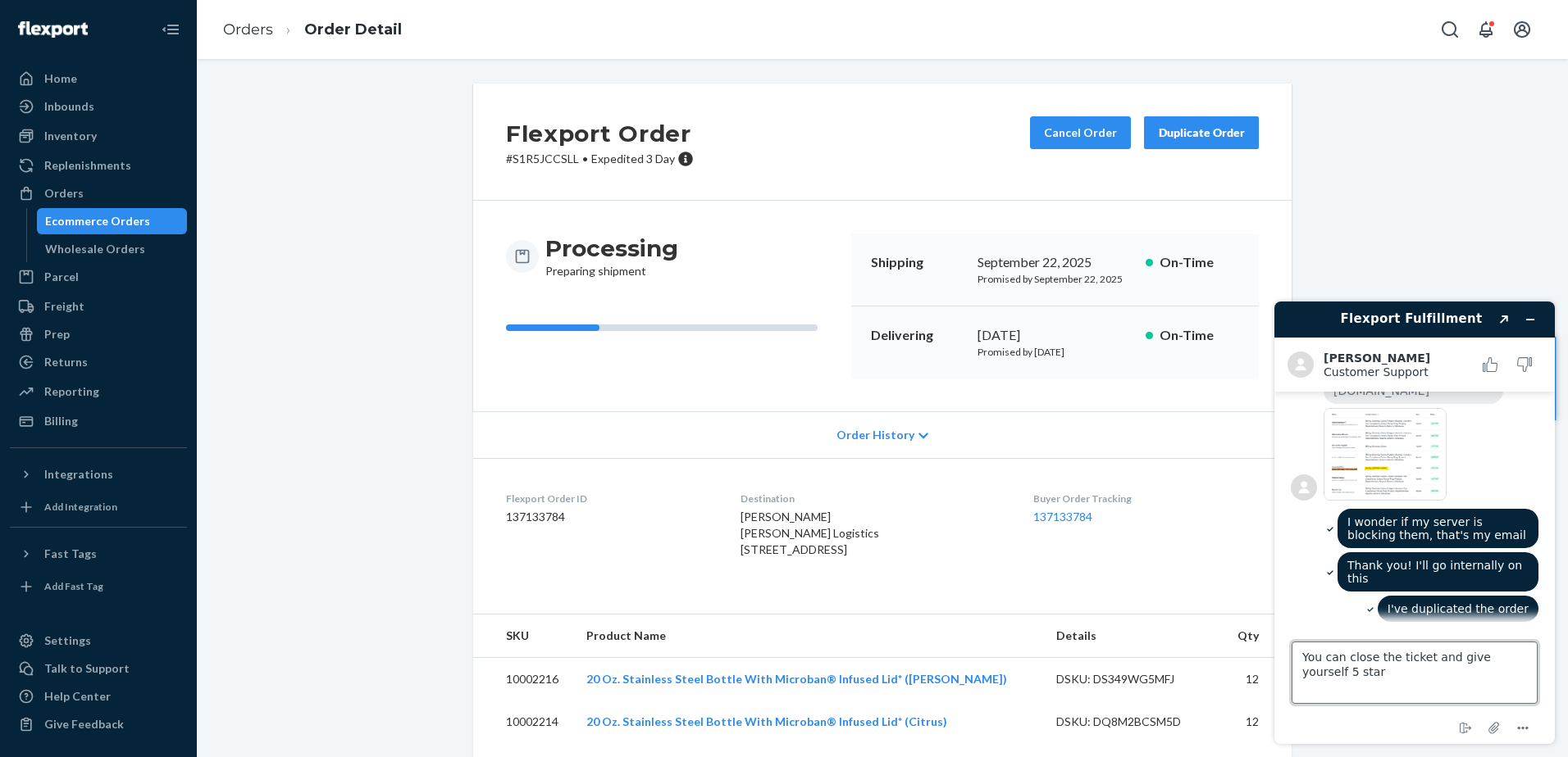
type textarea "You can close the ticket and give yourself 5 stars"
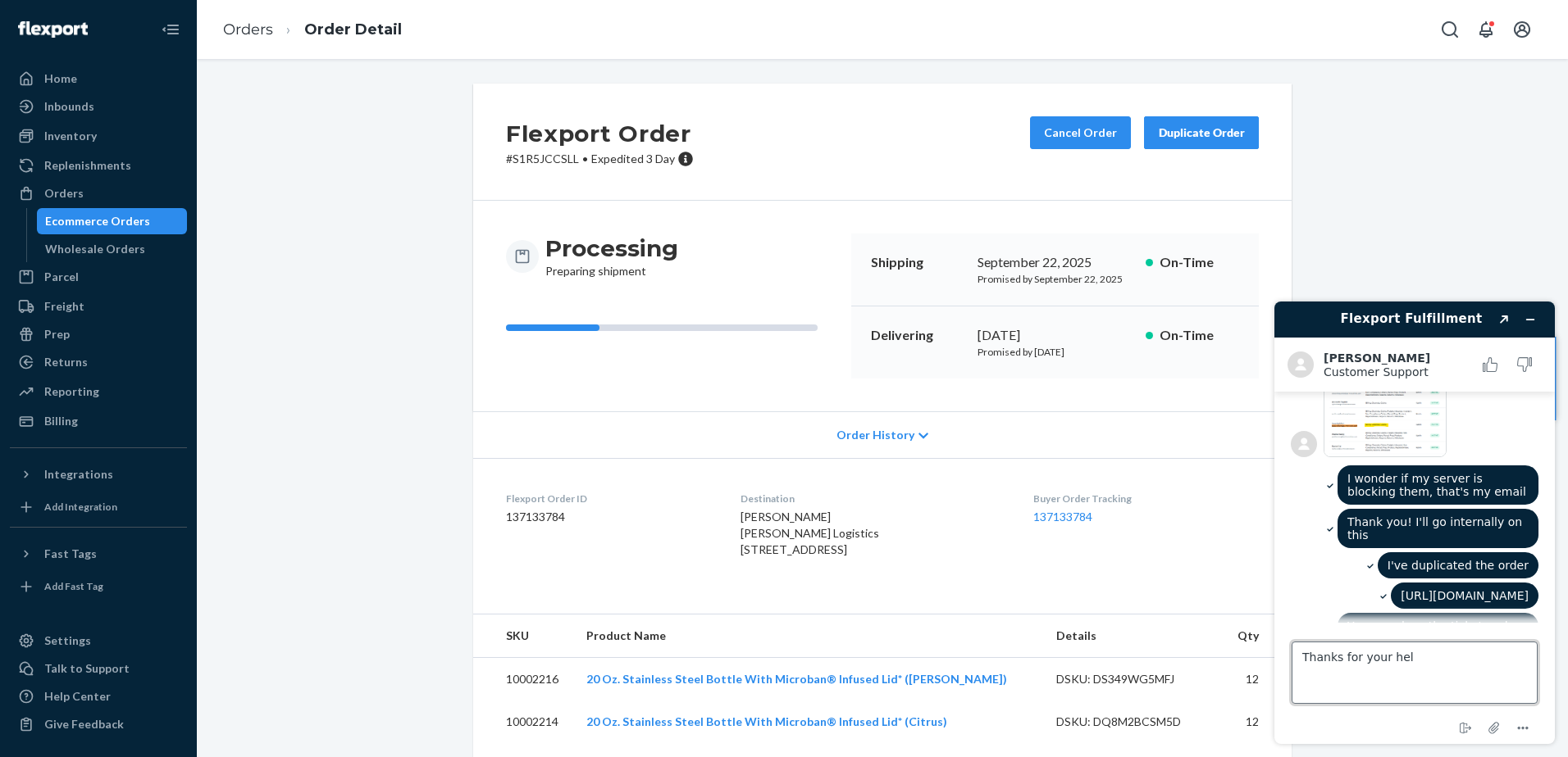
type textarea "Thanks for your help"
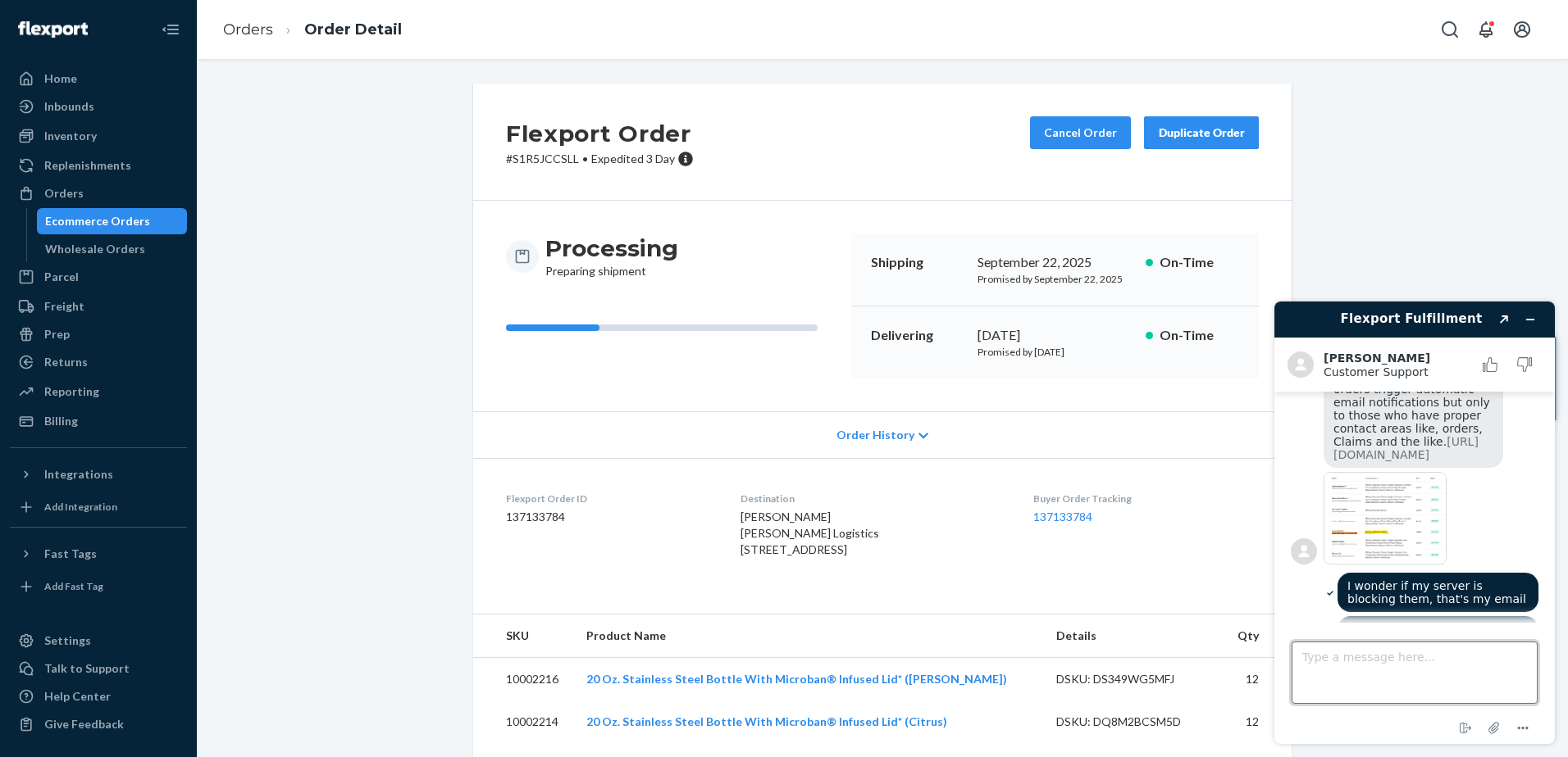
scroll to position [1398, 0]
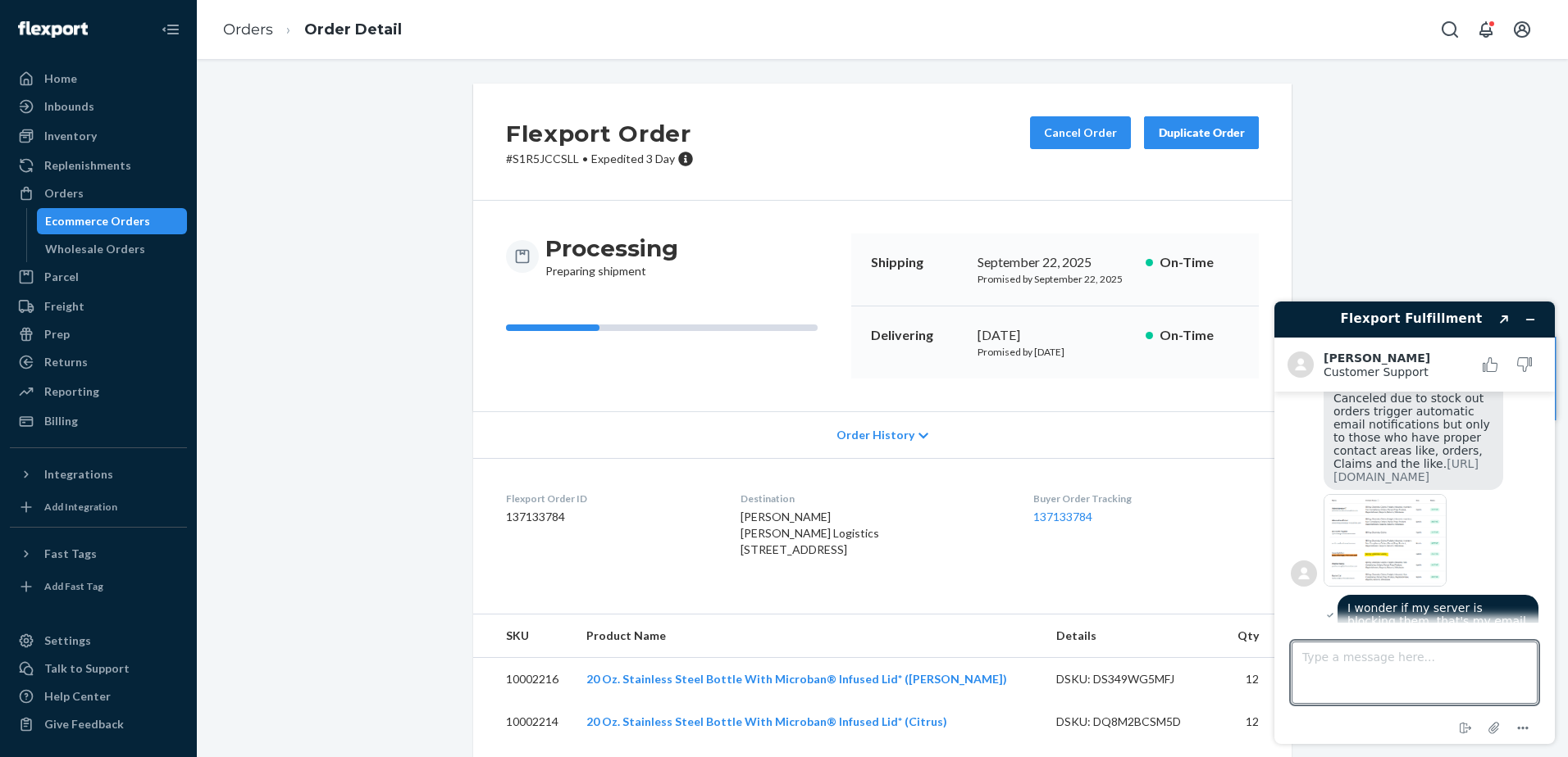
click at [1252, 449] on div "You can request one of the admins to update your contact field and add Orders a…" at bounding box center [1413, 411] width 180 height 157
click at [1252, 494] on img at bounding box center [1385, 540] width 123 height 92
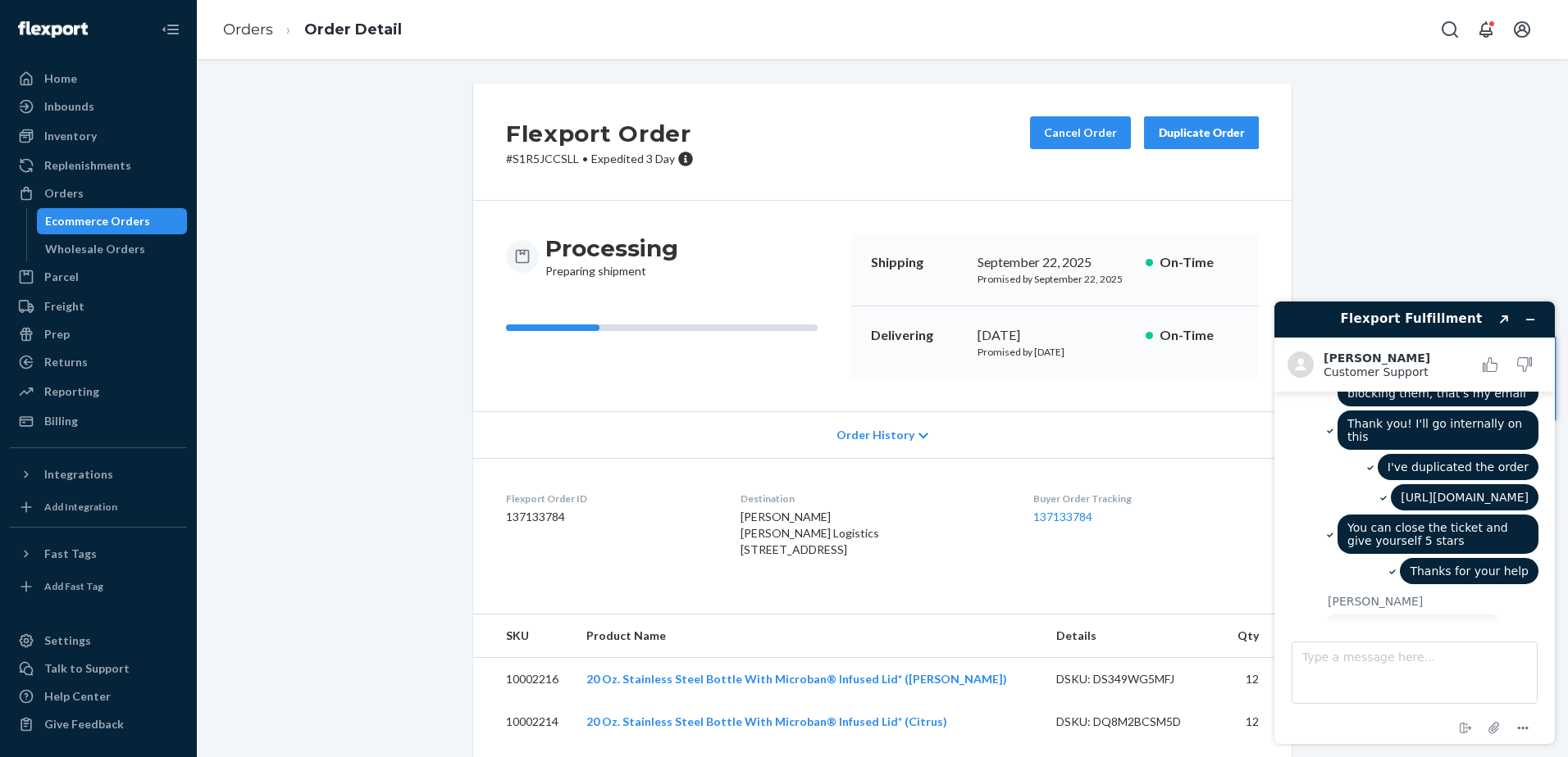
scroll to position [1630, 0]
click at [1252, 580] on textarea "Type a message here..." at bounding box center [1415, 672] width 246 height 62
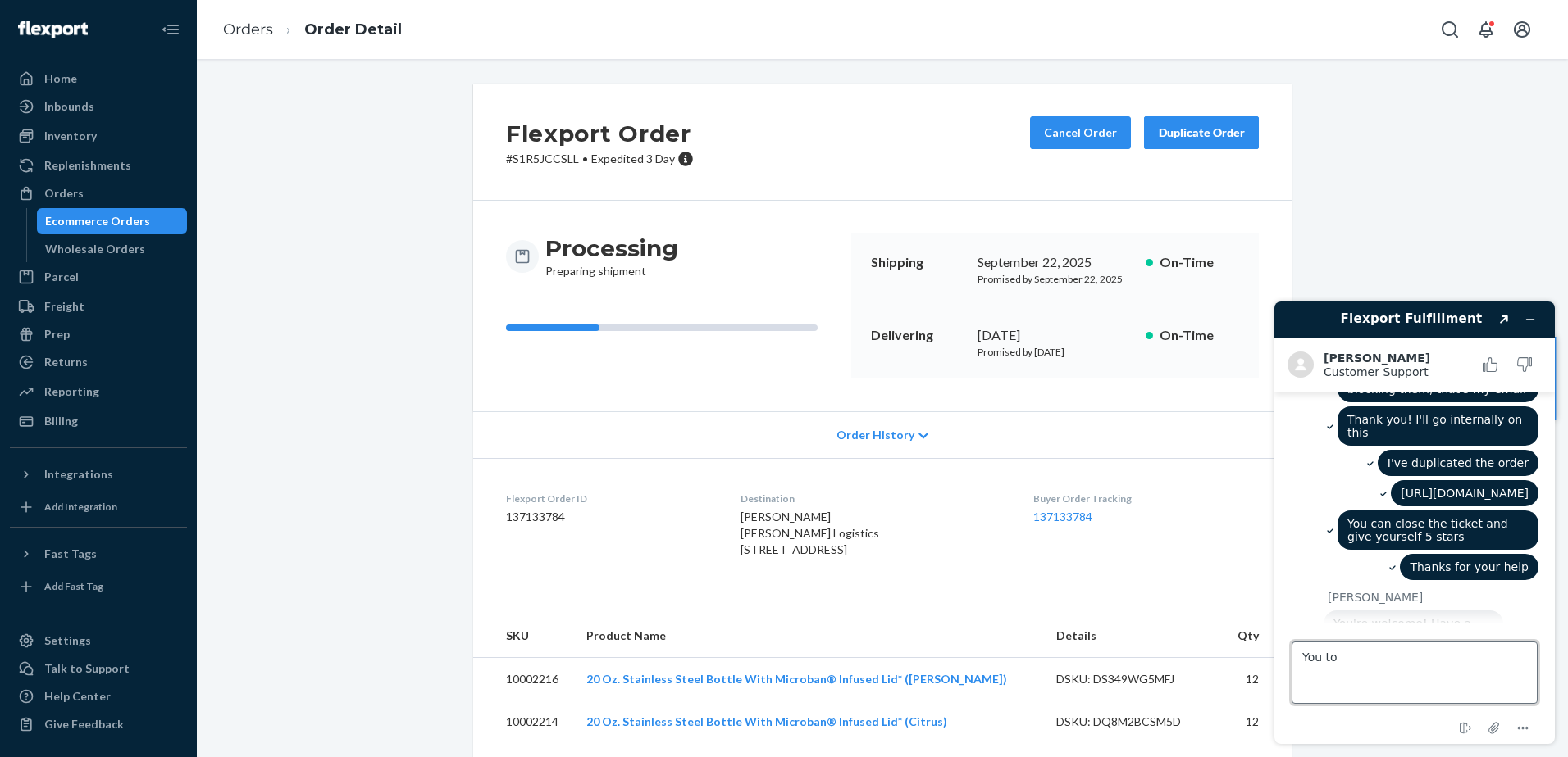
type textarea "You too"
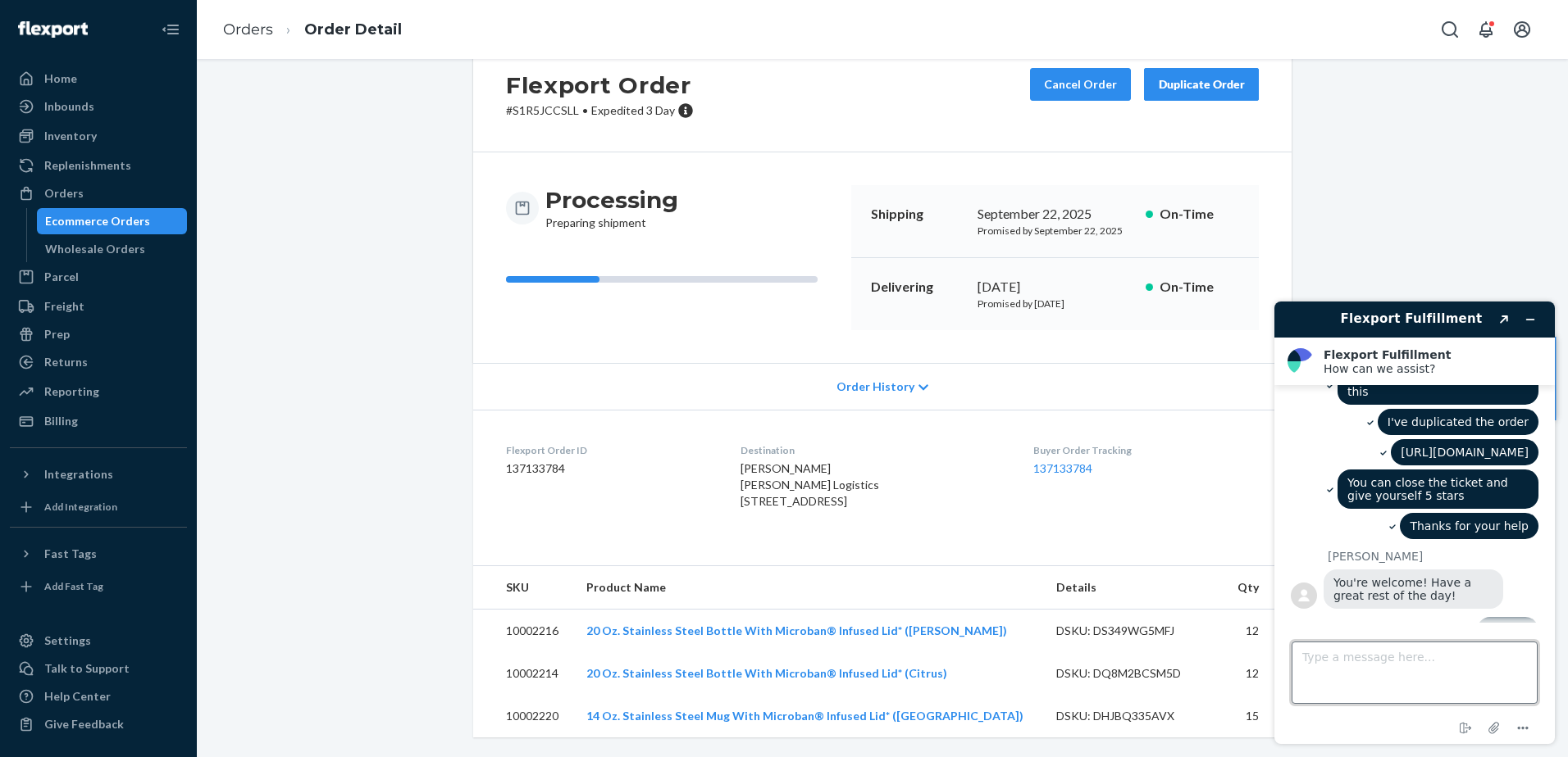
scroll to position [1744, 0]
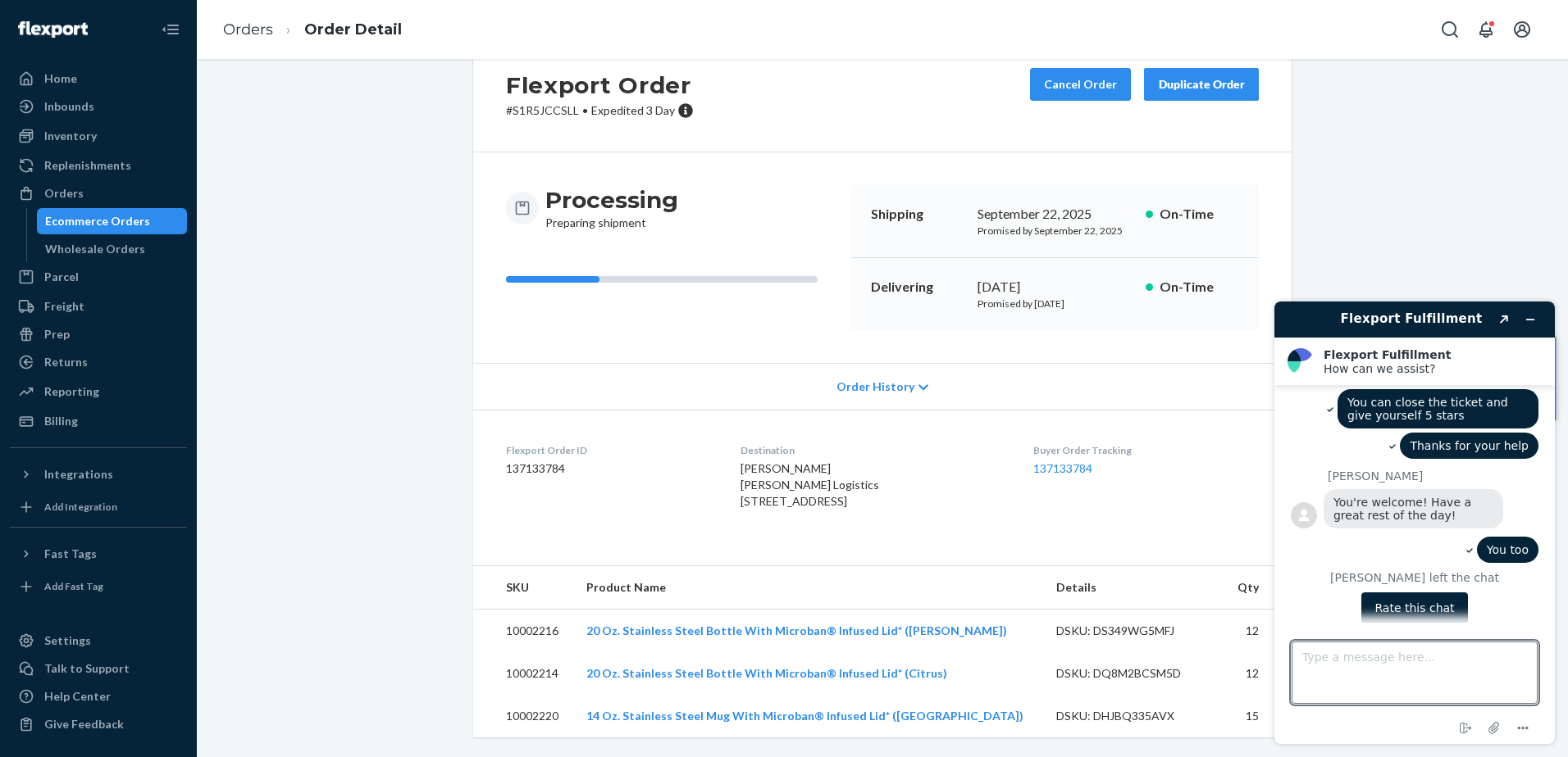
click at [1252, 580] on button "Rate this chat" at bounding box center [1413, 607] width 106 height 31
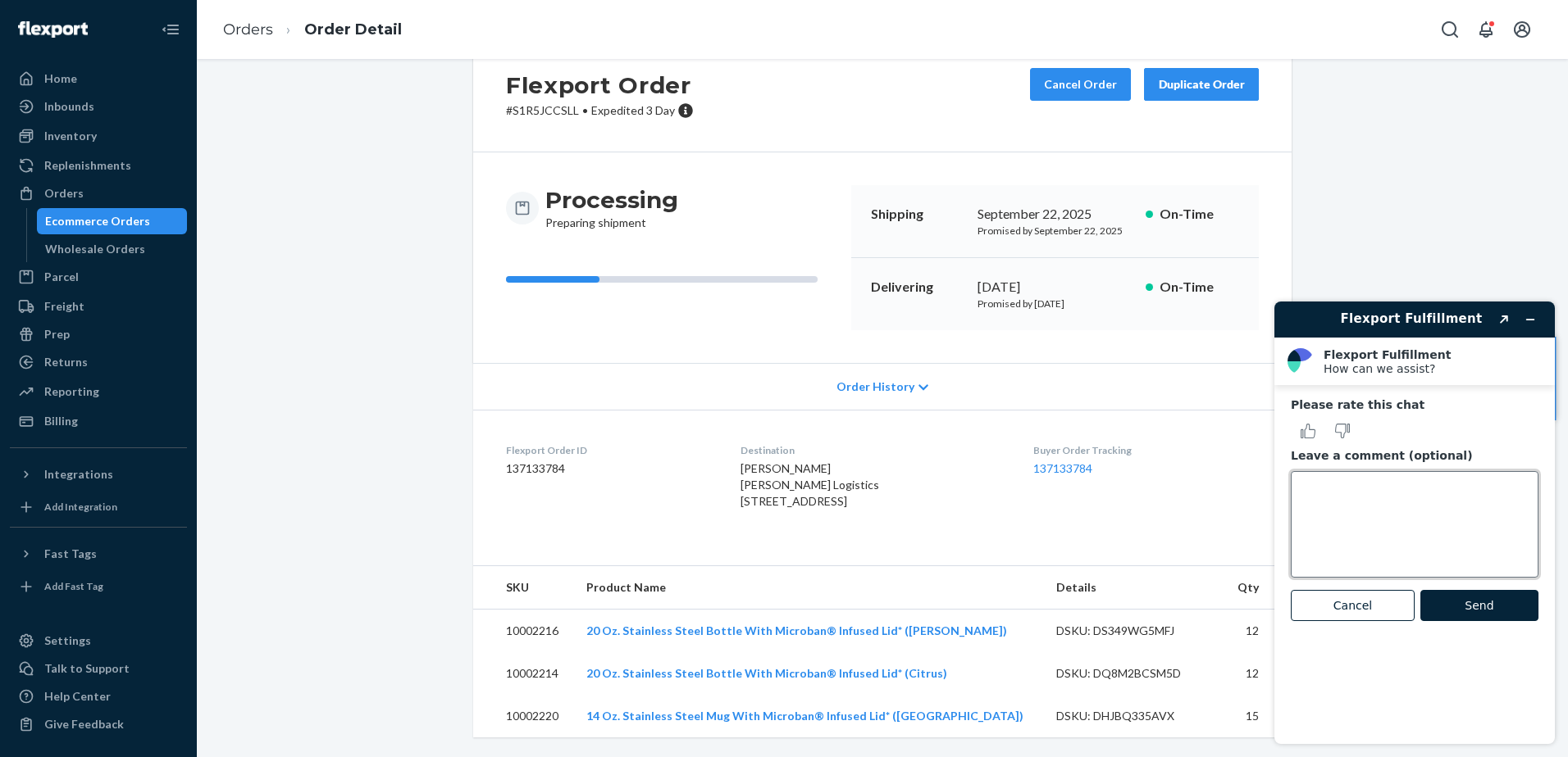
click at [1252, 511] on textarea "Leave a comment (optional)" at bounding box center [1415, 524] width 248 height 106
click at [1252, 424] on icon "Rate this chat as good" at bounding box center [1307, 431] width 15 height 15
click at [1252, 501] on textarea "Leave a comment (optional)" at bounding box center [1415, 524] width 248 height 106
type textarea "a+, fast and effective"
click at [1252, 580] on button "Send" at bounding box center [1479, 605] width 118 height 31
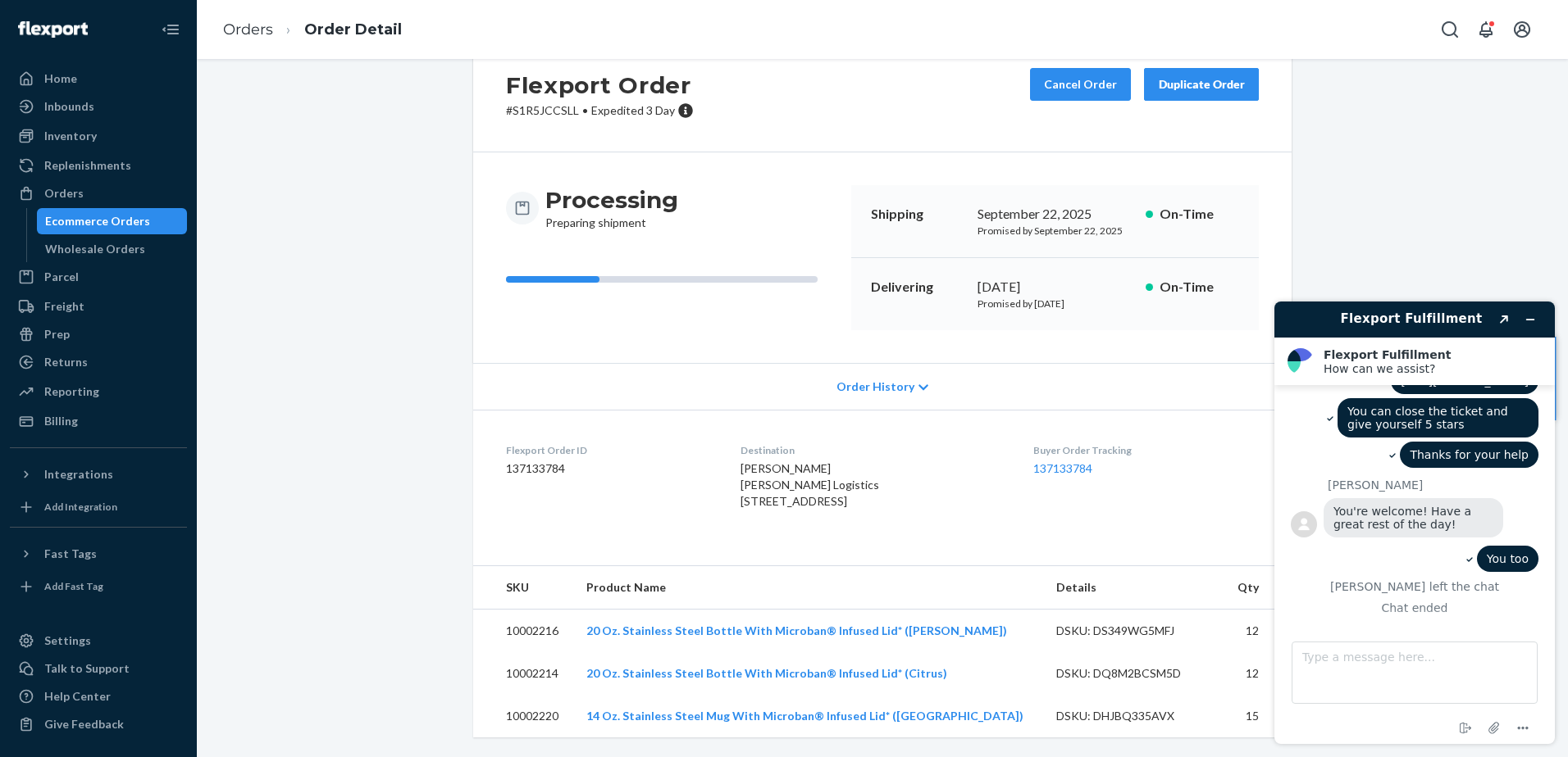
scroll to position [1705, 0]
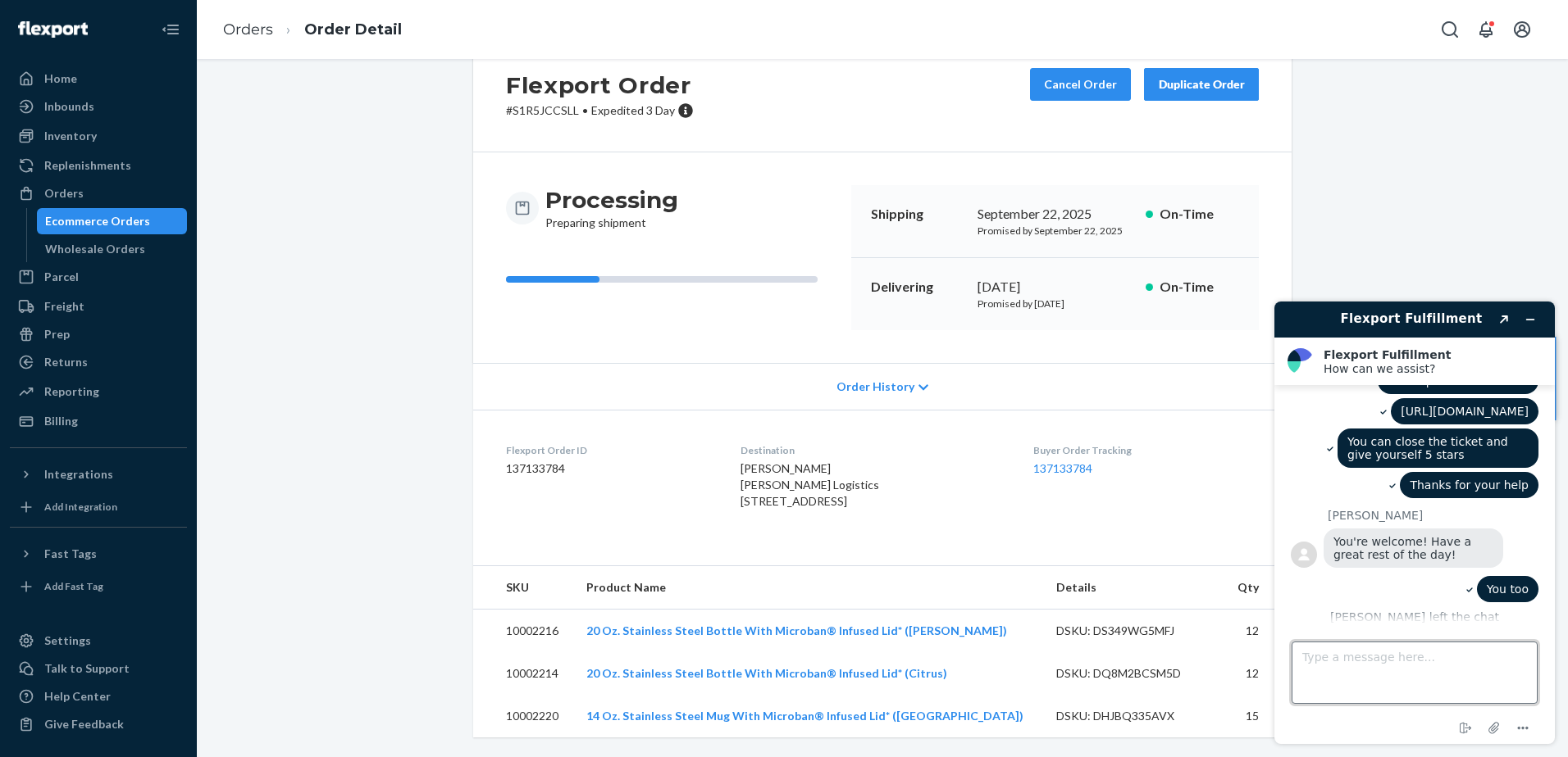
click at [1252, 580] on textarea "Type a message here..." at bounding box center [1415, 672] width 246 height 62
click at [1252, 322] on icon "Minimize widget" at bounding box center [1530, 319] width 12 height 12
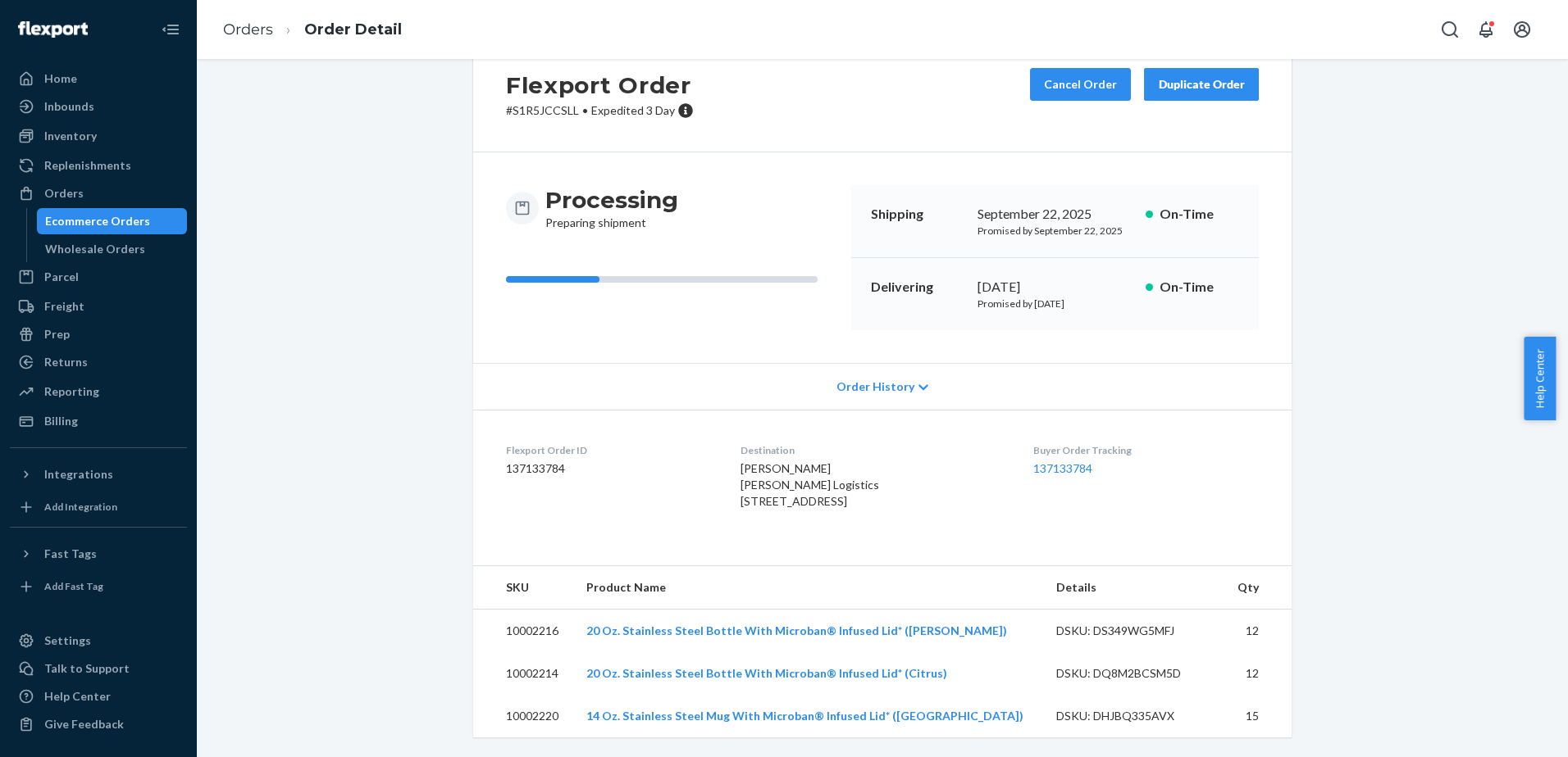
click at [1252, 268] on div "Flexport Order # S1R5JCCSLL • Expedited 3 Day Cancel Order Duplicate Order Proc…" at bounding box center [882, 396] width 1347 height 722
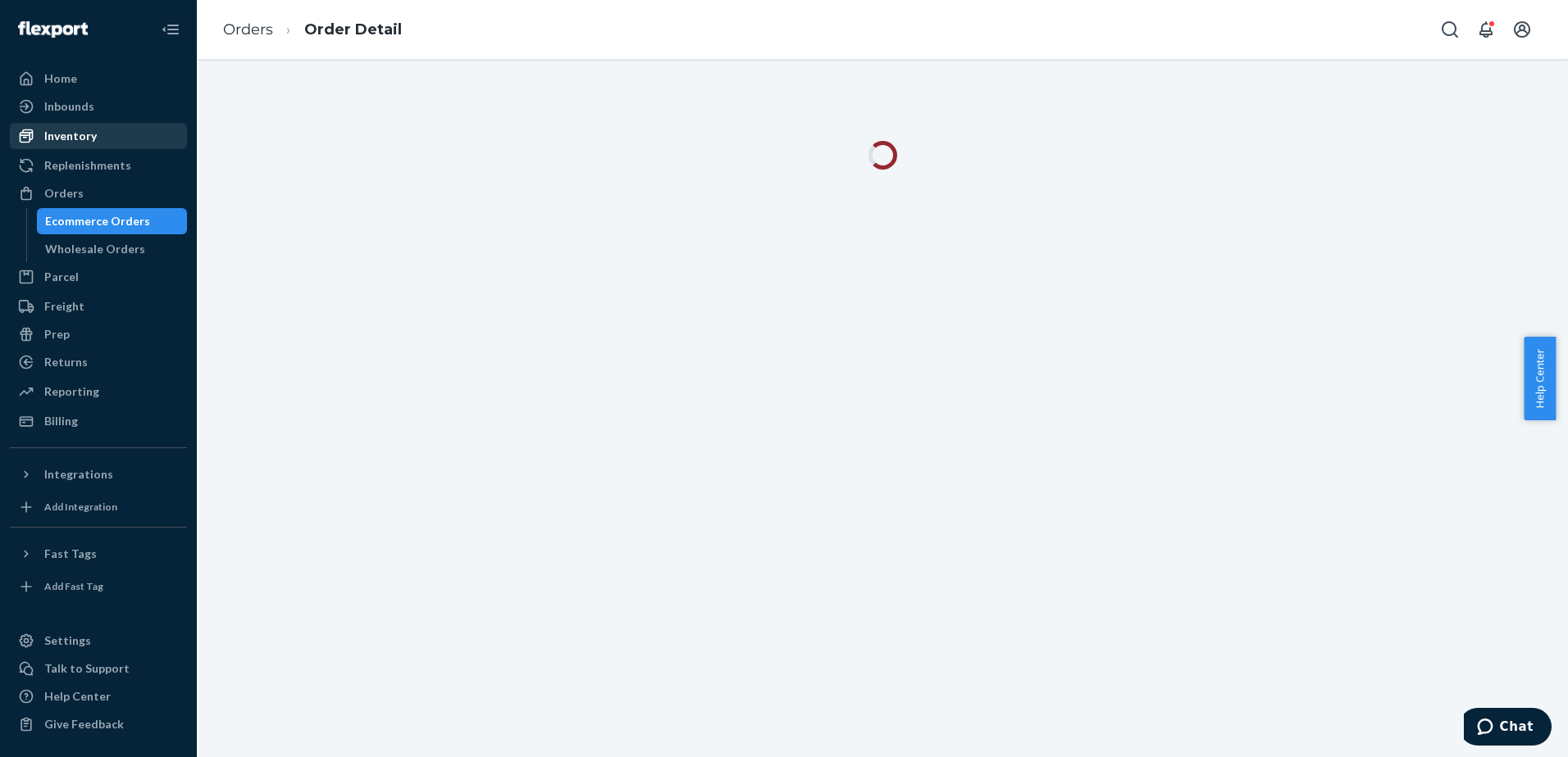
click at [87, 127] on div "Inventory" at bounding box center [98, 136] width 174 height 23
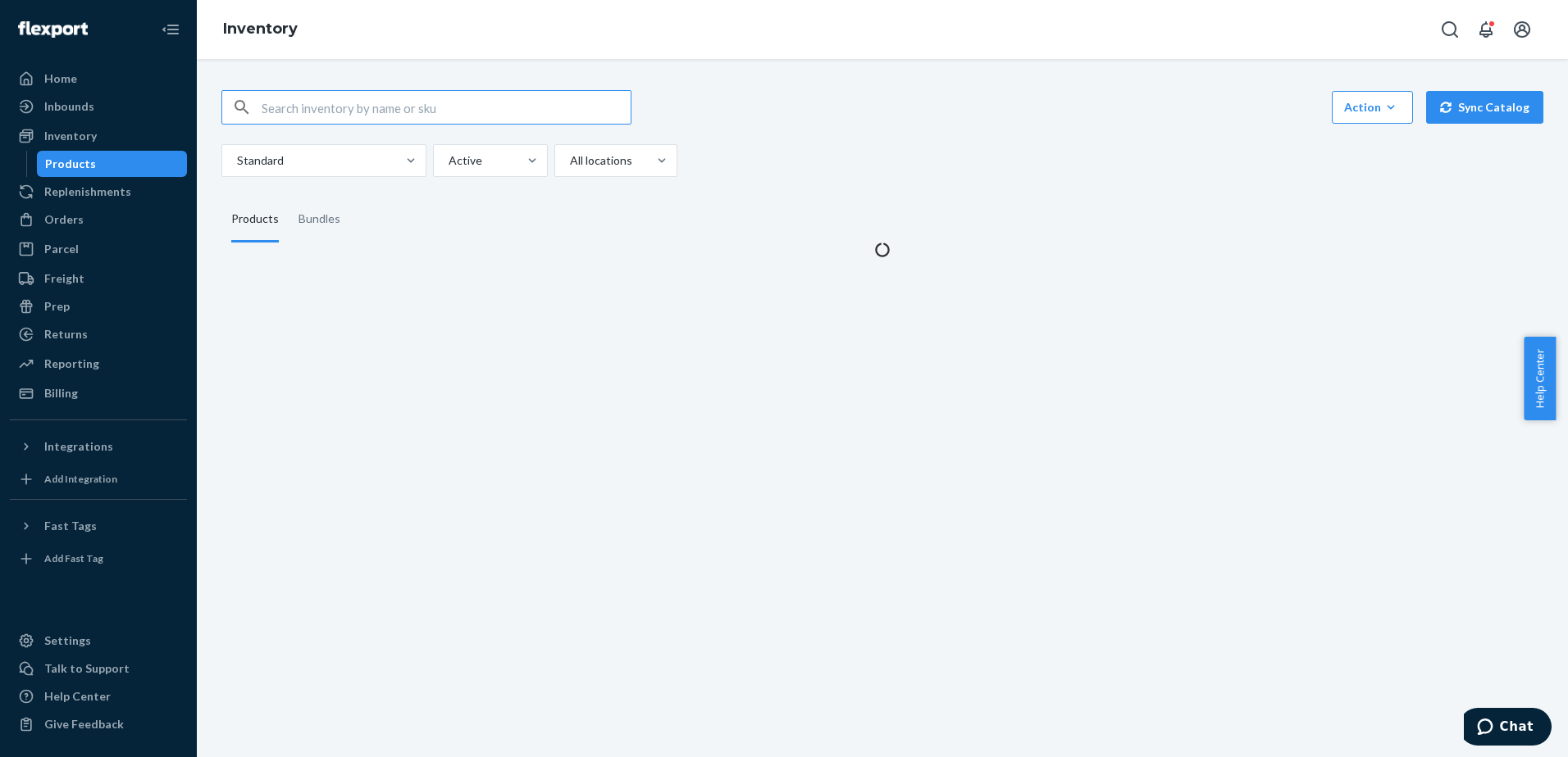
click at [469, 115] on input "text" at bounding box center [445, 106] width 369 height 32
click at [459, 102] on input "10002220" at bounding box center [445, 106] width 369 height 32
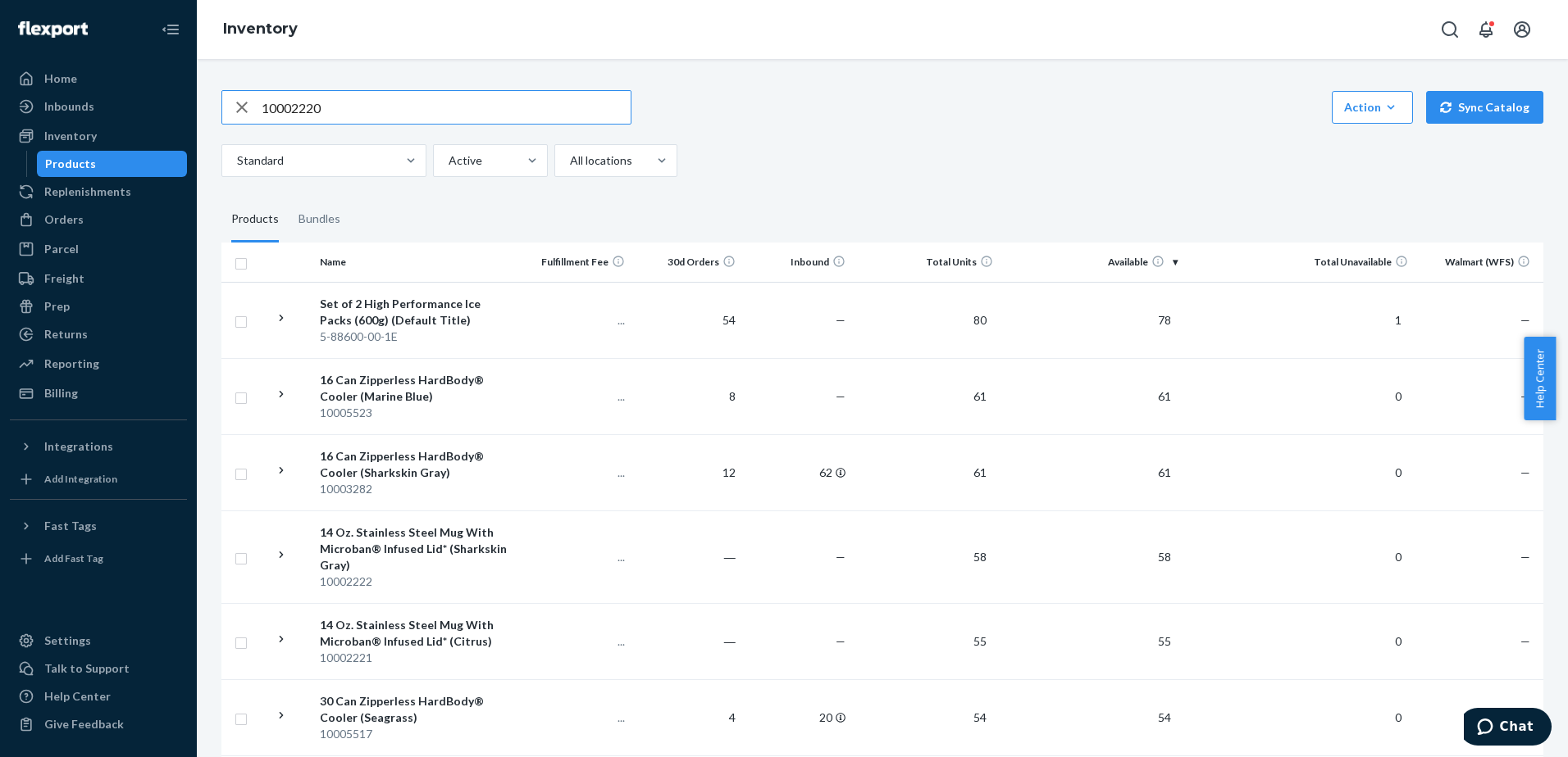
type input "10002220"
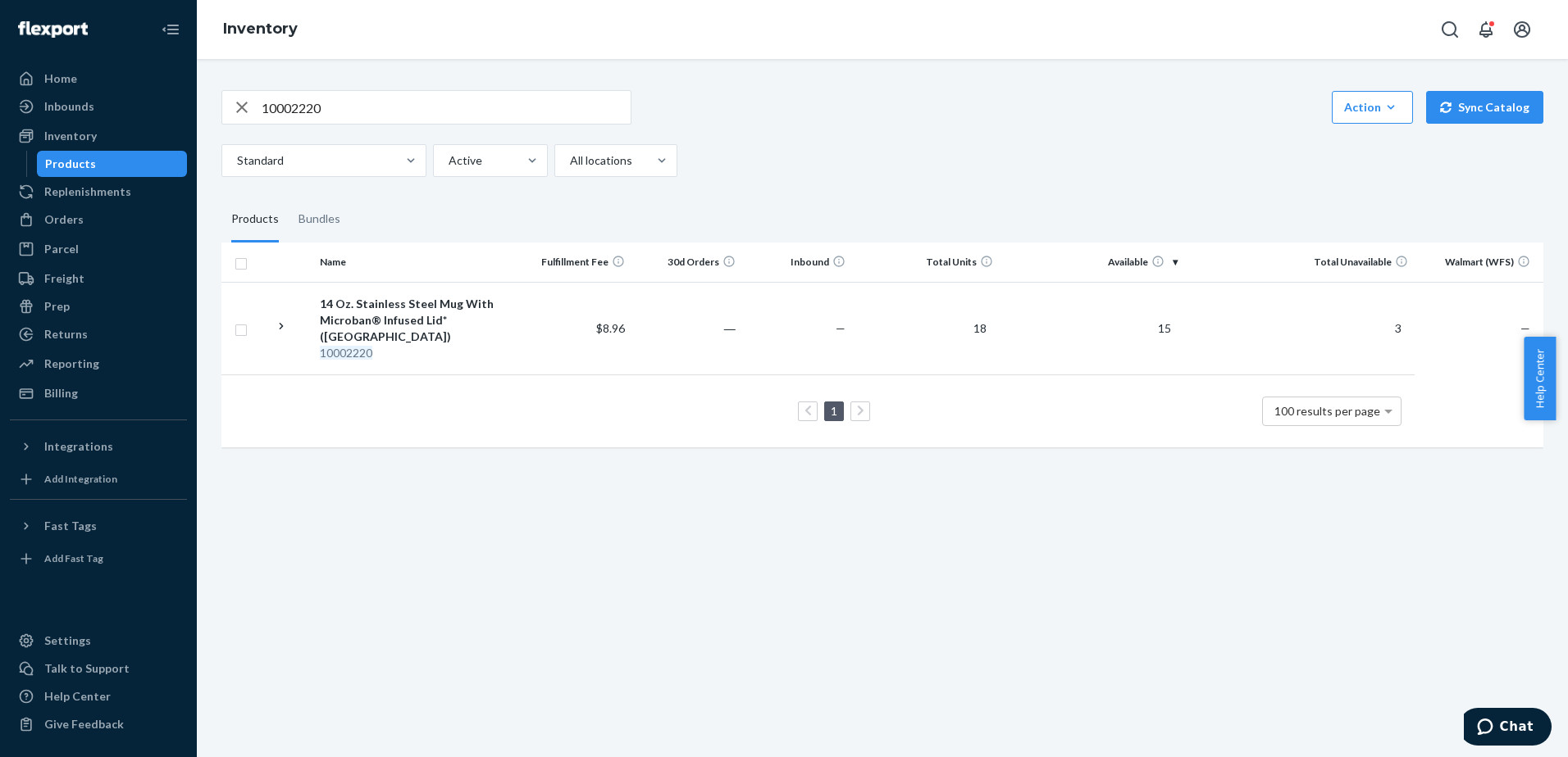
drag, startPoint x: 499, startPoint y: 315, endPoint x: 392, endPoint y: 431, distance: 157.8
click at [392, 500] on div "10002220 Action Create product Create bundle Bulk create products Bulk update p…" at bounding box center [881, 408] width 1371 height 698
click at [427, 320] on div "14 Oz. Stainless Steel Mug With Microban® Infused Lid* ([GEOGRAPHIC_DATA])" at bounding box center [416, 320] width 194 height 49
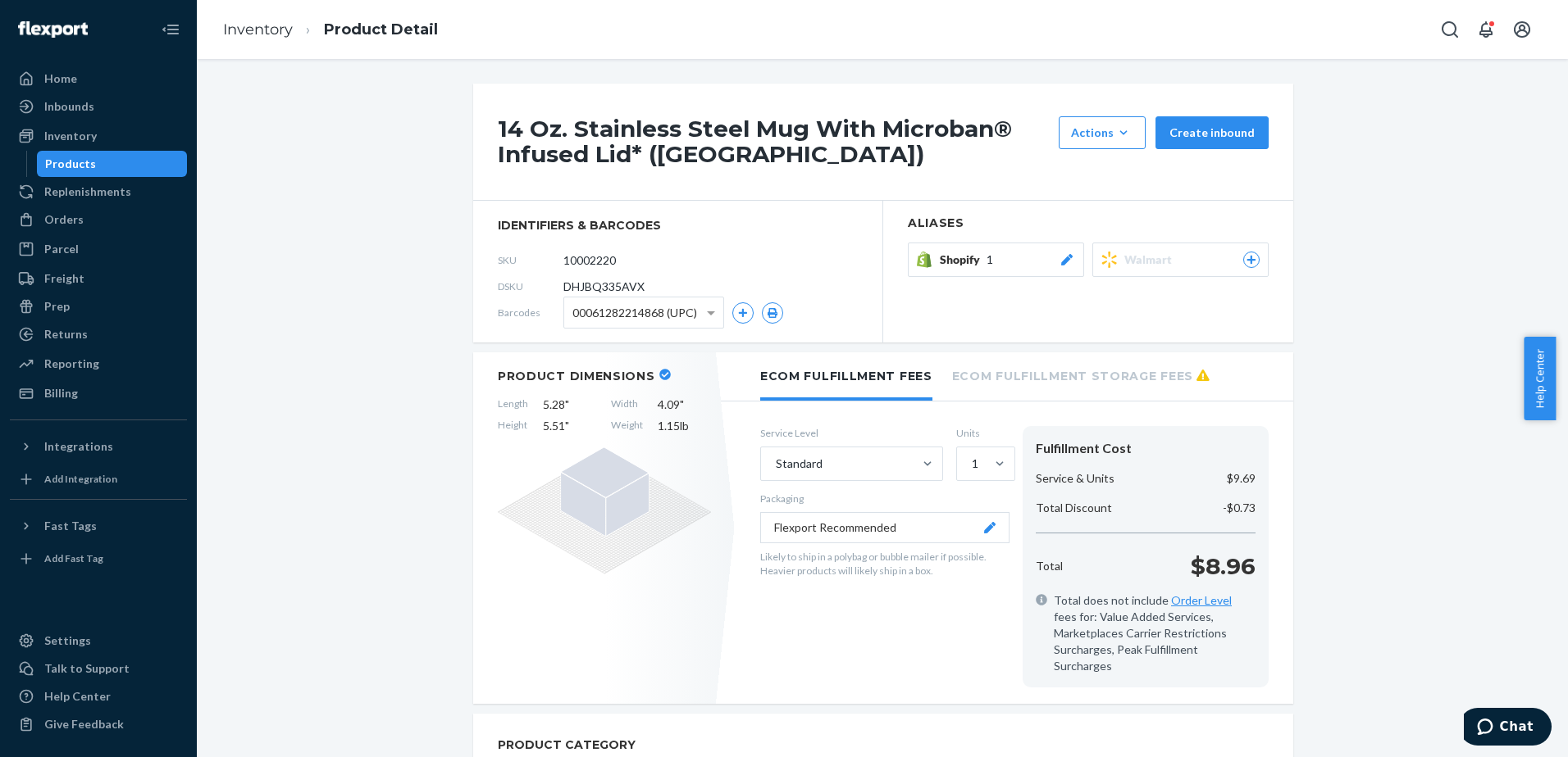
click at [576, 279] on span "DHJBQ335AVX" at bounding box center [604, 287] width 82 height 17
click at [580, 289] on span "DHJBQ335AVX" at bounding box center [604, 287] width 82 height 17
drag, startPoint x: 580, startPoint y: 289, endPoint x: 557, endPoint y: 278, distance: 25.5
click at [580, 291] on span "DHJBQ335AVX" at bounding box center [604, 287] width 82 height 17
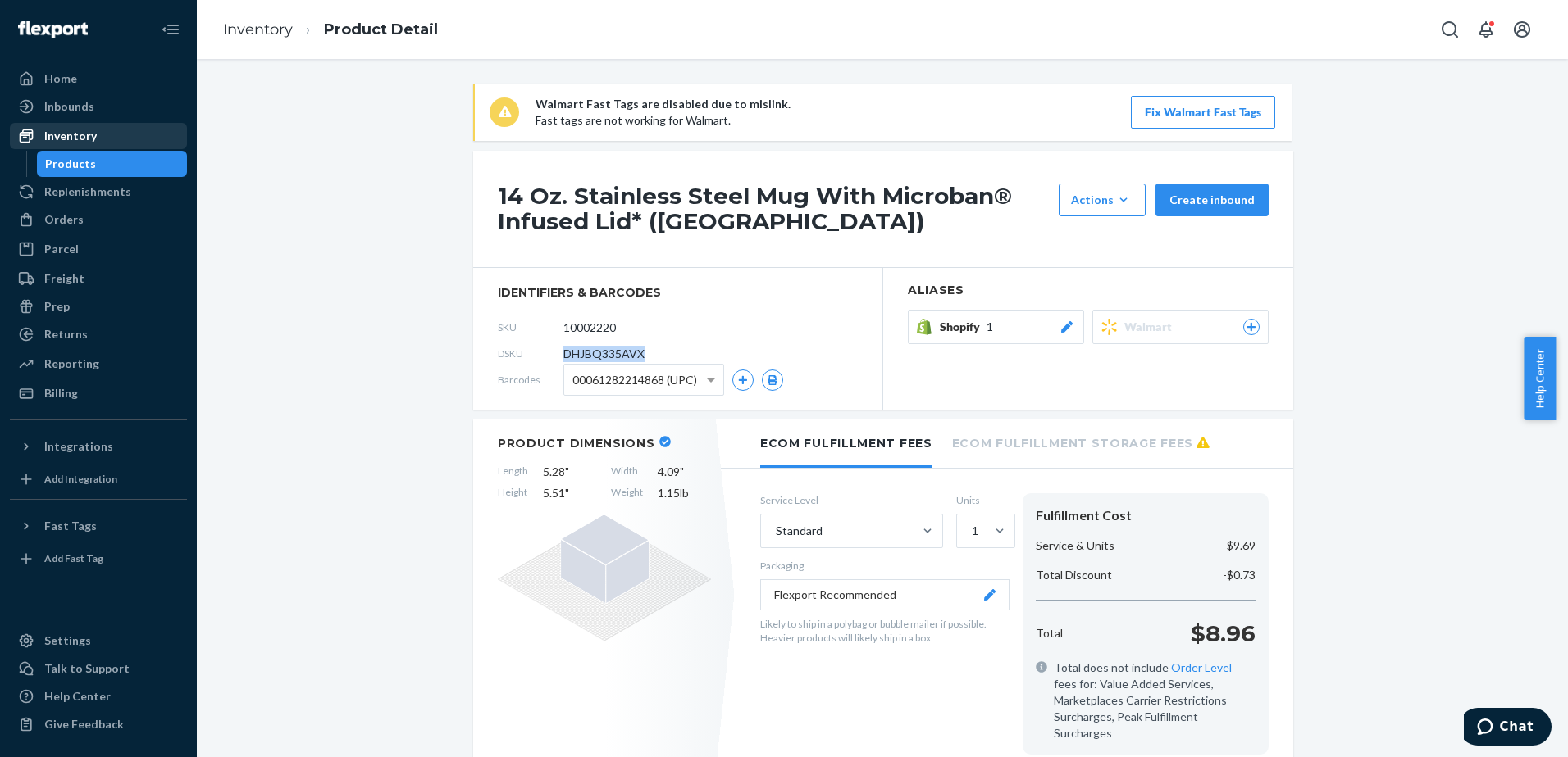
click at [66, 132] on div "Inventory" at bounding box center [70, 136] width 52 height 17
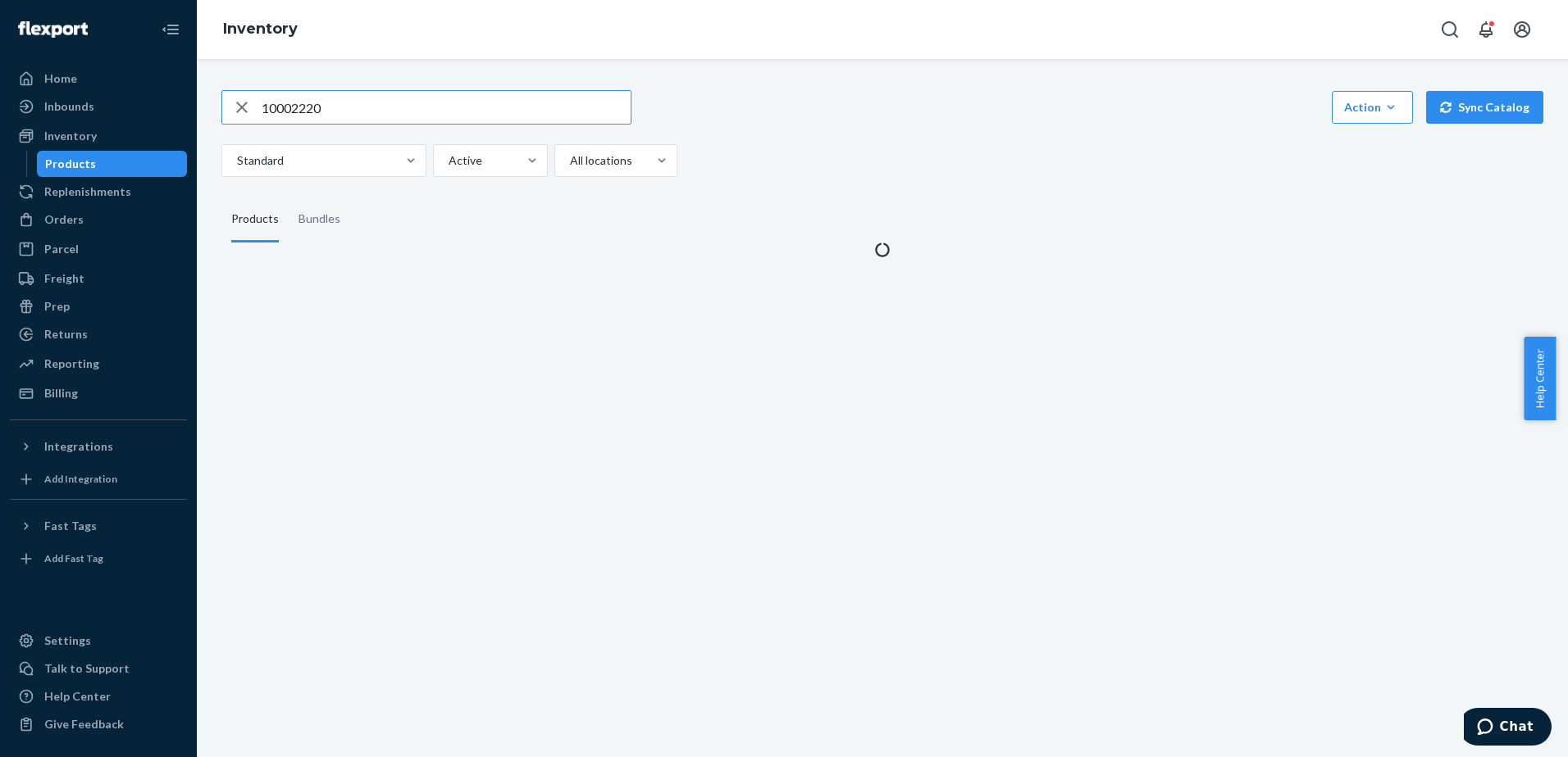
click at [477, 111] on input "10002220" at bounding box center [445, 106] width 369 height 32
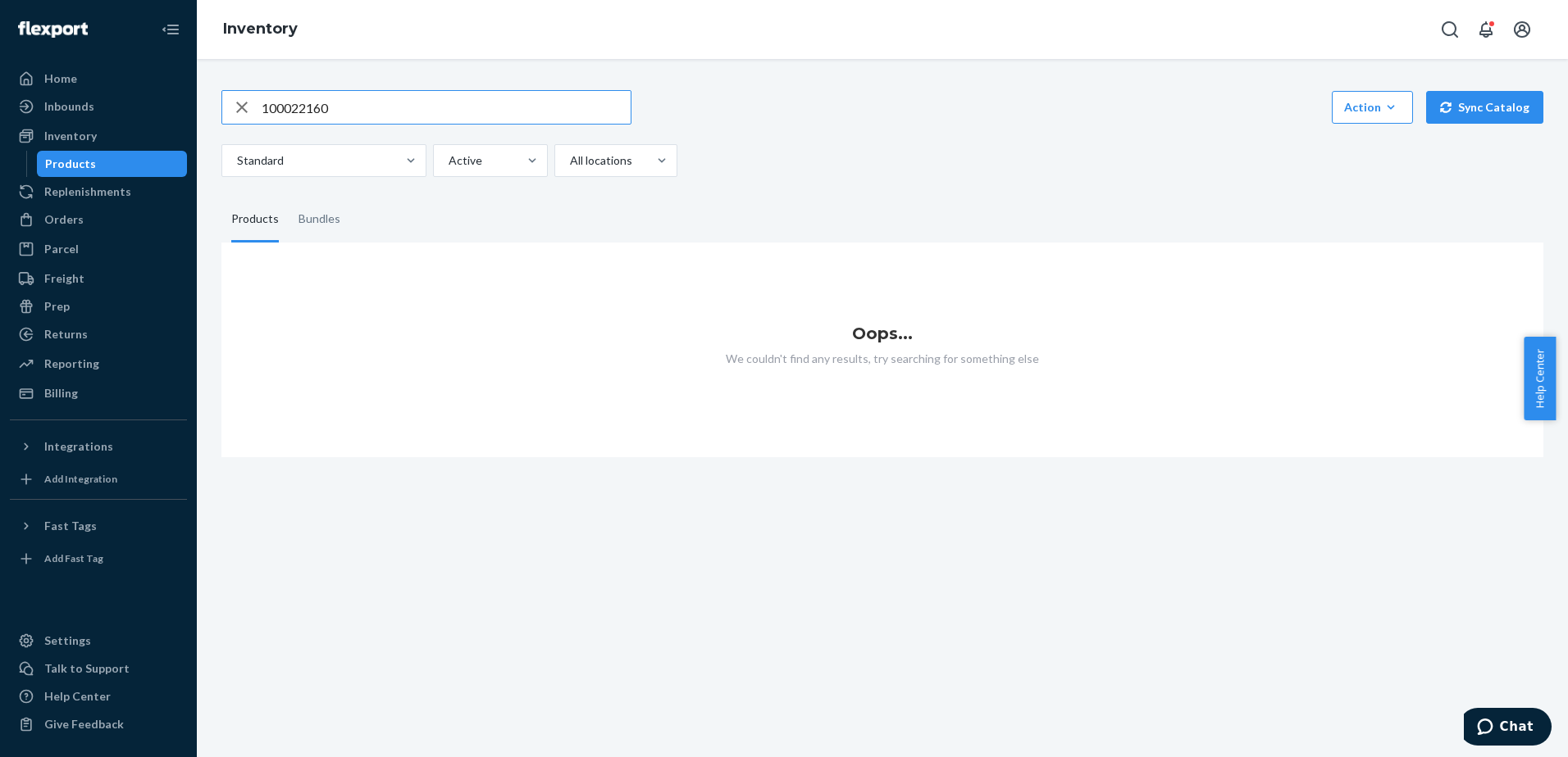
click at [409, 107] on input "100022160" at bounding box center [445, 106] width 369 height 32
click at [408, 106] on input "100022160" at bounding box center [445, 106] width 369 height 32
click at [375, 108] on input "100022160" at bounding box center [445, 106] width 369 height 32
type input "10002216"
